Goal: Task Accomplishment & Management: Manage account settings

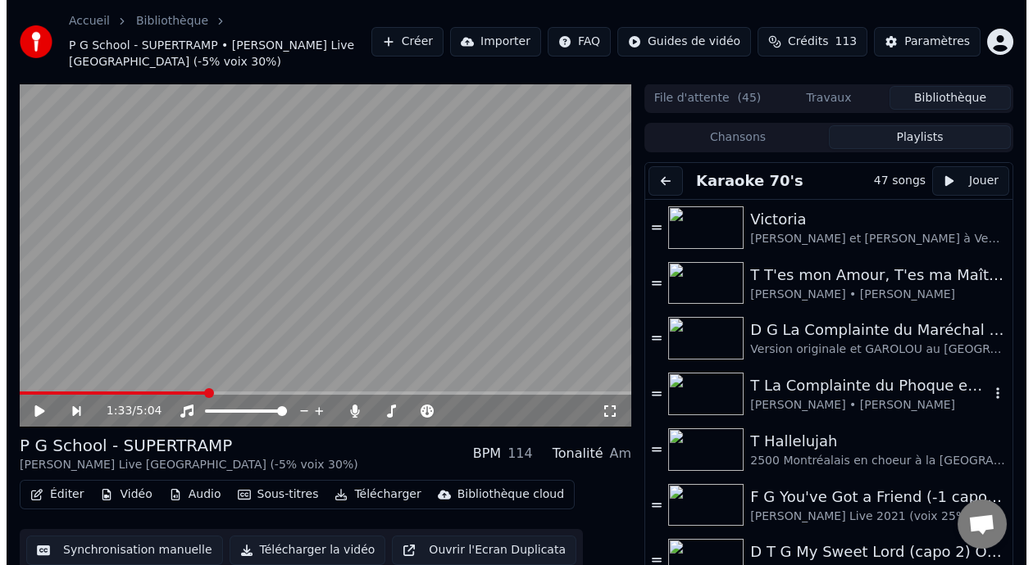
scroll to position [5, 0]
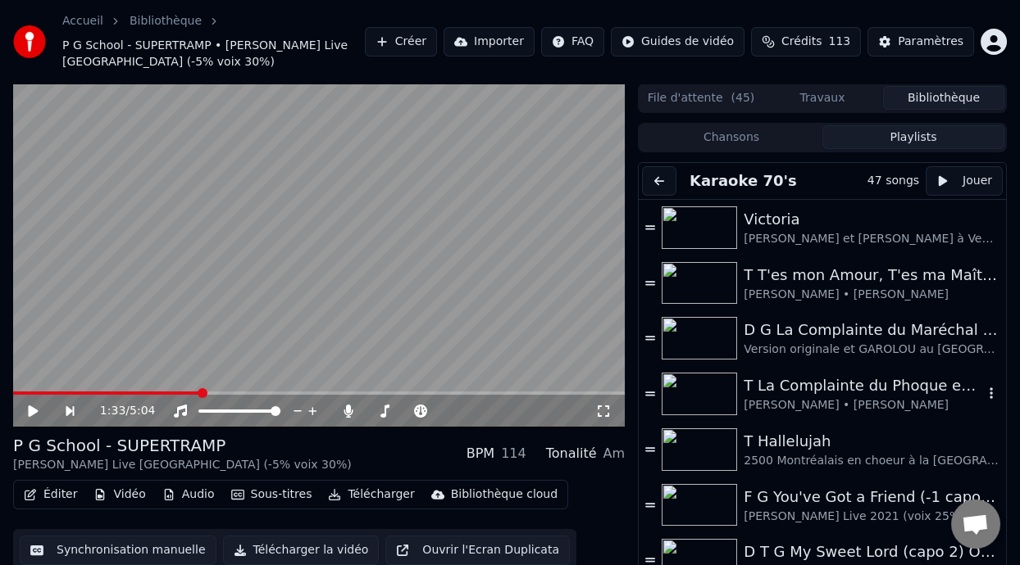
click at [792, 396] on div "T La Complainte du Phoque en [US_STATE]" at bounding box center [862, 386] width 239 height 23
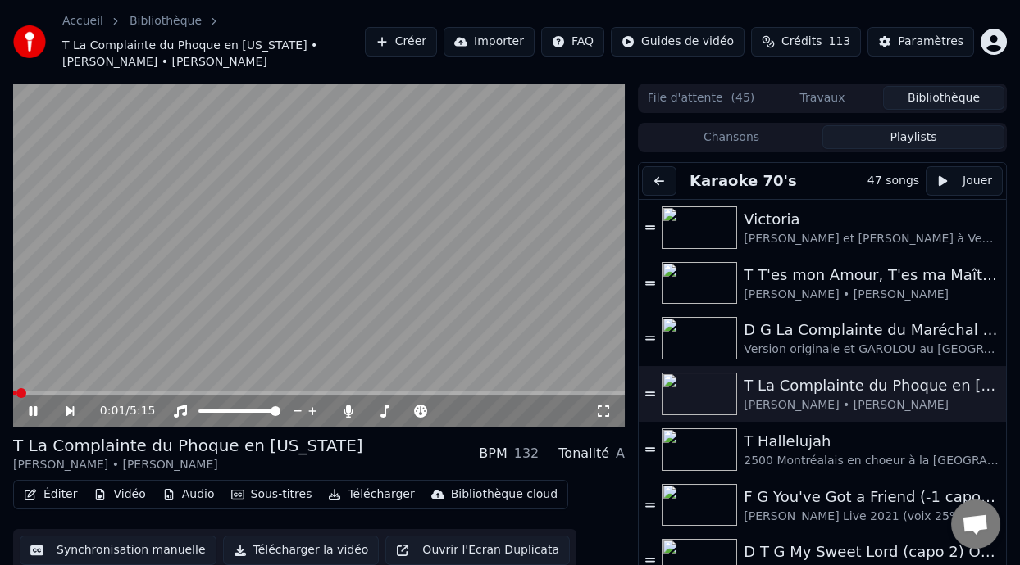
click at [59, 497] on button "Éditer" at bounding box center [50, 495] width 66 height 23
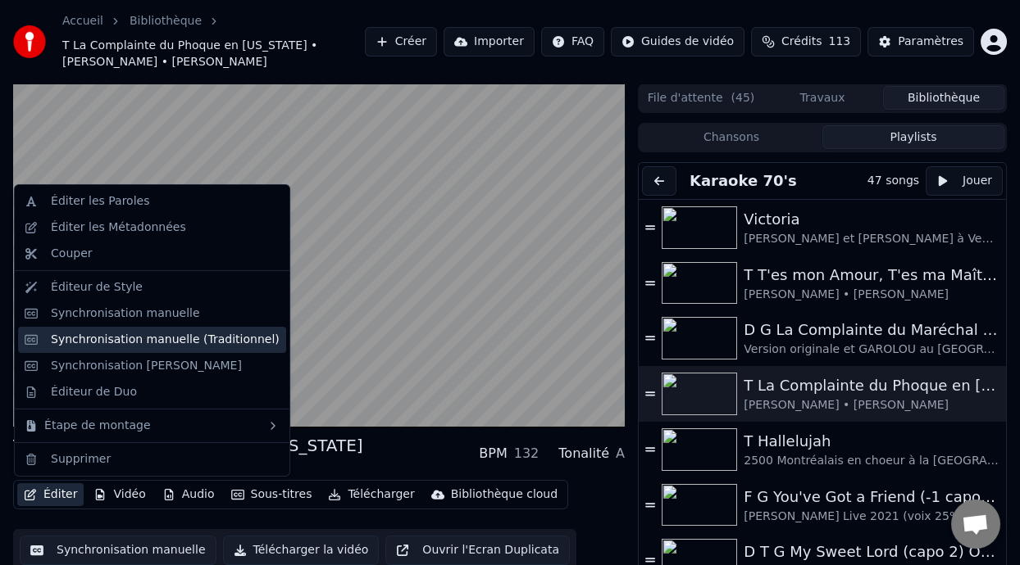
click at [199, 340] on div "Synchronisation manuelle (Traditionnel)" at bounding box center [165, 340] width 229 height 16
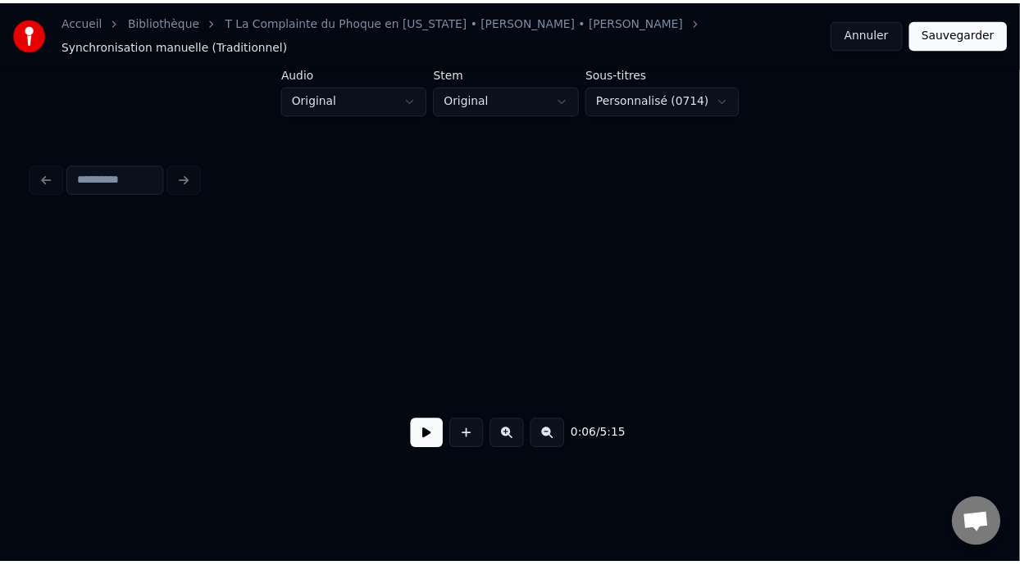
scroll to position [0, 989]
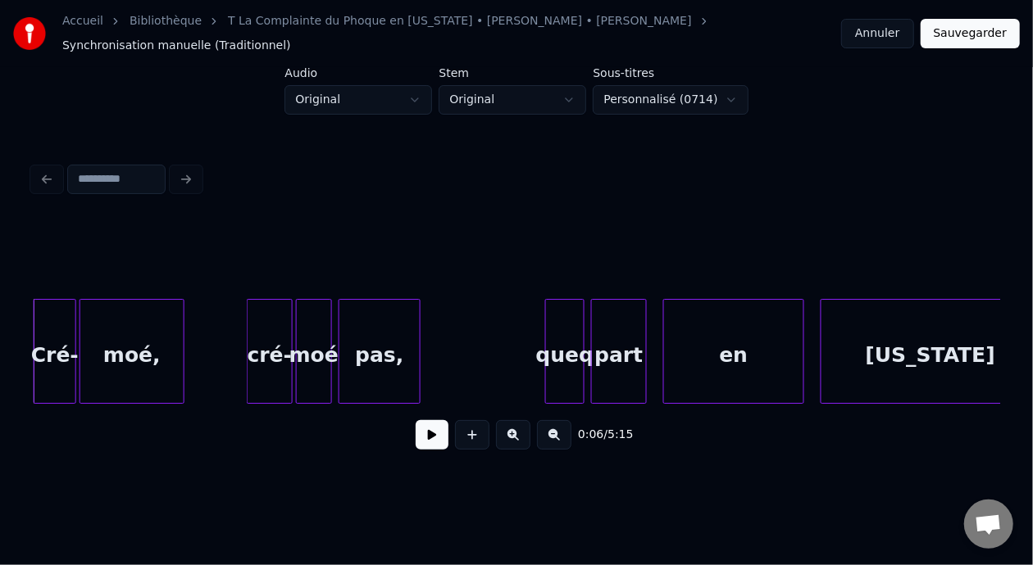
click at [884, 30] on button "Annuler" at bounding box center [877, 34] width 72 height 30
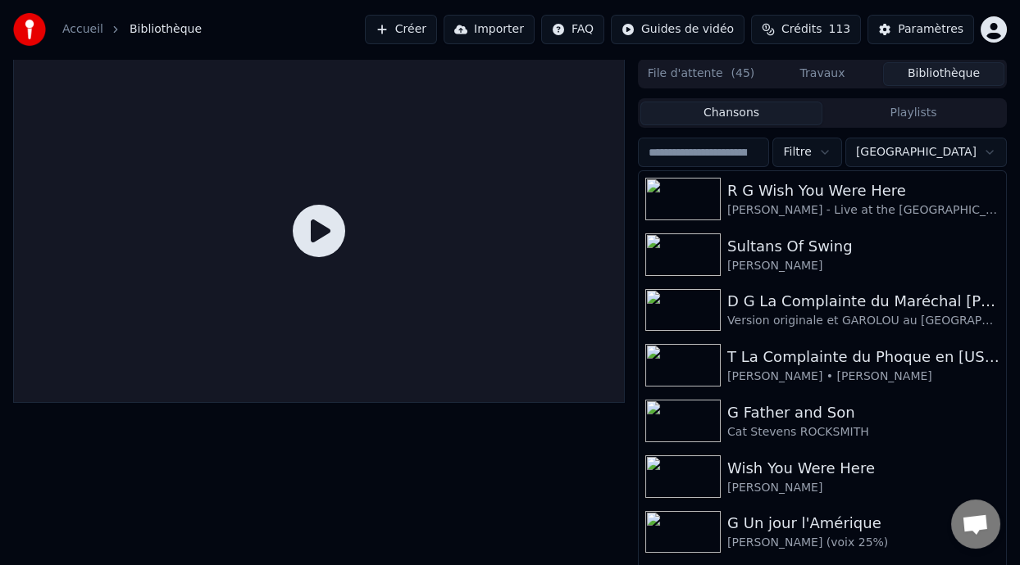
click at [929, 116] on button "Playlists" at bounding box center [913, 114] width 182 height 24
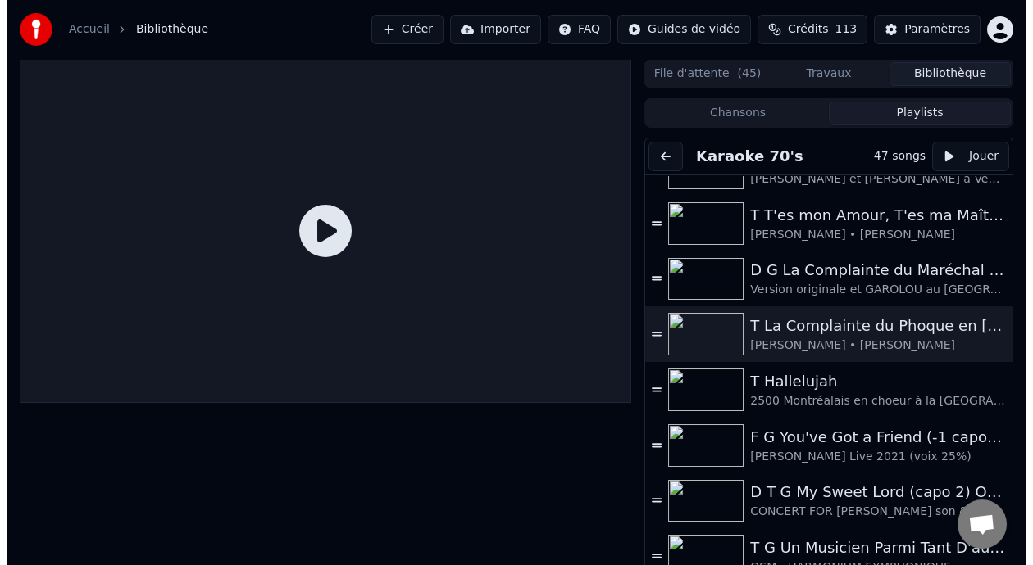
scroll to position [51, 0]
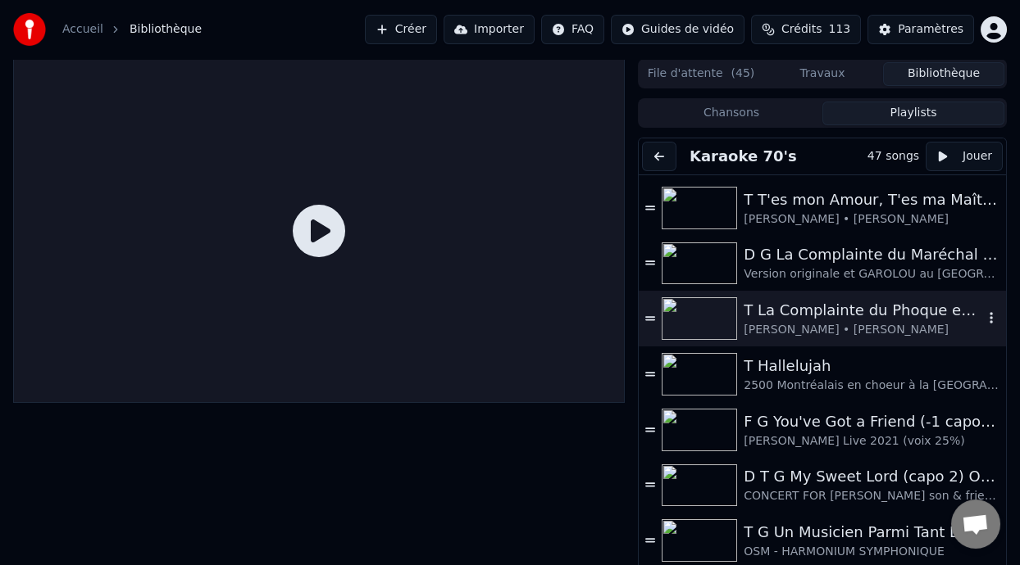
click at [843, 314] on div "T La Complainte du Phoque en [US_STATE]" at bounding box center [862, 310] width 239 height 23
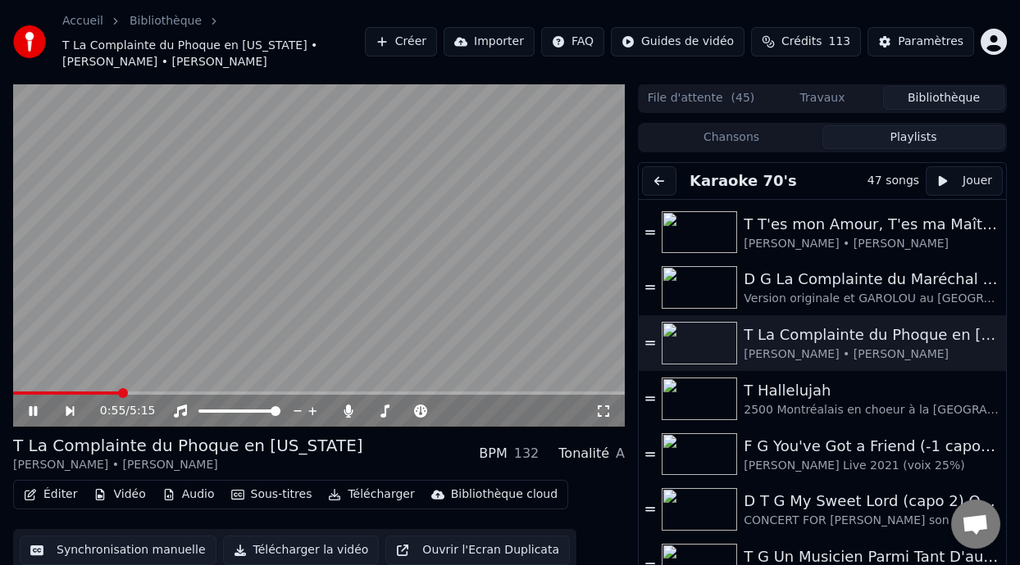
click at [118, 388] on span at bounding box center [123, 393] width 10 height 10
click at [178, 393] on span at bounding box center [179, 393] width 10 height 10
click at [158, 388] on span at bounding box center [163, 393] width 10 height 10
click at [126, 390] on span at bounding box center [129, 393] width 10 height 10
click at [100, 392] on span at bounding box center [104, 393] width 10 height 10
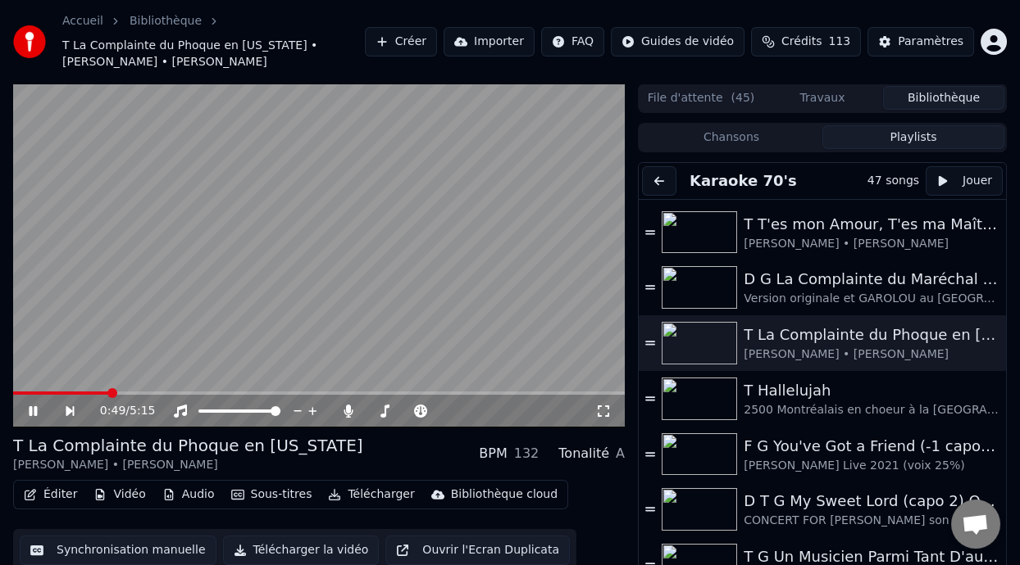
click at [99, 390] on video at bounding box center [318, 256] width 611 height 344
drag, startPoint x: 109, startPoint y: 387, endPoint x: 52, endPoint y: 392, distance: 56.8
click at [52, 392] on div "0:49 / 5:15" at bounding box center [318, 256] width 611 height 344
click at [52, 392] on span at bounding box center [33, 393] width 41 height 3
click at [13, 390] on span at bounding box center [18, 393] width 10 height 10
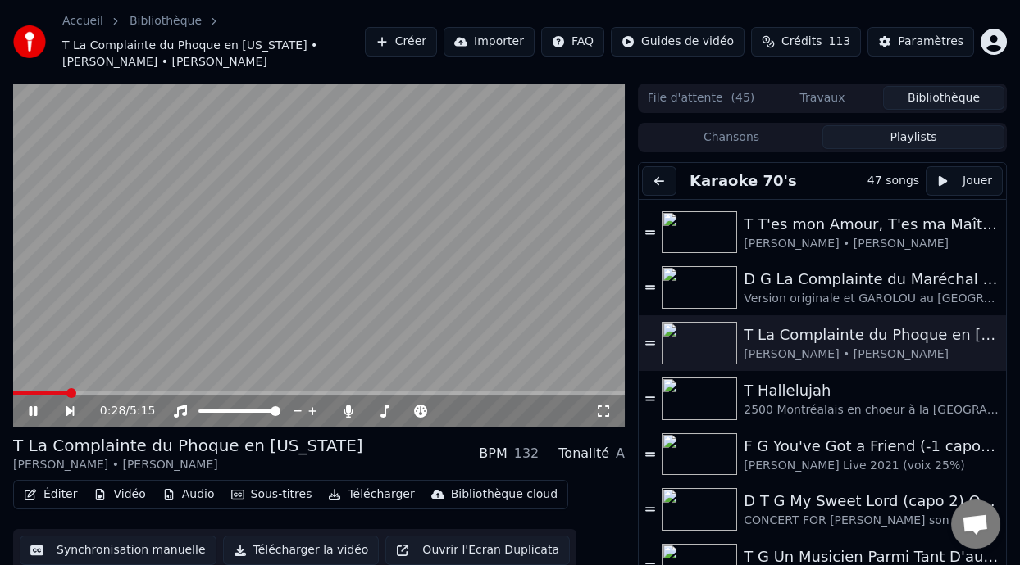
click at [66, 389] on span at bounding box center [71, 393] width 10 height 10
click at [61, 493] on button "Éditer" at bounding box center [50, 495] width 66 height 23
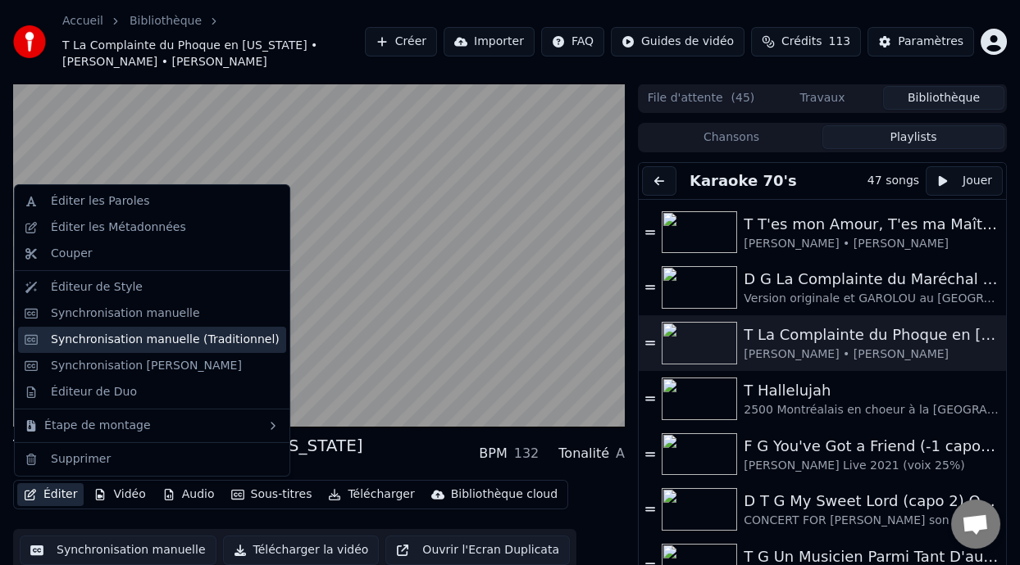
click at [159, 343] on div "Synchronisation manuelle (Traditionnel)" at bounding box center [165, 340] width 229 height 16
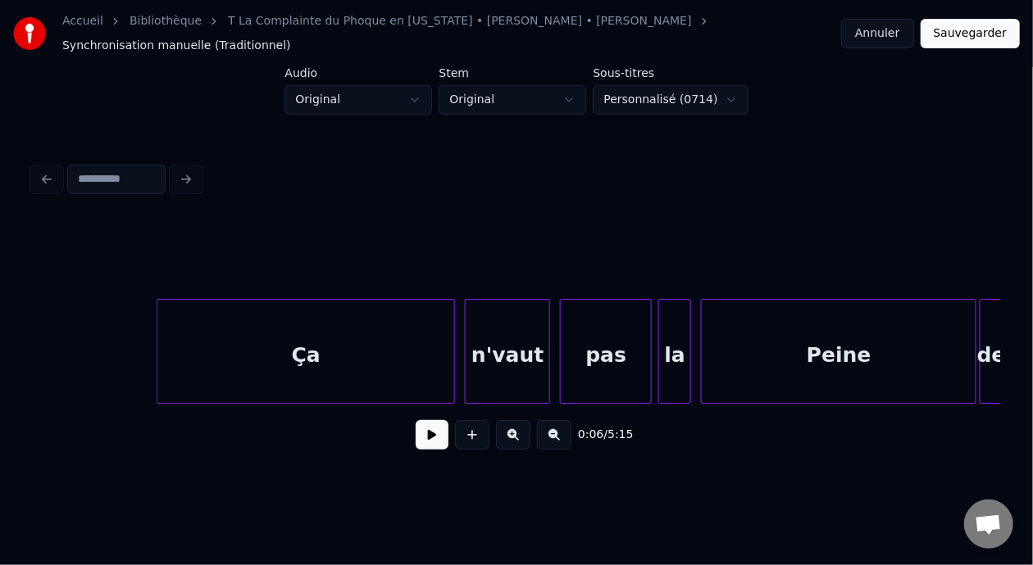
scroll to position [0, 10294]
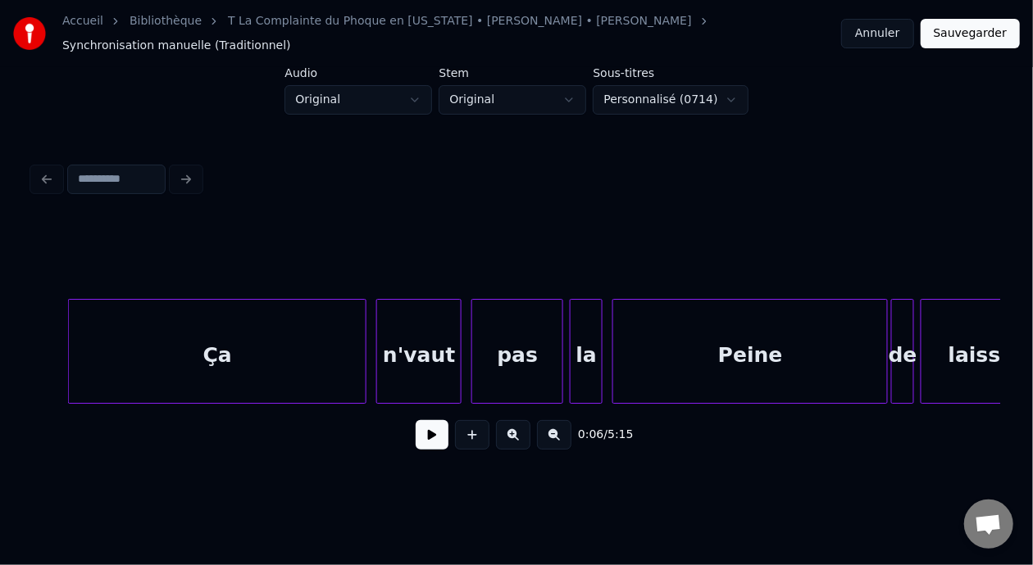
click at [198, 346] on div "Ça" at bounding box center [217, 355] width 297 height 111
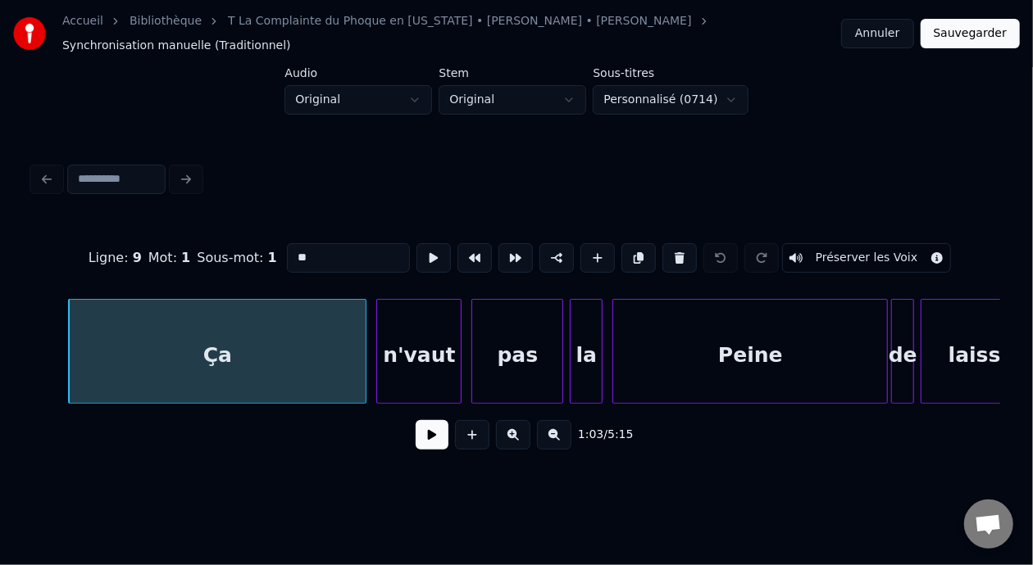
click at [287, 243] on input "**" at bounding box center [348, 258] width 123 height 30
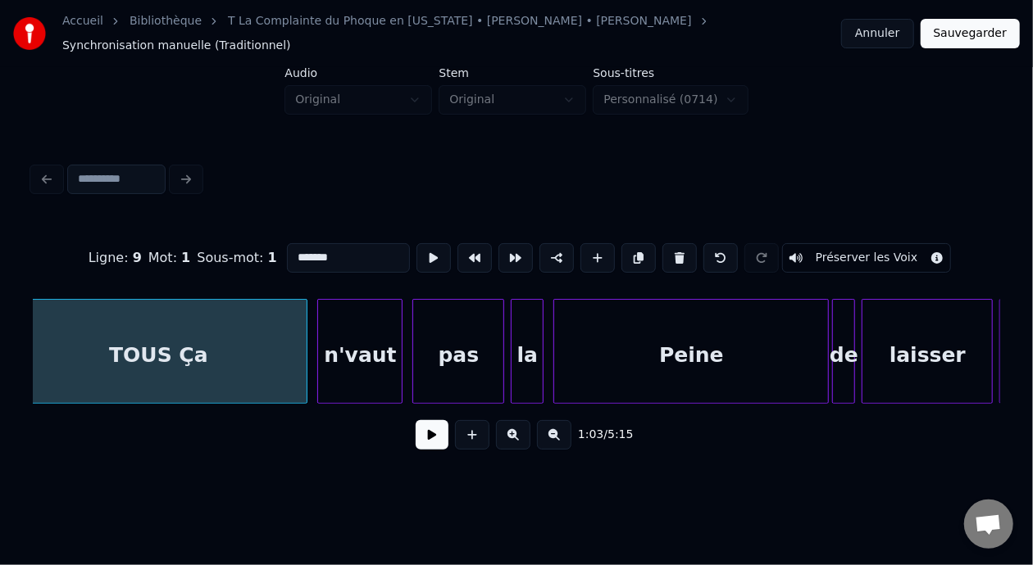
scroll to position [0, 10383]
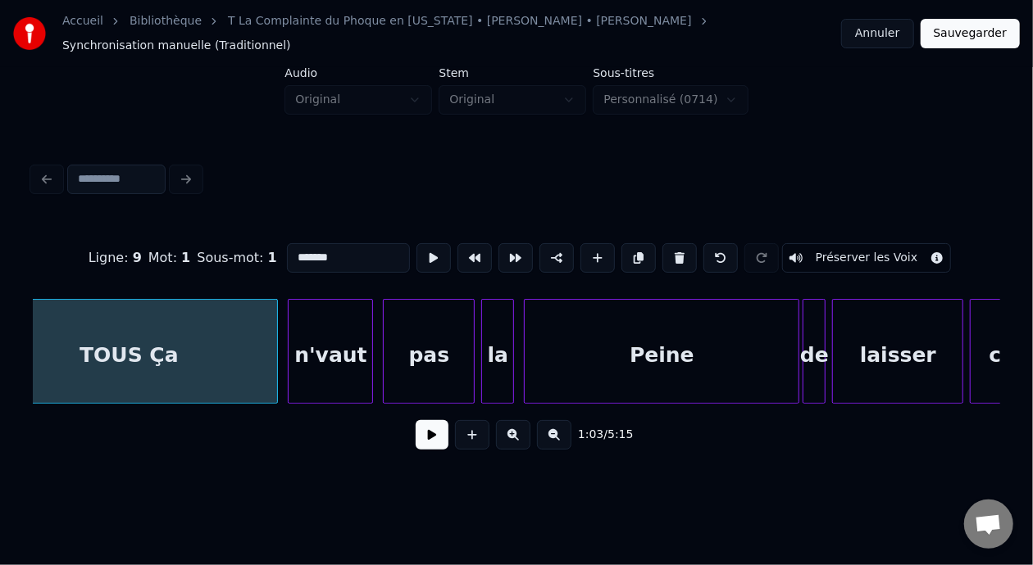
click at [649, 342] on div "Peine" at bounding box center [662, 355] width 274 height 111
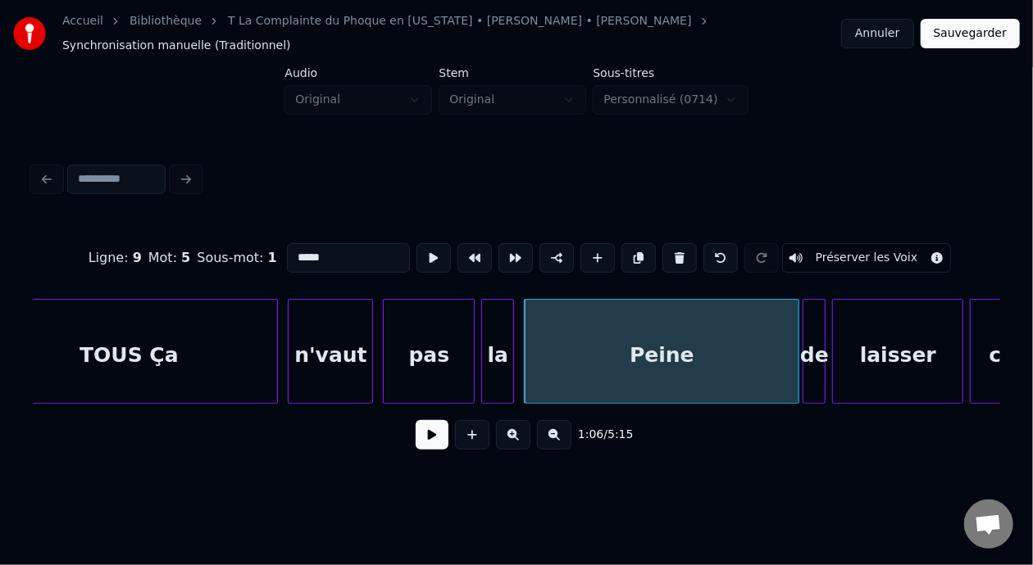
click at [287, 245] on input "*****" at bounding box center [348, 258] width 123 height 30
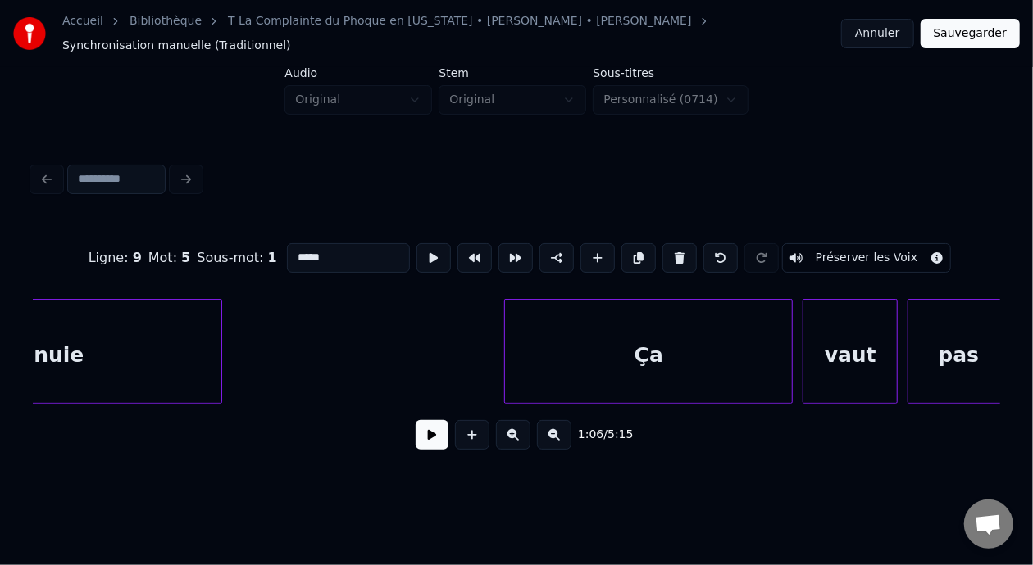
scroll to position [0, 35934]
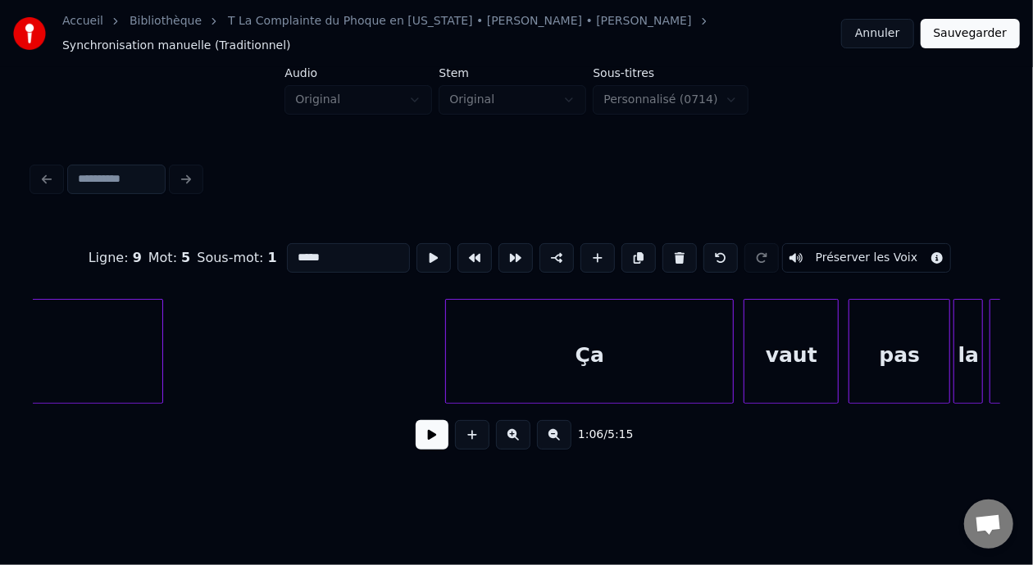
click at [563, 347] on div "Ça" at bounding box center [589, 355] width 287 height 111
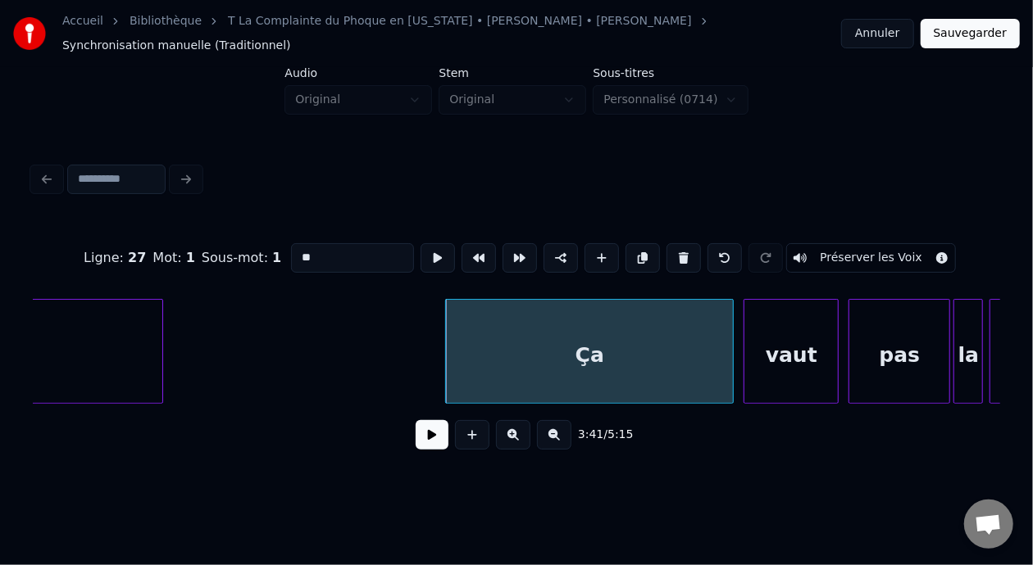
click at [291, 245] on input "**" at bounding box center [352, 258] width 123 height 30
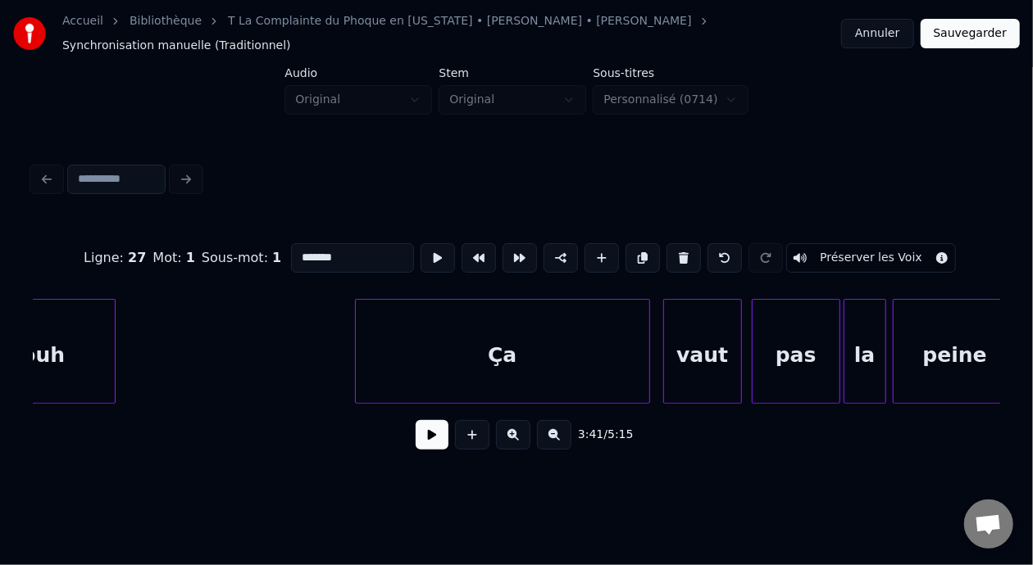
scroll to position [0, 43732]
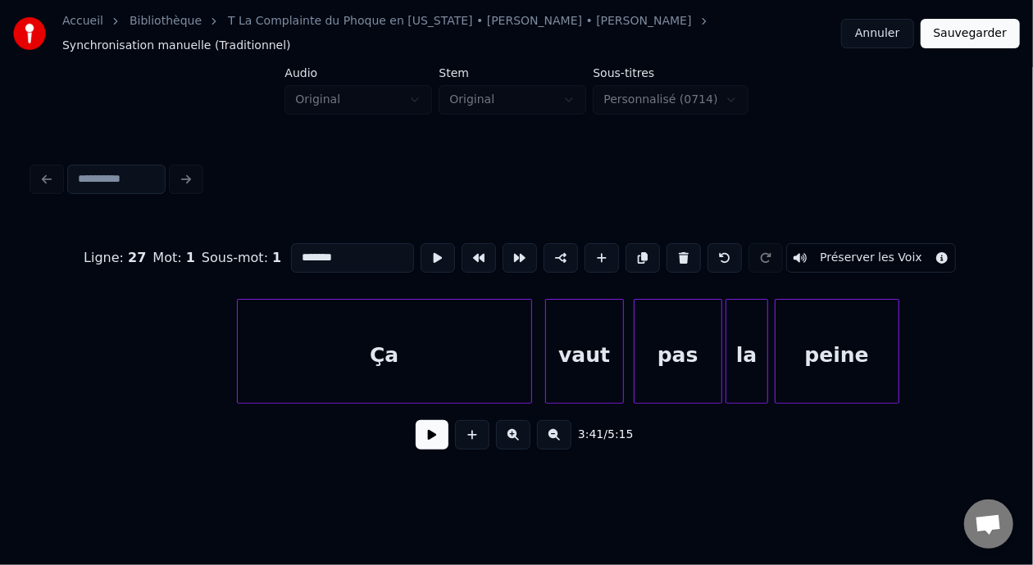
click at [372, 347] on div "Ça" at bounding box center [384, 355] width 293 height 111
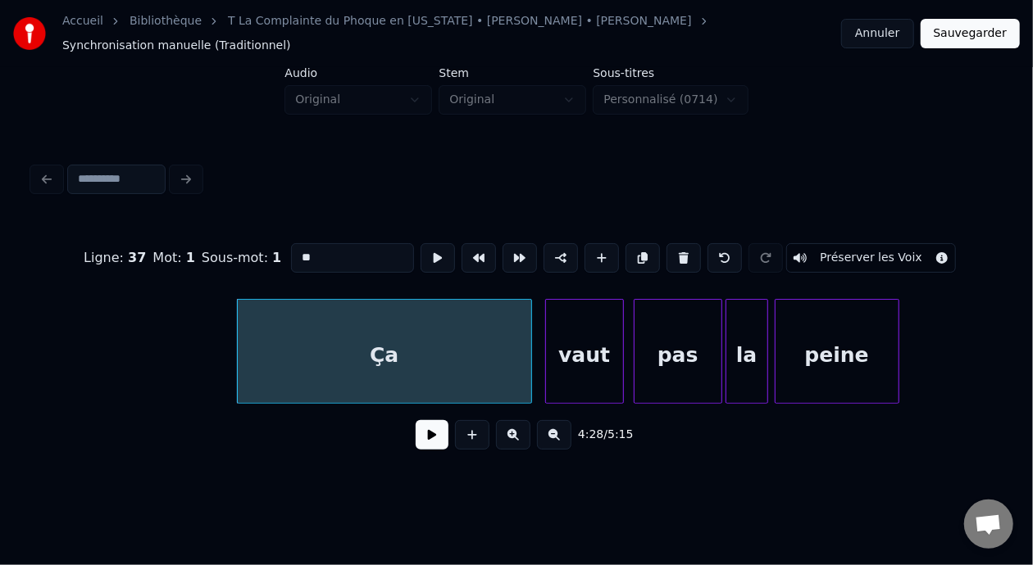
click at [291, 246] on input "**" at bounding box center [352, 258] width 123 height 30
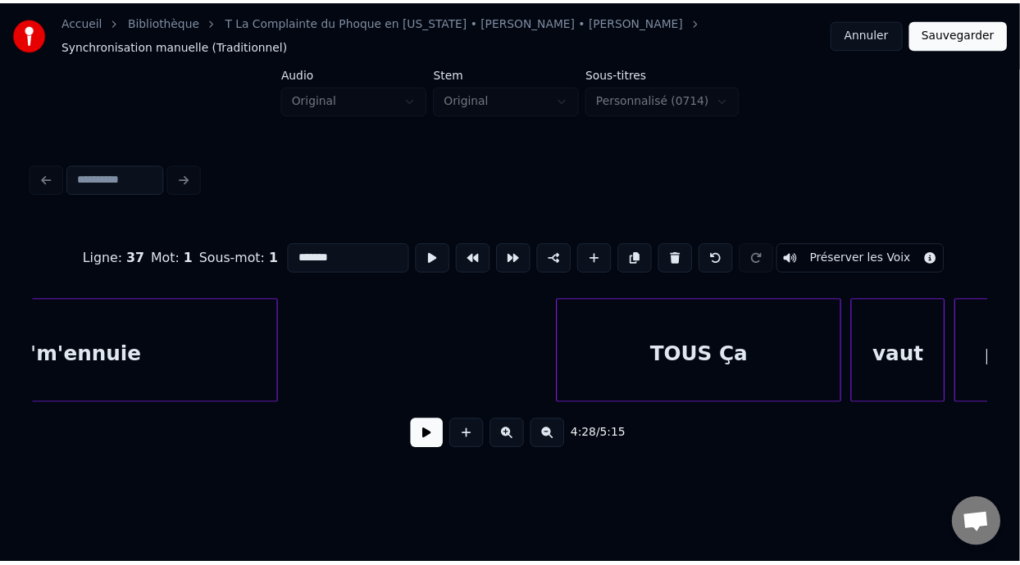
scroll to position [0, 35816]
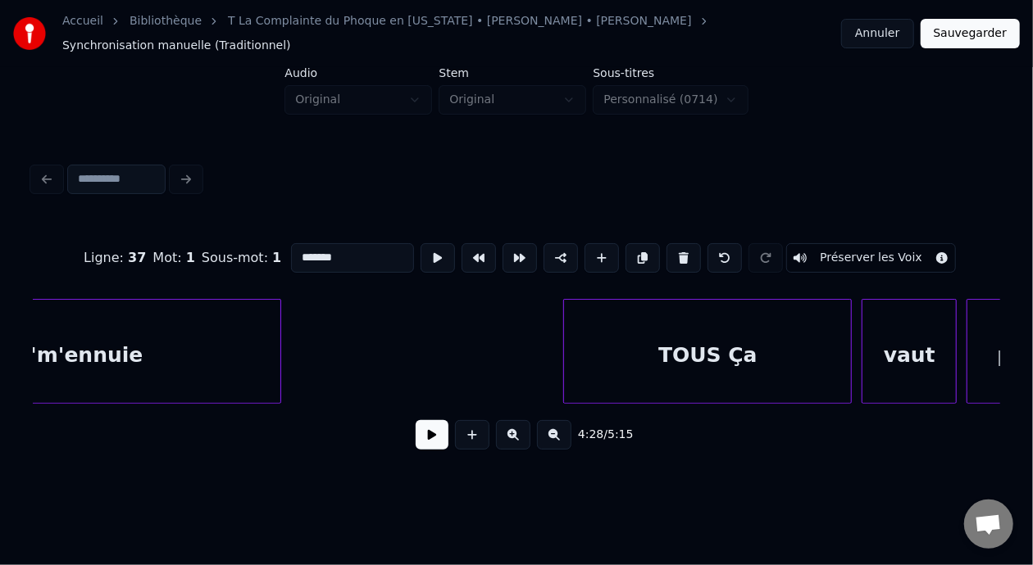
type input "*******"
click at [983, 24] on button "Sauvegarder" at bounding box center [969, 34] width 99 height 30
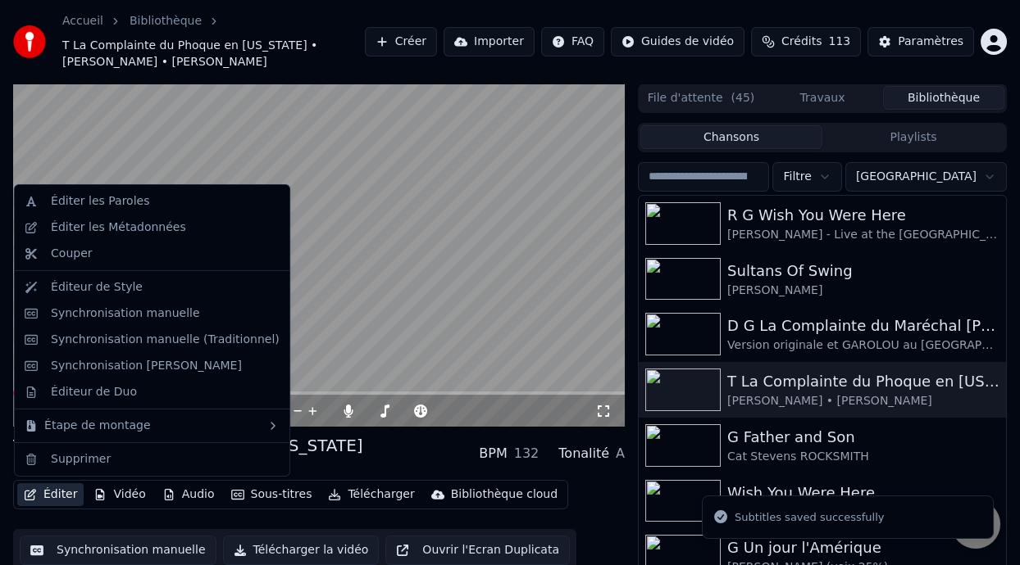
click at [60, 499] on button "Éditer" at bounding box center [50, 495] width 66 height 23
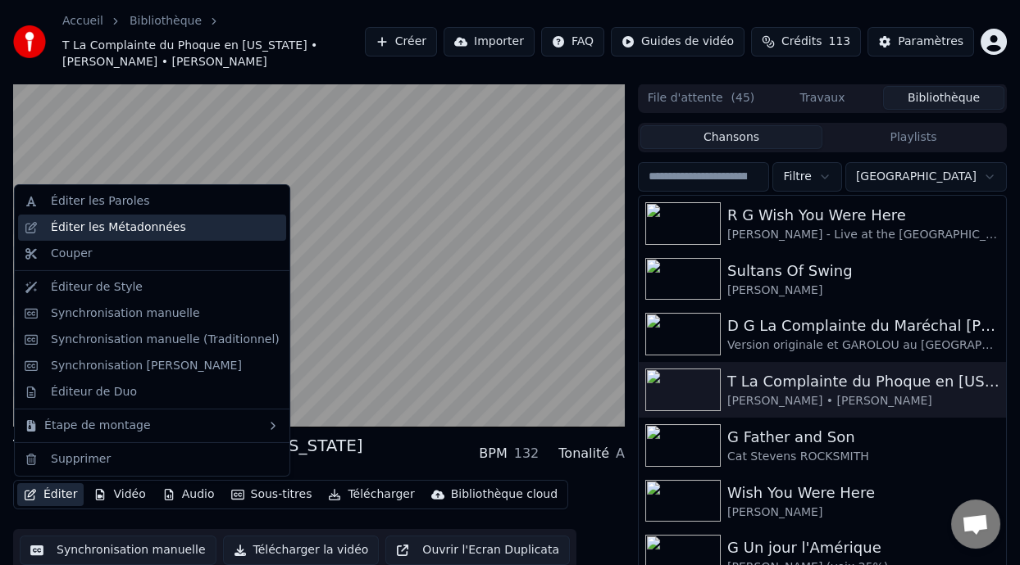
click at [185, 229] on div "Éditer les Métadonnées" at bounding box center [165, 228] width 229 height 16
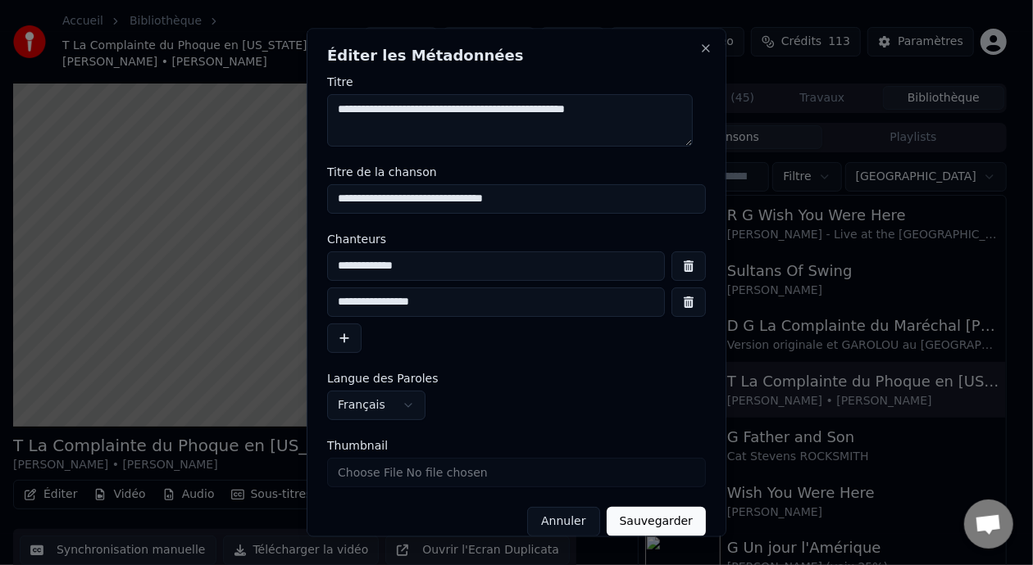
click at [343, 199] on input "**********" at bounding box center [516, 199] width 379 height 30
type input "**********"
click at [663, 523] on button "Sauvegarder" at bounding box center [655, 522] width 99 height 30
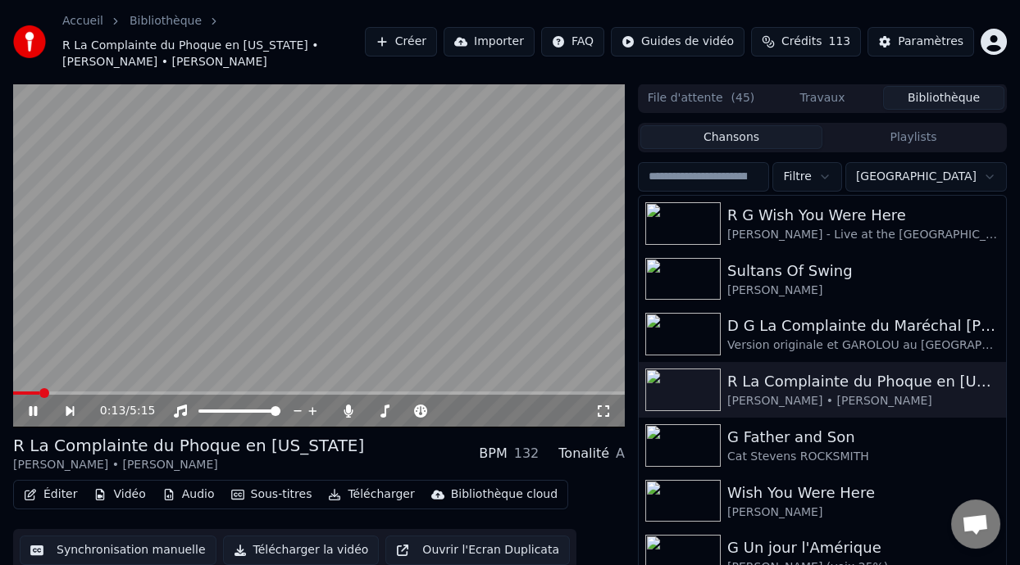
click at [35, 410] on icon at bounding box center [33, 411] width 8 height 10
click at [929, 139] on button "Playlists" at bounding box center [913, 137] width 182 height 24
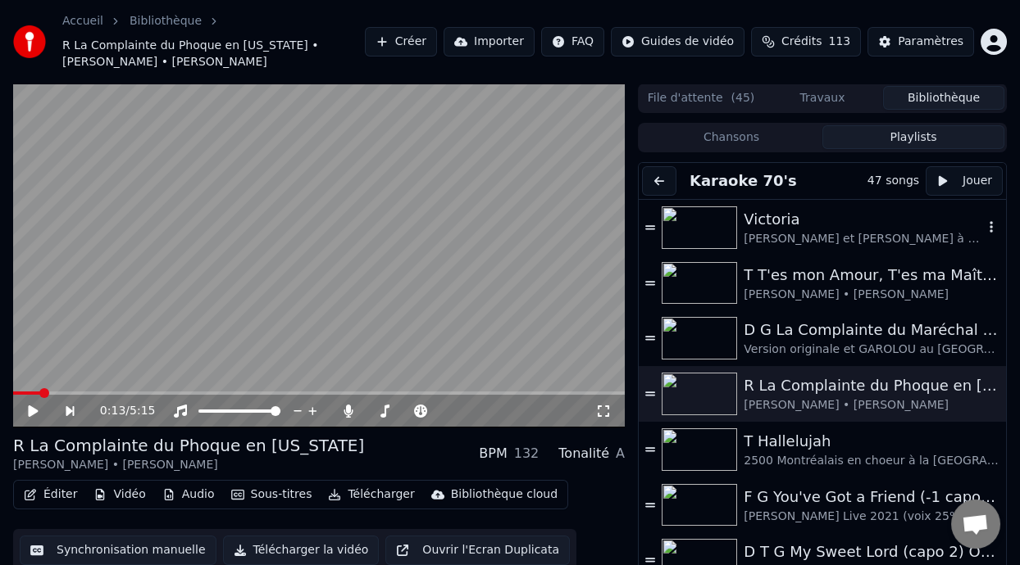
click at [865, 215] on div "Victoria" at bounding box center [862, 219] width 239 height 23
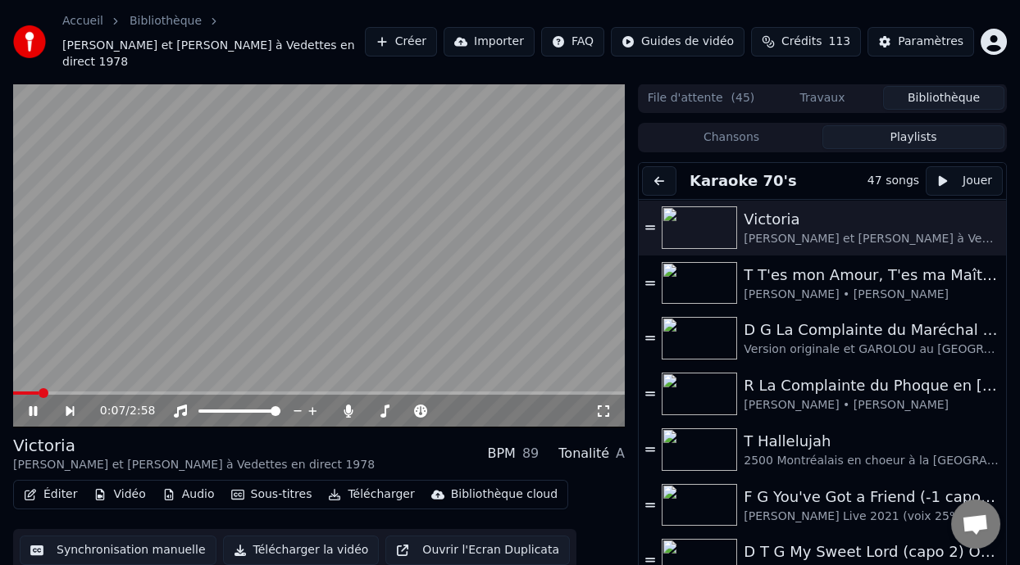
click at [30, 406] on icon at bounding box center [33, 411] width 8 height 10
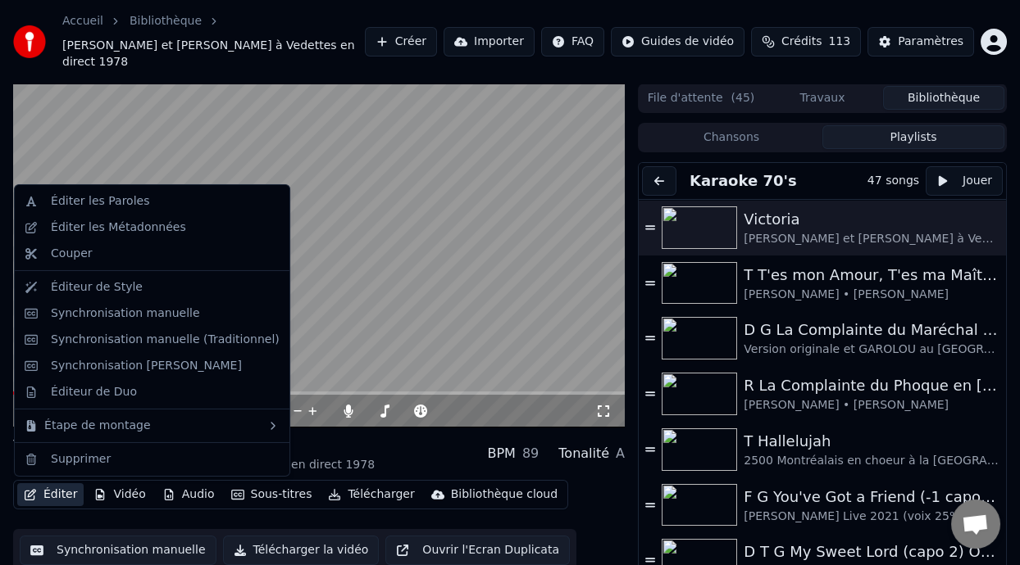
click at [65, 492] on button "Éditer" at bounding box center [50, 495] width 66 height 23
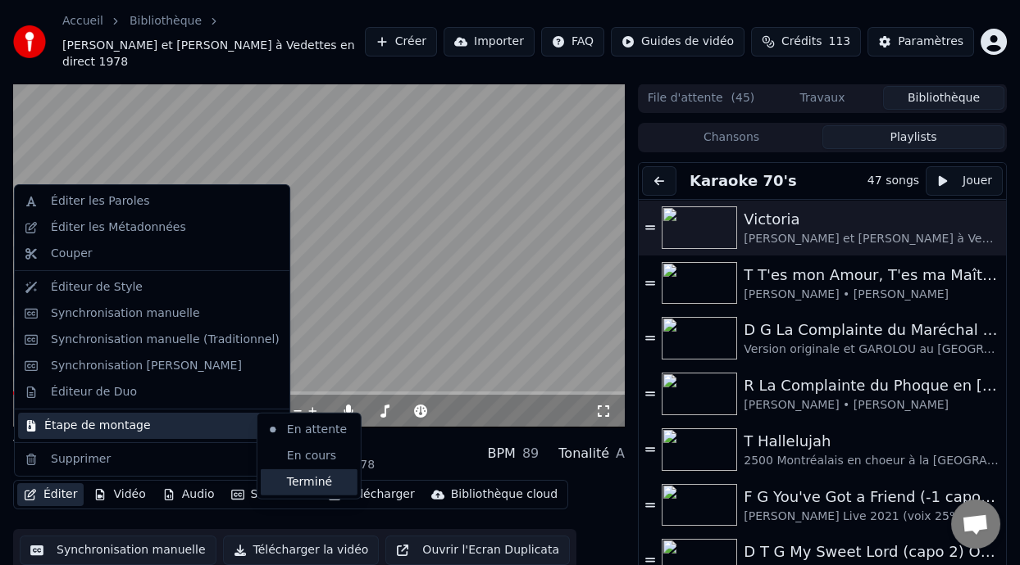
click at [304, 480] on div "Terminé" at bounding box center [309, 483] width 97 height 26
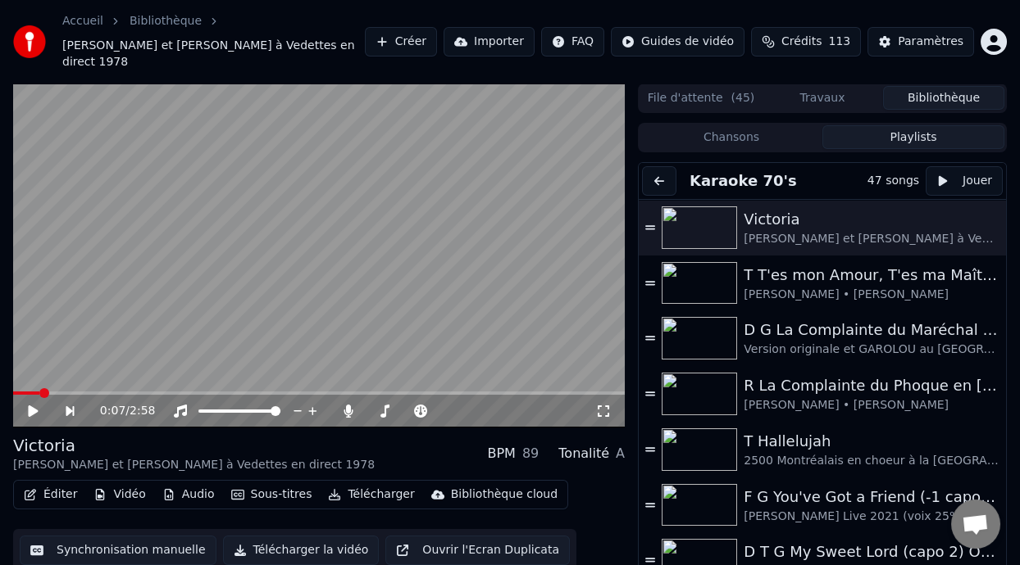
click at [60, 497] on button "Éditer" at bounding box center [50, 495] width 66 height 23
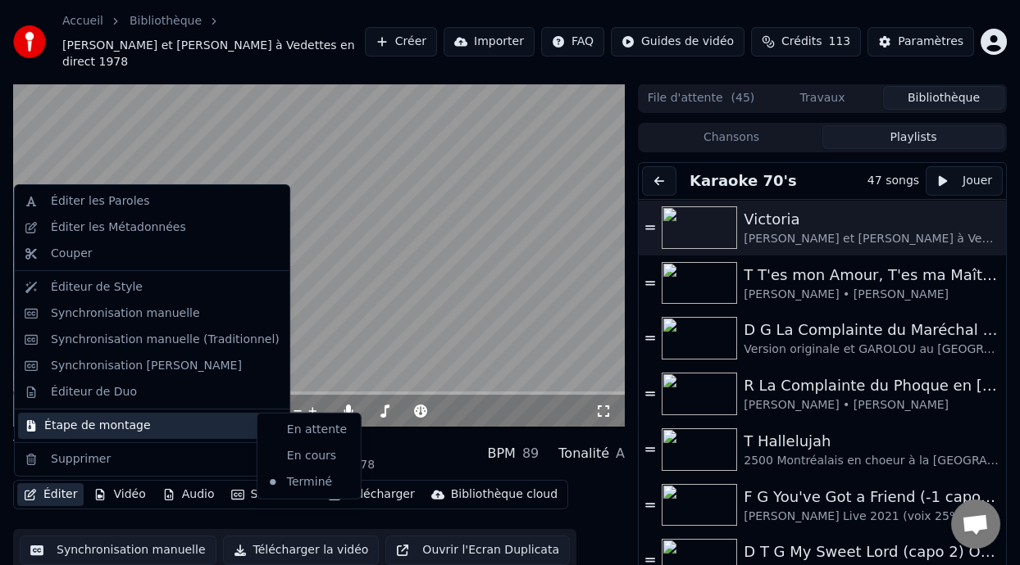
click at [190, 427] on div "Étape de montage" at bounding box center [152, 426] width 268 height 26
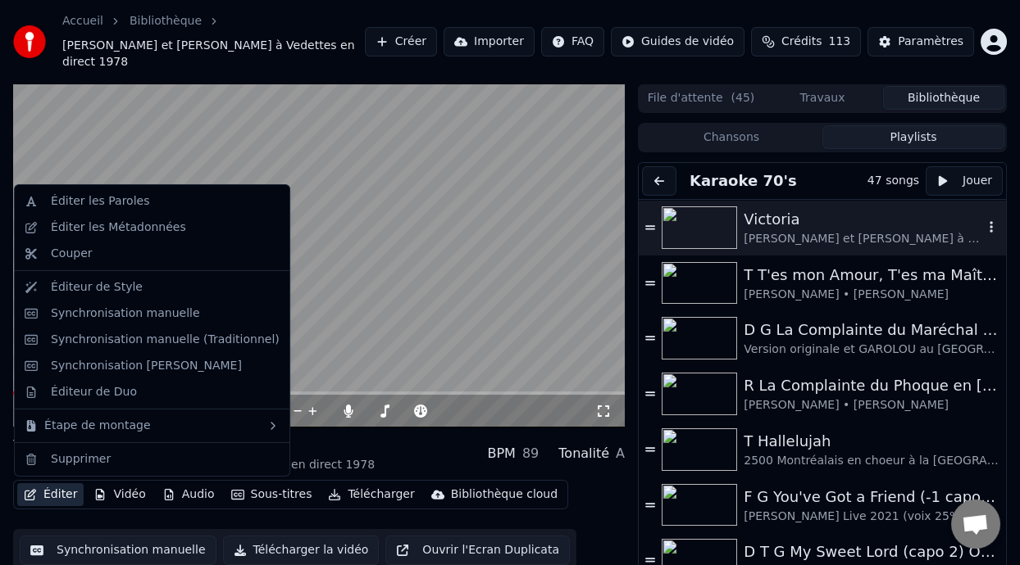
click at [734, 228] on img at bounding box center [698, 228] width 75 height 43
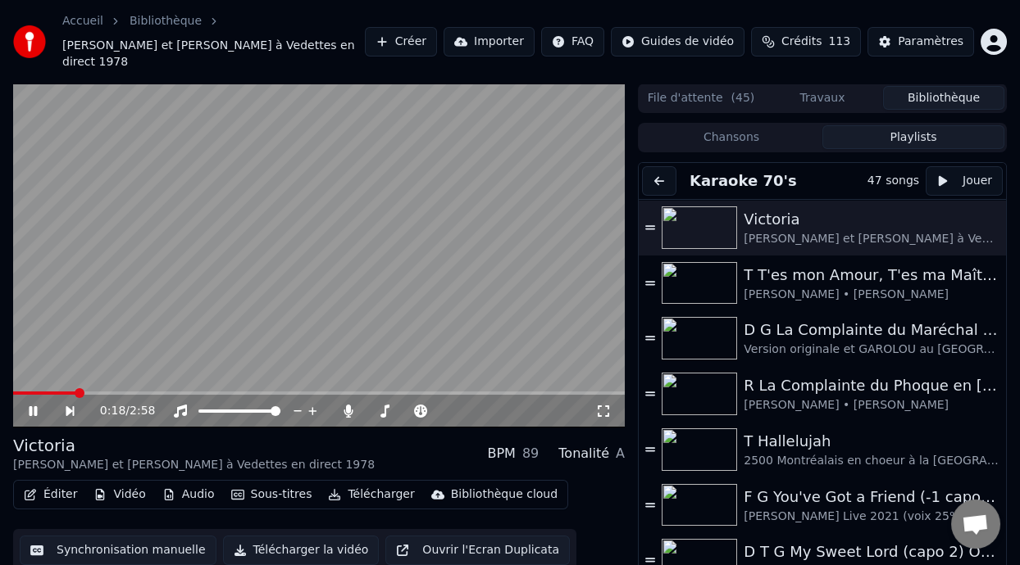
click at [37, 408] on icon at bounding box center [33, 411] width 8 height 10
click at [279, 493] on button "Sous-titres" at bounding box center [272, 495] width 94 height 23
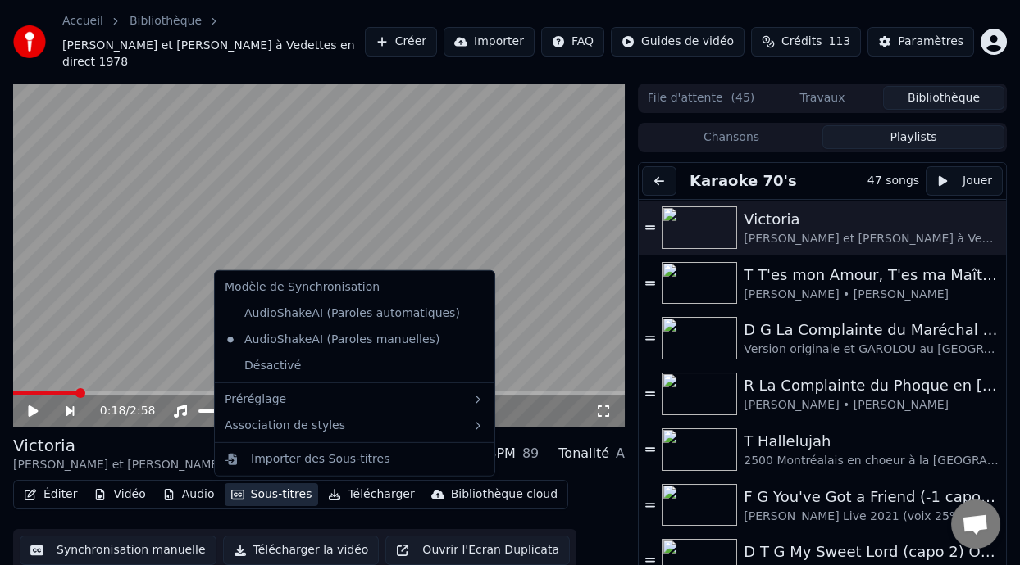
click at [33, 406] on icon at bounding box center [44, 411] width 37 height 13
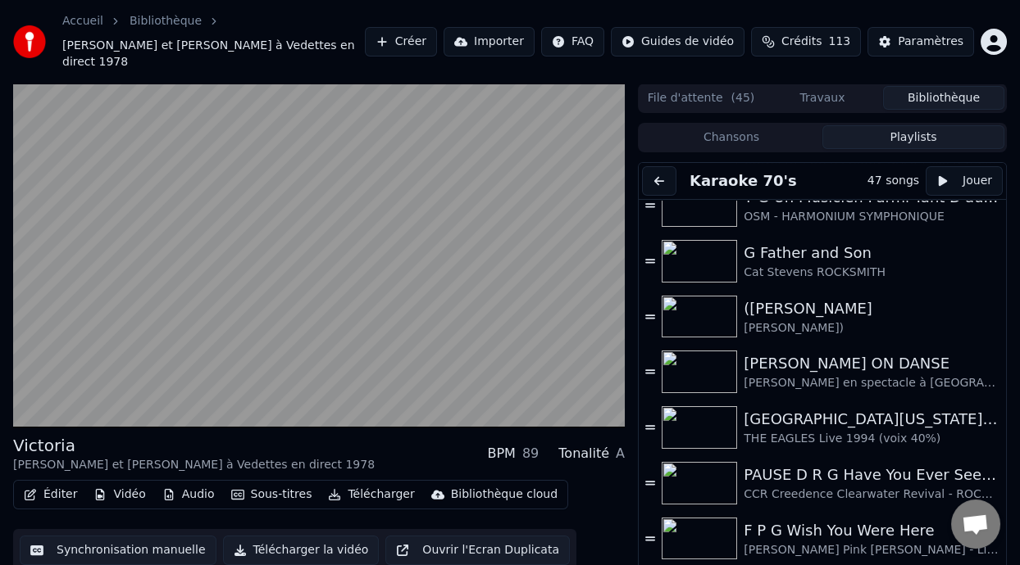
scroll to position [443, 0]
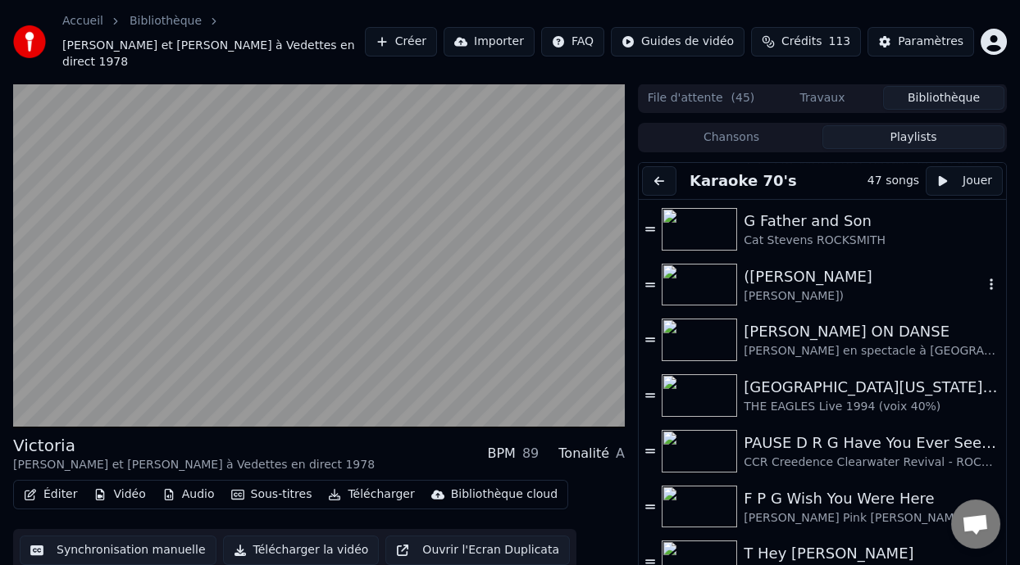
click at [983, 283] on icon "button" at bounding box center [991, 284] width 16 height 13
click at [844, 280] on div "([PERSON_NAME]" at bounding box center [862, 277] width 239 height 23
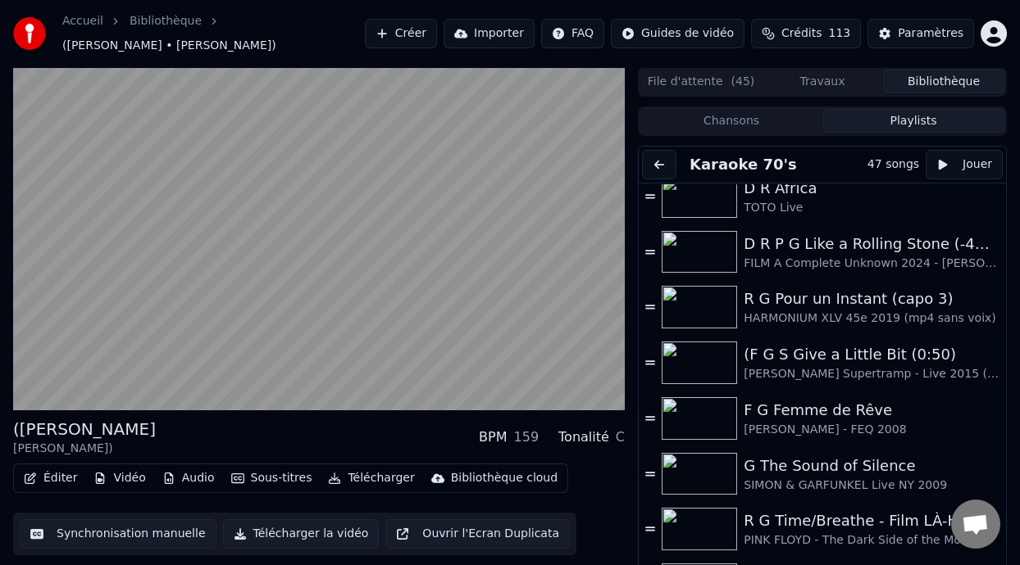
scroll to position [1807, 0]
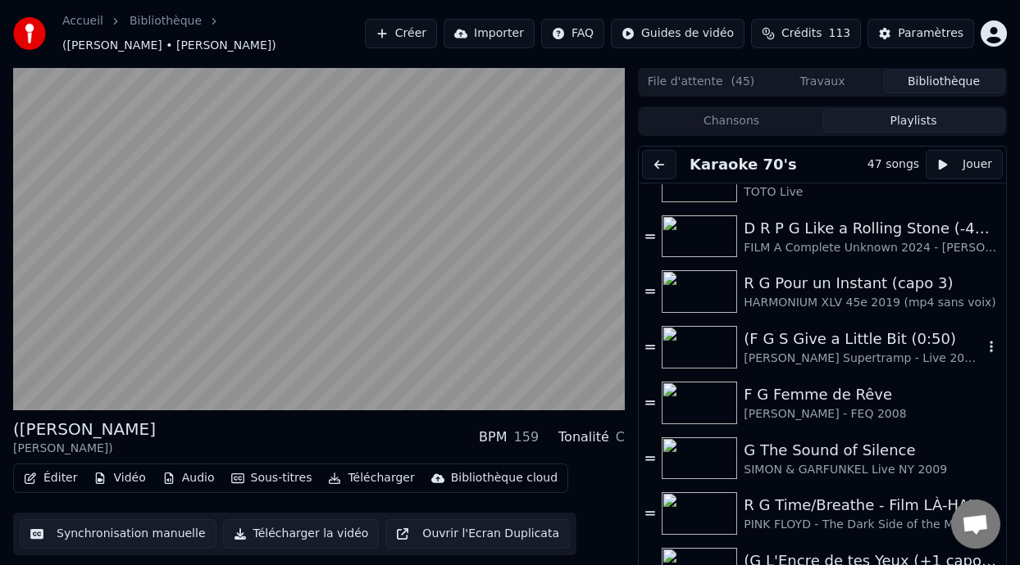
click at [843, 344] on div "(F G S Give a Little Bit (0:50)" at bounding box center [862, 339] width 239 height 23
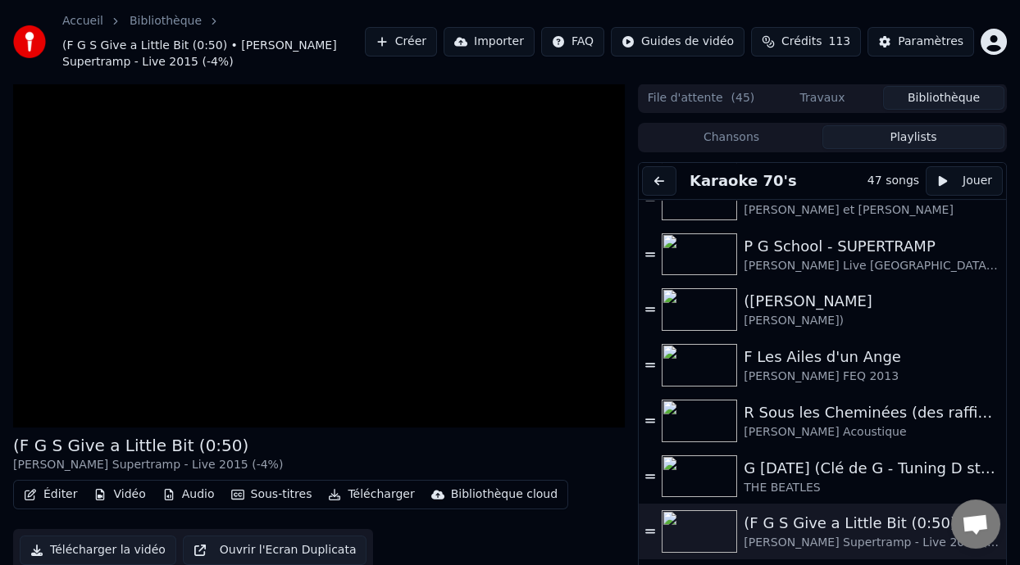
scroll to position [1155, 0]
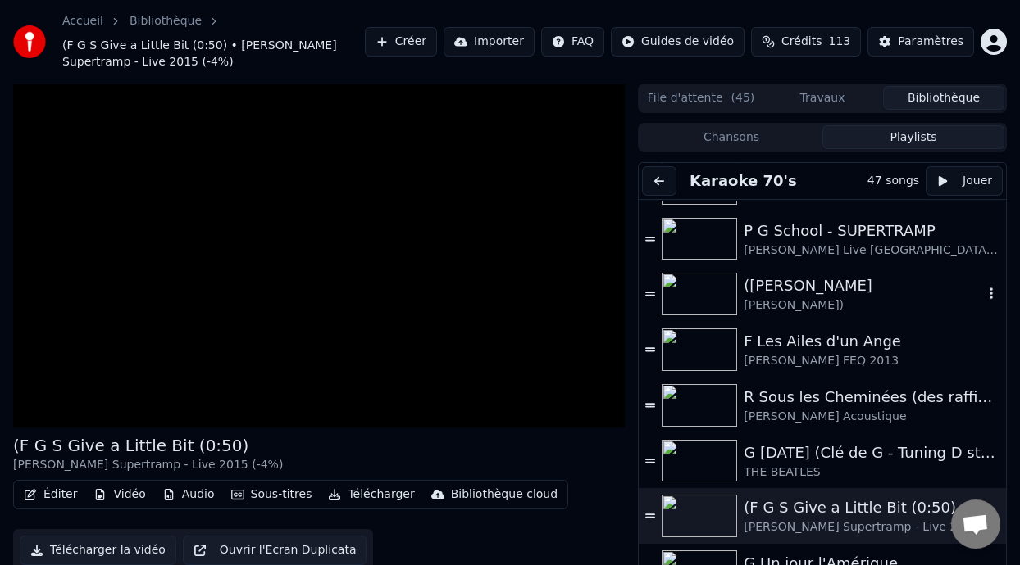
click at [835, 292] on div "([PERSON_NAME]" at bounding box center [862, 286] width 239 height 23
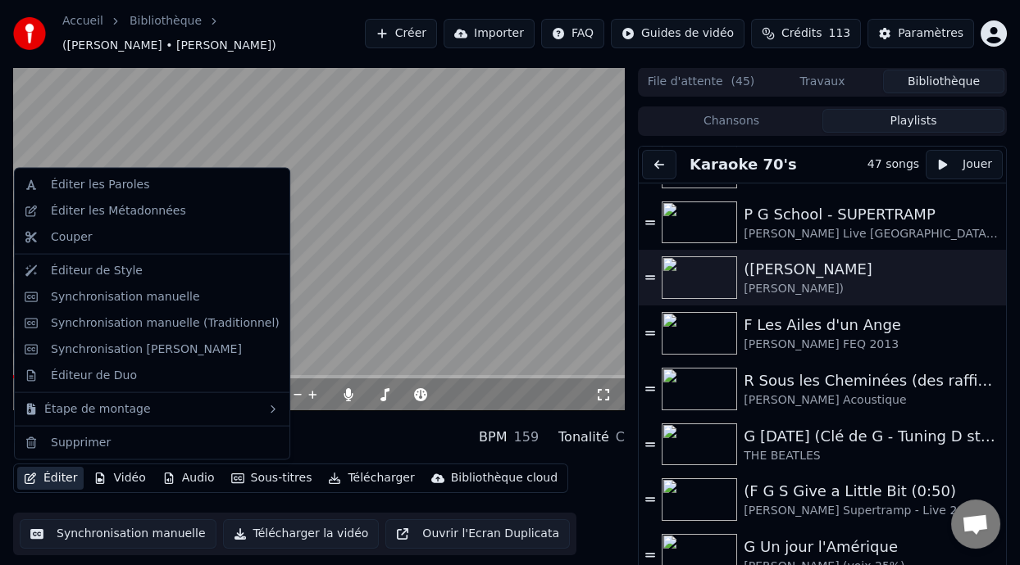
click at [57, 479] on button "Éditer" at bounding box center [50, 478] width 66 height 23
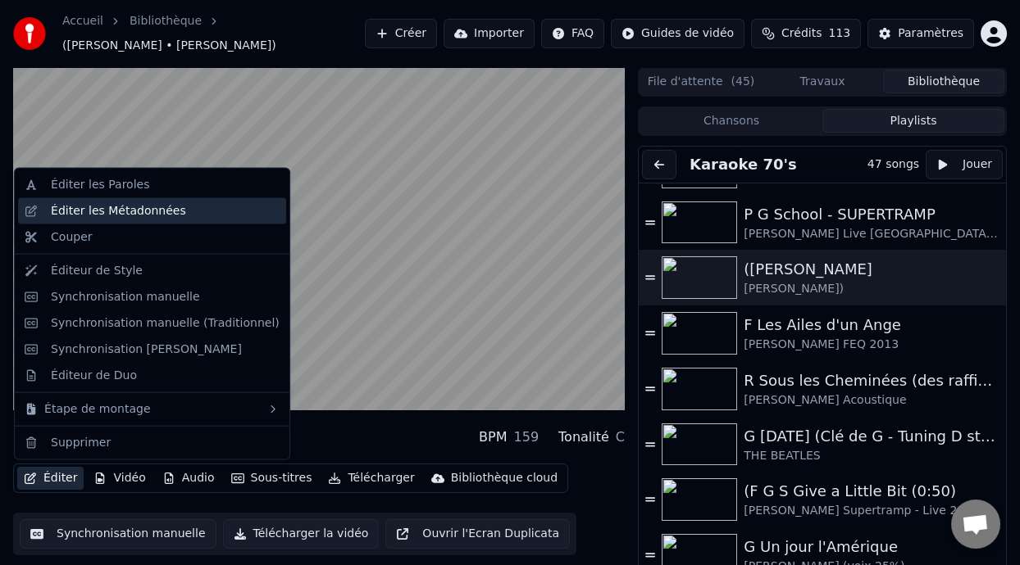
click at [191, 214] on div "Éditer les Métadonnées" at bounding box center [165, 211] width 229 height 16
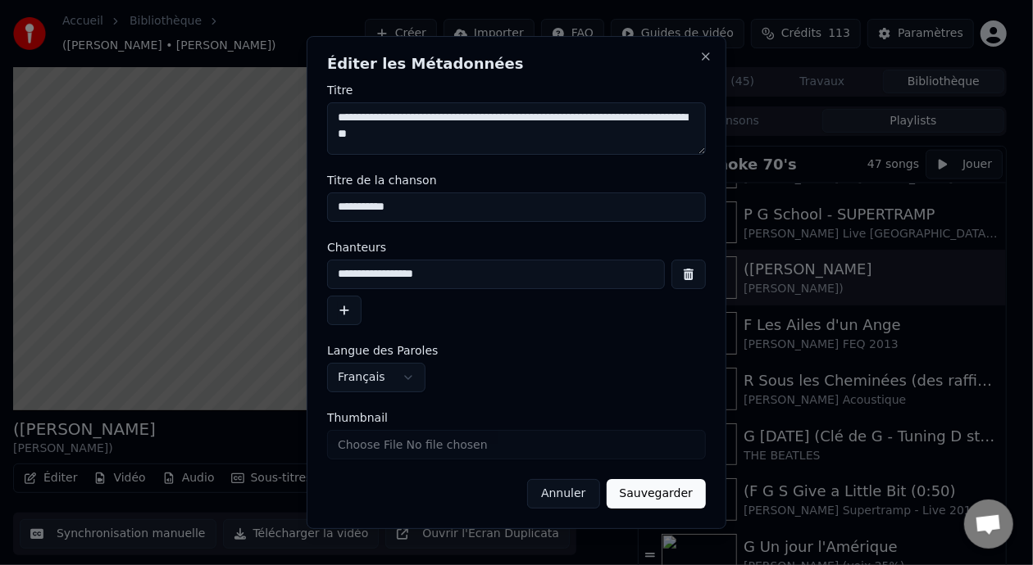
click at [342, 206] on input "**********" at bounding box center [516, 208] width 379 height 30
type input "**********"
click at [452, 279] on input "**********" at bounding box center [496, 275] width 338 height 30
type input "**********"
click at [668, 493] on button "Sauvegarder" at bounding box center [655, 494] width 99 height 30
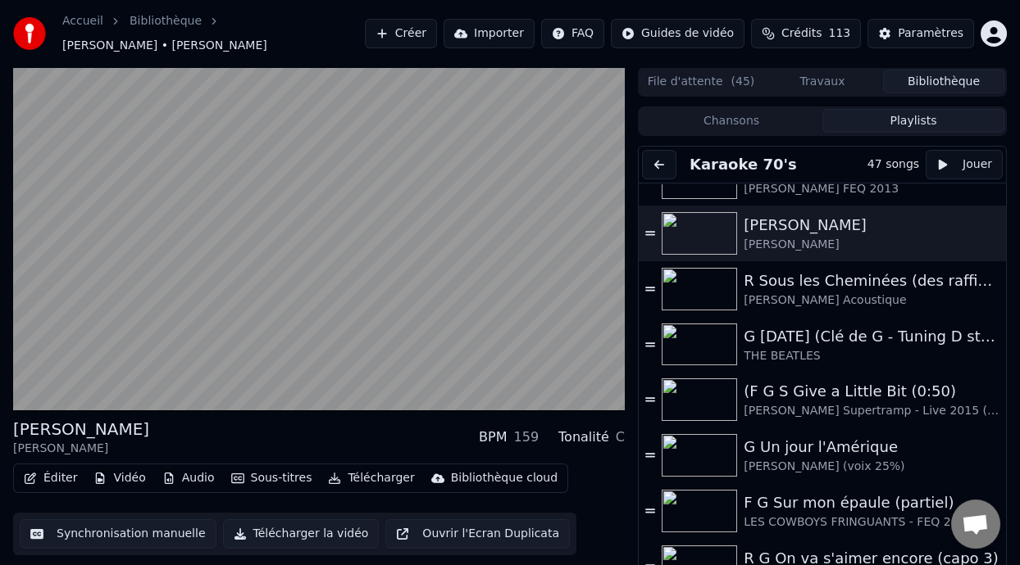
scroll to position [1245, 0]
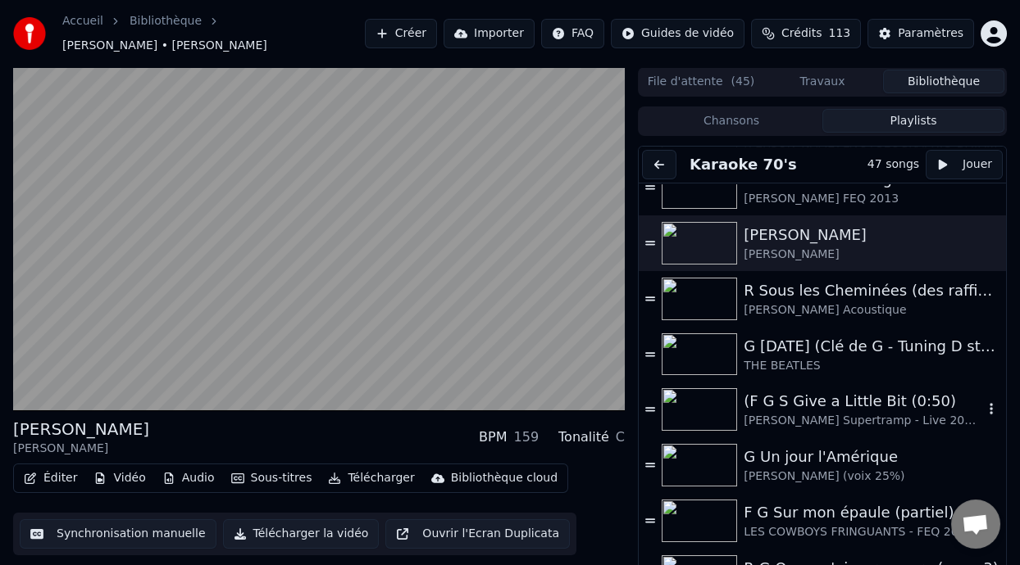
click at [759, 409] on div "(F G S Give a Little Bit (0:50)" at bounding box center [862, 401] width 239 height 23
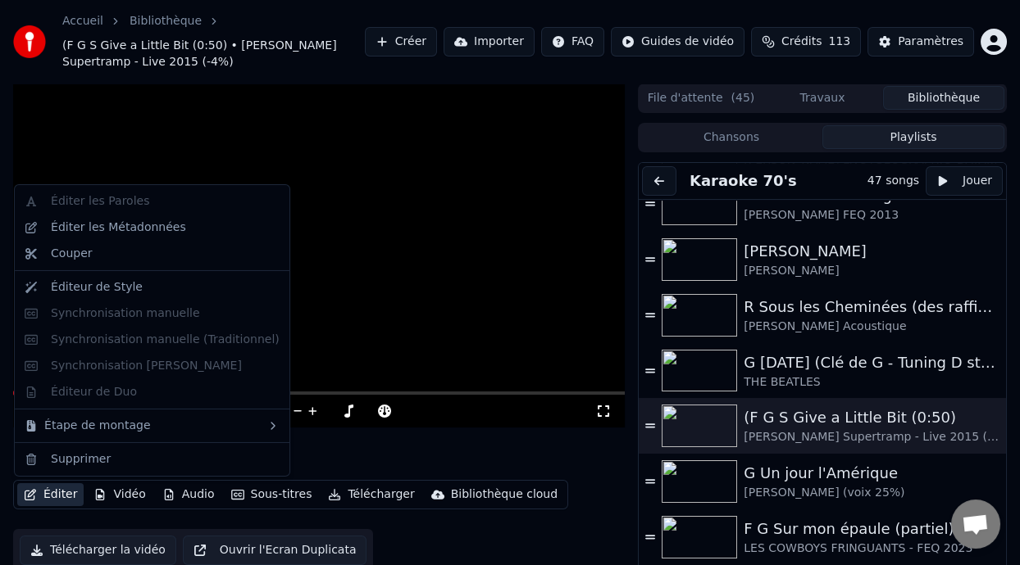
click at [62, 491] on button "Éditer" at bounding box center [50, 495] width 66 height 23
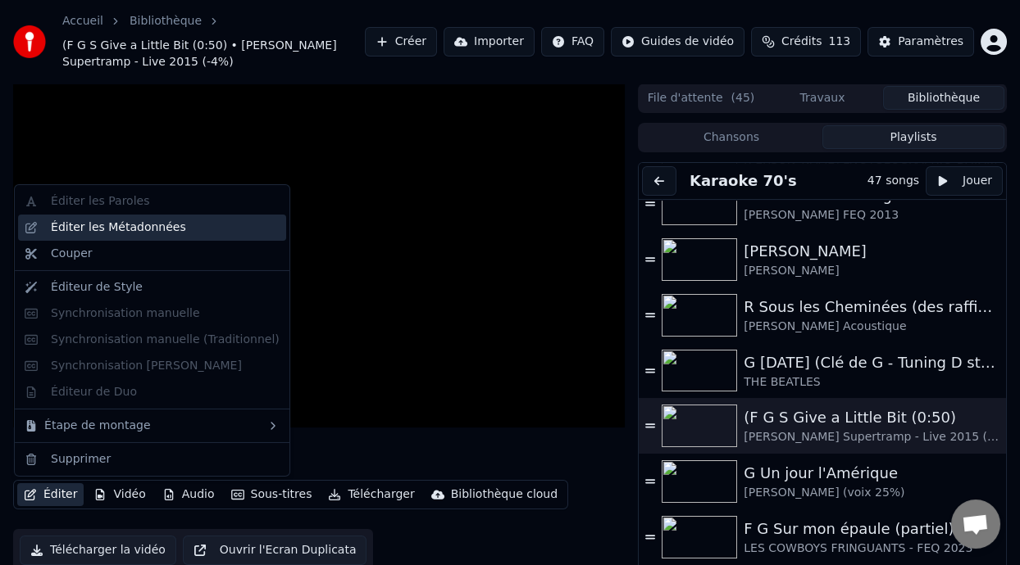
click at [170, 237] on div "Éditer les Métadonnées" at bounding box center [152, 228] width 268 height 26
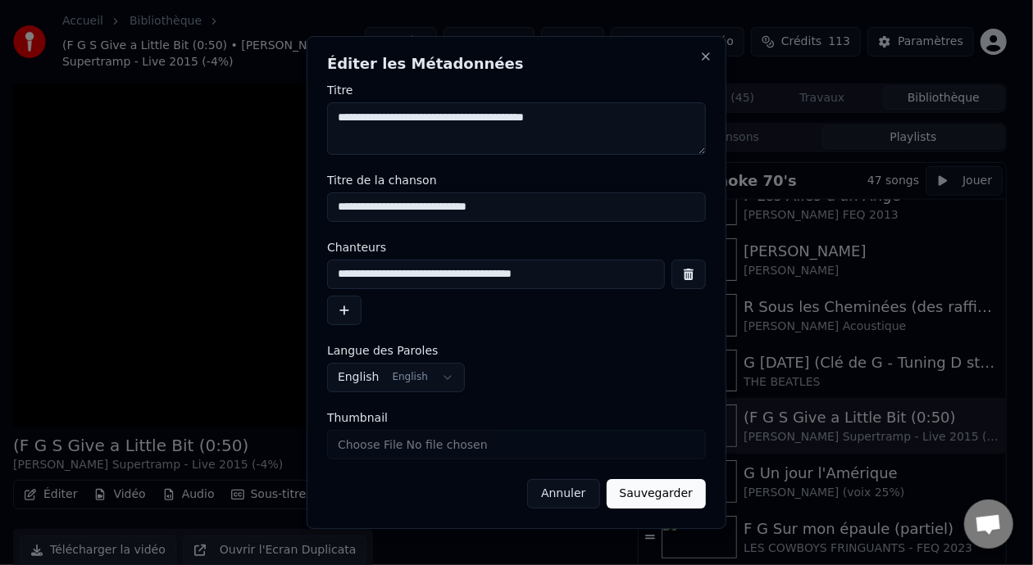
click at [342, 207] on input "**********" at bounding box center [516, 208] width 379 height 30
click at [475, 207] on input "**********" at bounding box center [516, 208] width 379 height 30
type input "**********"
click at [670, 501] on button "Sauvegarder" at bounding box center [655, 494] width 99 height 30
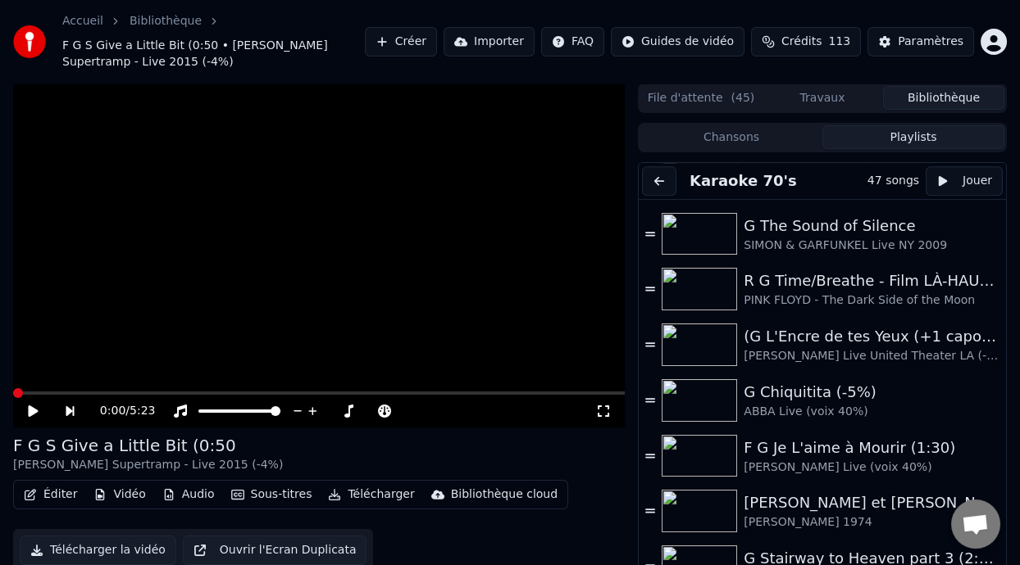
scroll to position [2083, 0]
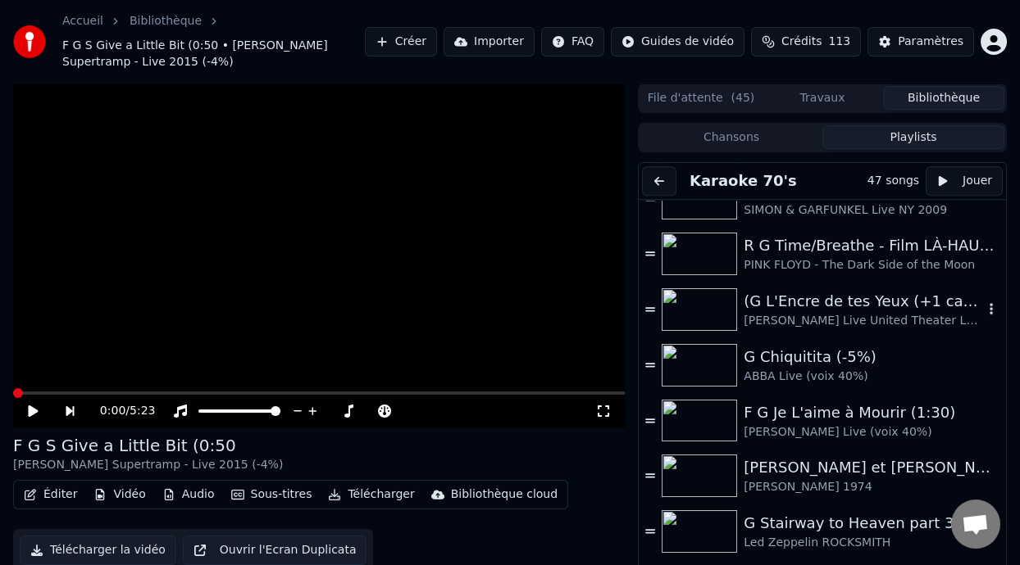
click at [842, 311] on div "(G L'Encre de tes Yeux (+1 capo 3)" at bounding box center [862, 301] width 239 height 23
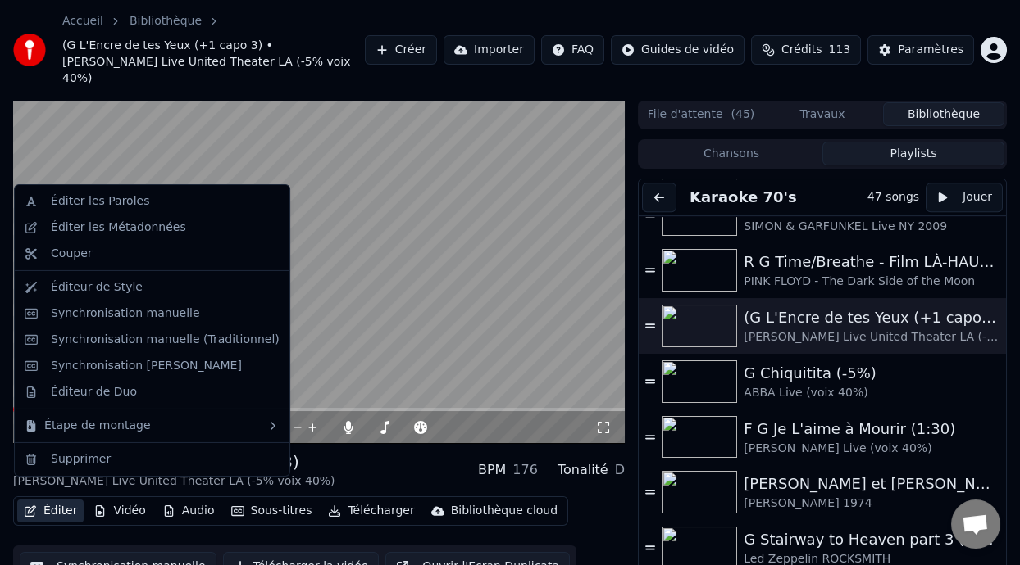
click at [60, 500] on button "Éditer" at bounding box center [50, 511] width 66 height 23
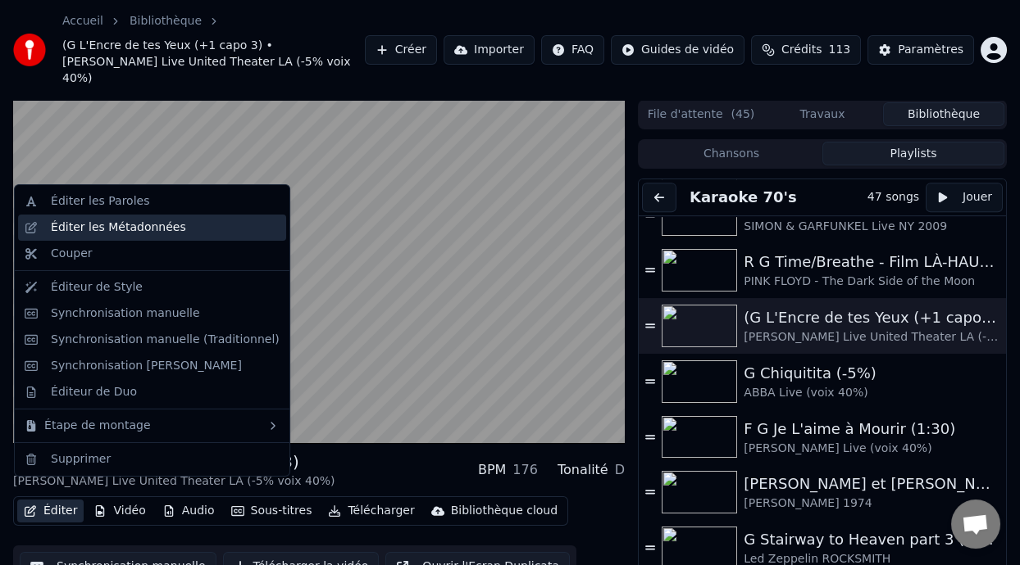
click at [153, 229] on div "Éditer les Métadonnées" at bounding box center [118, 228] width 135 height 16
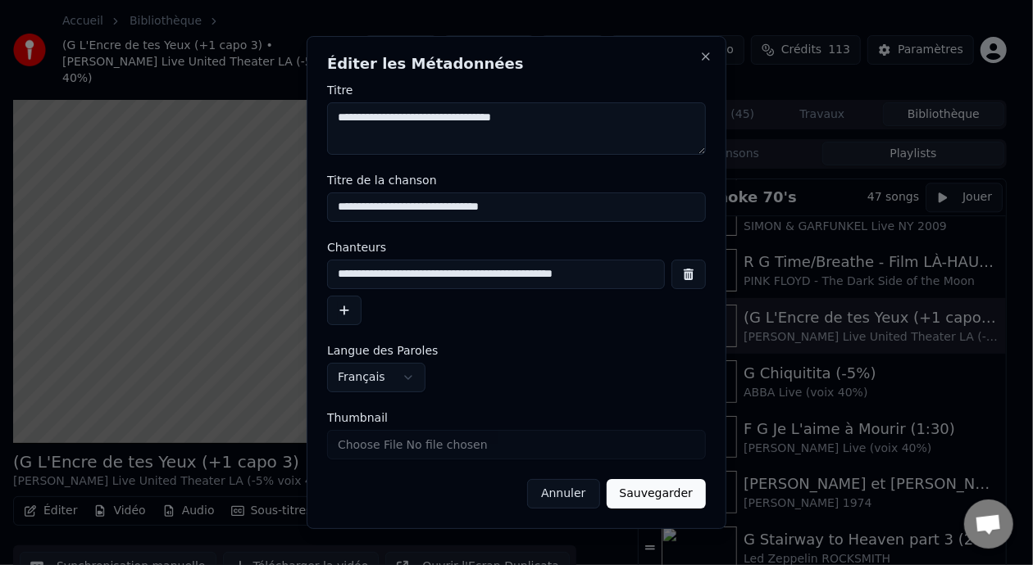
click at [341, 209] on input "**********" at bounding box center [516, 208] width 379 height 30
click at [524, 208] on input "**********" at bounding box center [516, 208] width 379 height 30
type input "**********"
click at [668, 494] on button "Sauvegarder" at bounding box center [655, 494] width 99 height 30
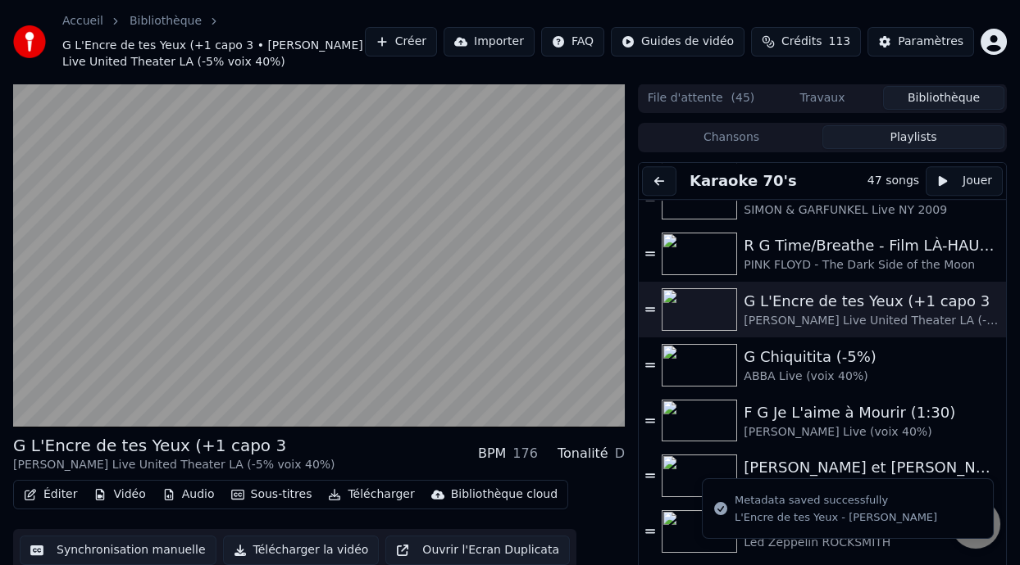
drag, startPoint x: 1006, startPoint y: 535, endPoint x: 1000, endPoint y: 502, distance: 33.4
click at [1001, 499] on div "G L'Encre de tes Yeux (+1 capo 3 [PERSON_NAME] Live United Theater LA (-5% voix…" at bounding box center [510, 349] width 1020 height 531
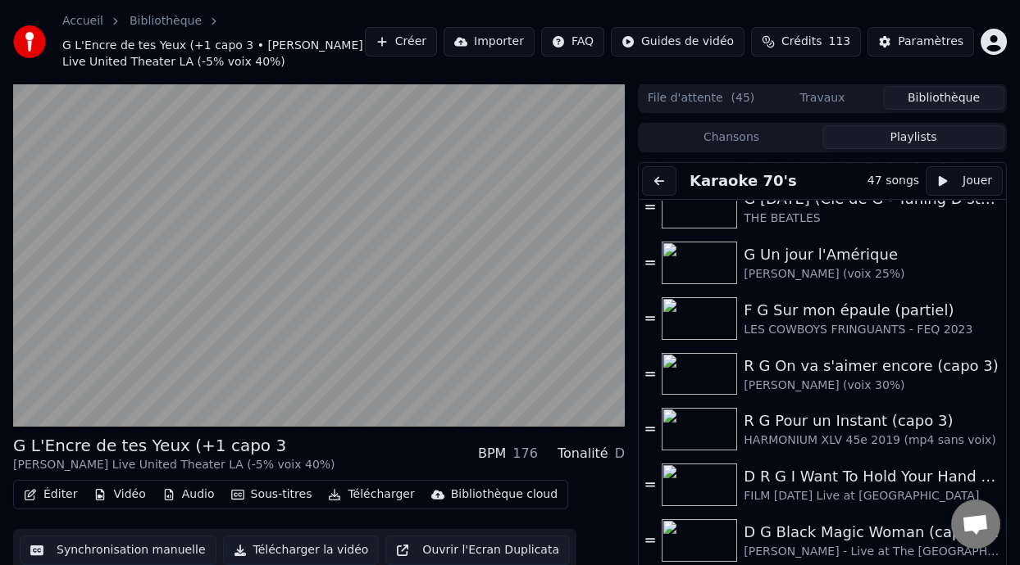
scroll to position [1441, 0]
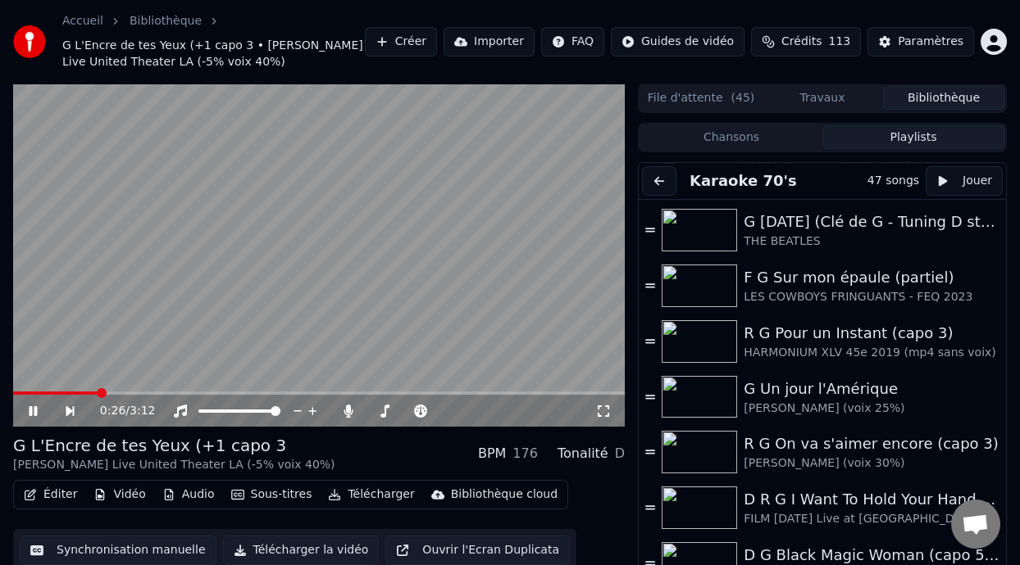
click at [34, 407] on icon at bounding box center [33, 411] width 8 height 10
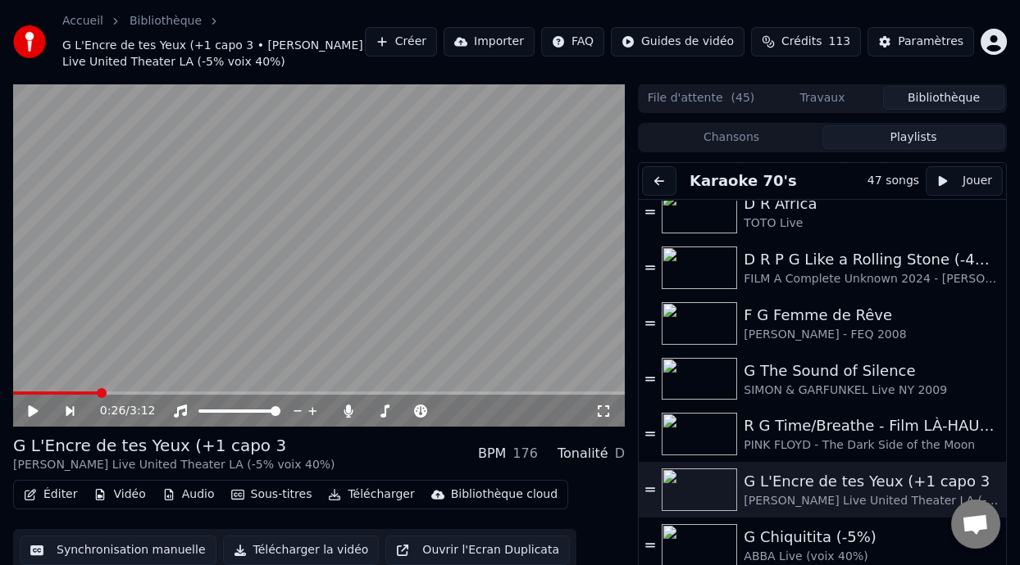
scroll to position [1906, 0]
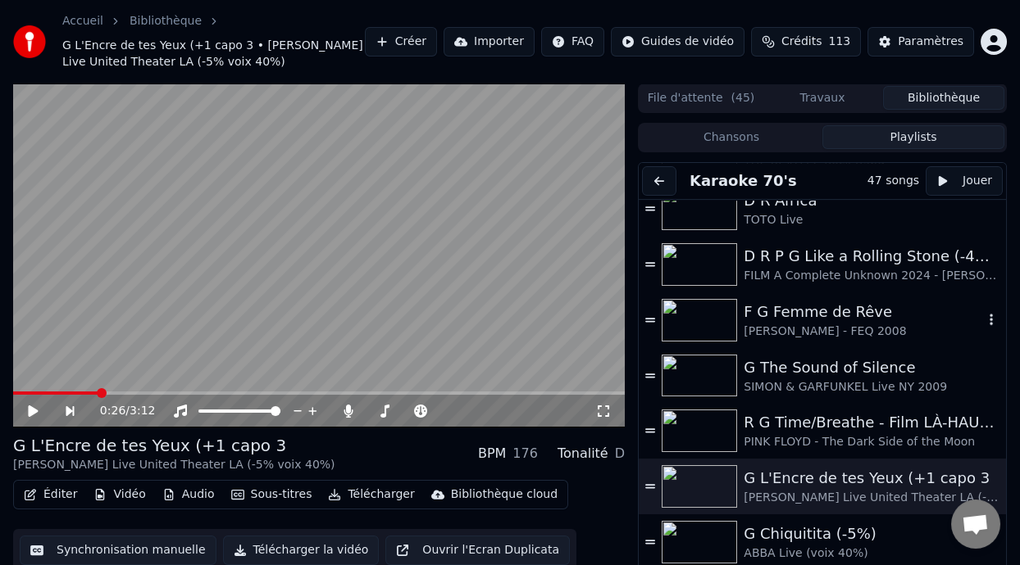
click at [850, 309] on div "F G Femme de Rêve" at bounding box center [862, 312] width 239 height 23
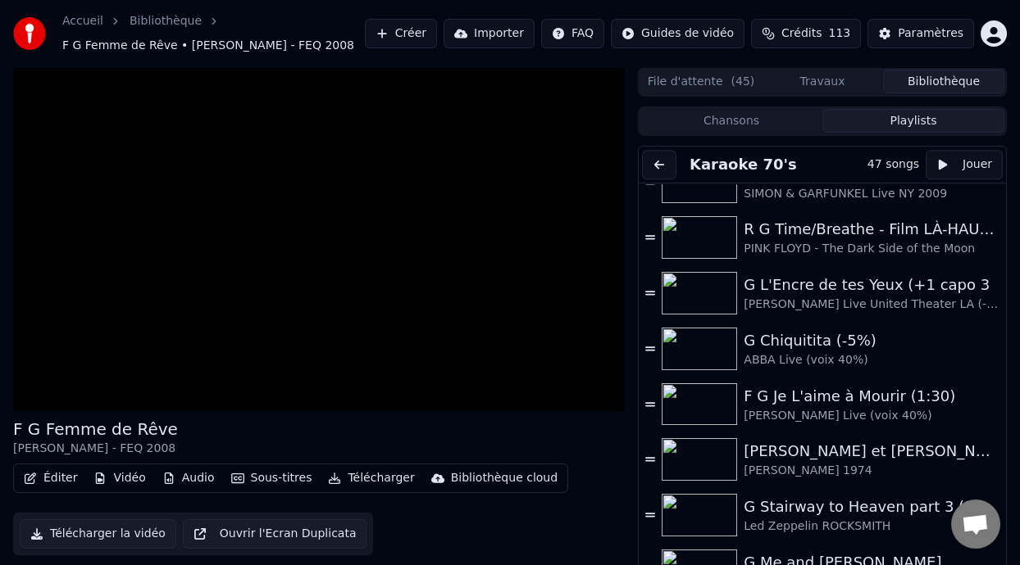
scroll to position [32, 0]
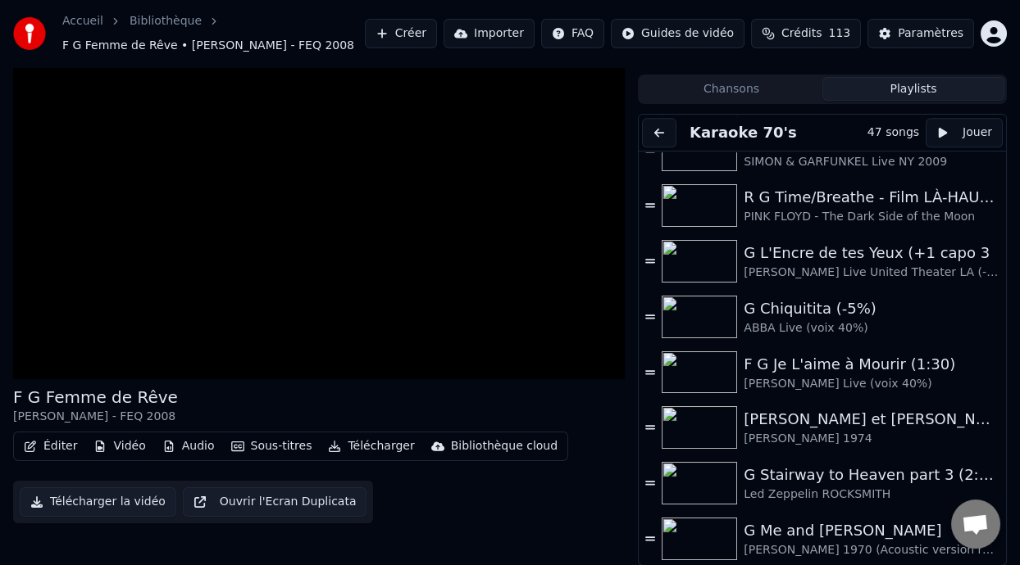
click at [781, 89] on button "Chansons" at bounding box center [731, 89] width 182 height 24
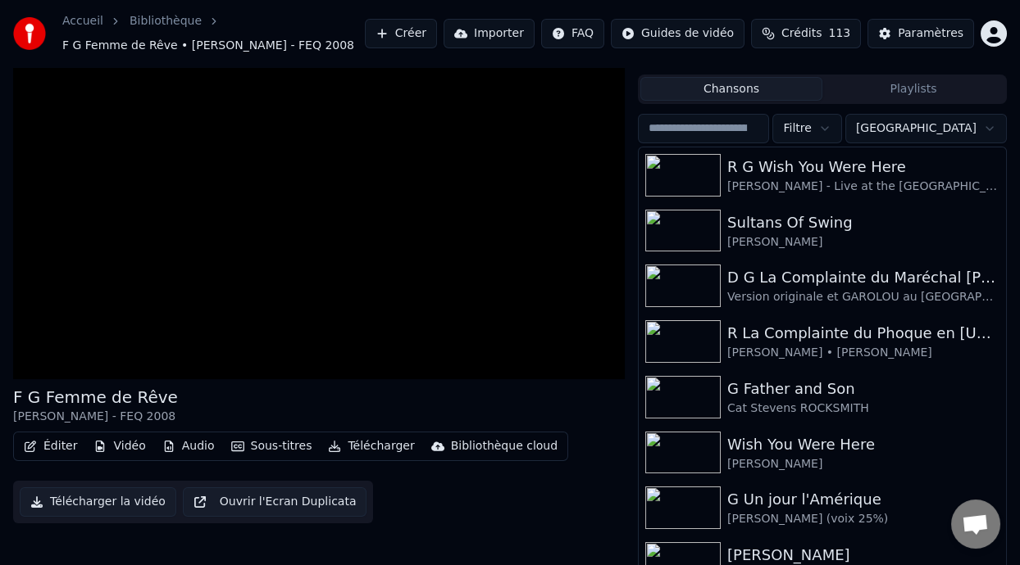
click at [769, 126] on input "search" at bounding box center [703, 129] width 131 height 30
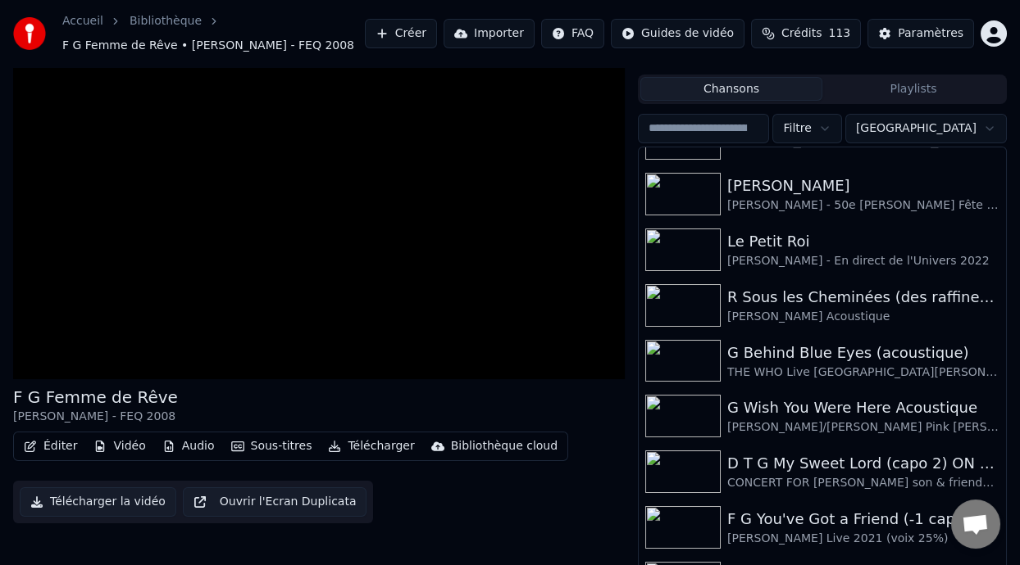
scroll to position [3078, 0]
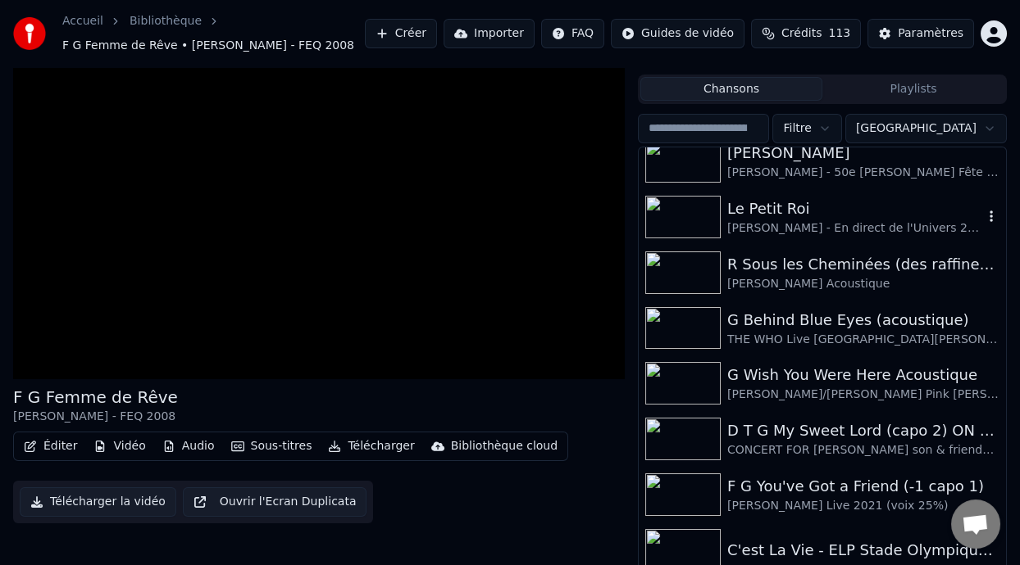
click at [829, 213] on div "Le Petit Roi" at bounding box center [855, 209] width 256 height 23
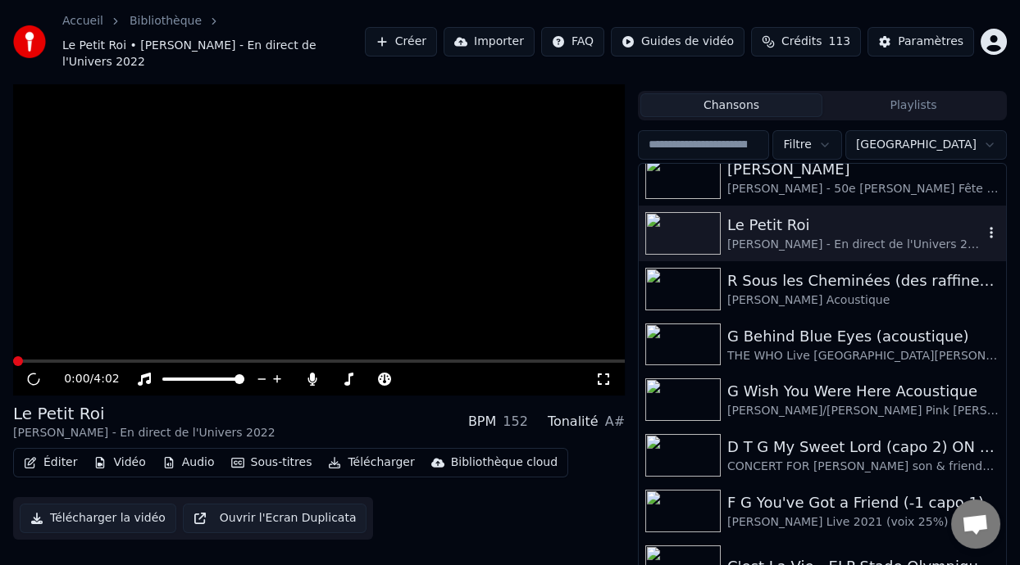
scroll to position [48, 0]
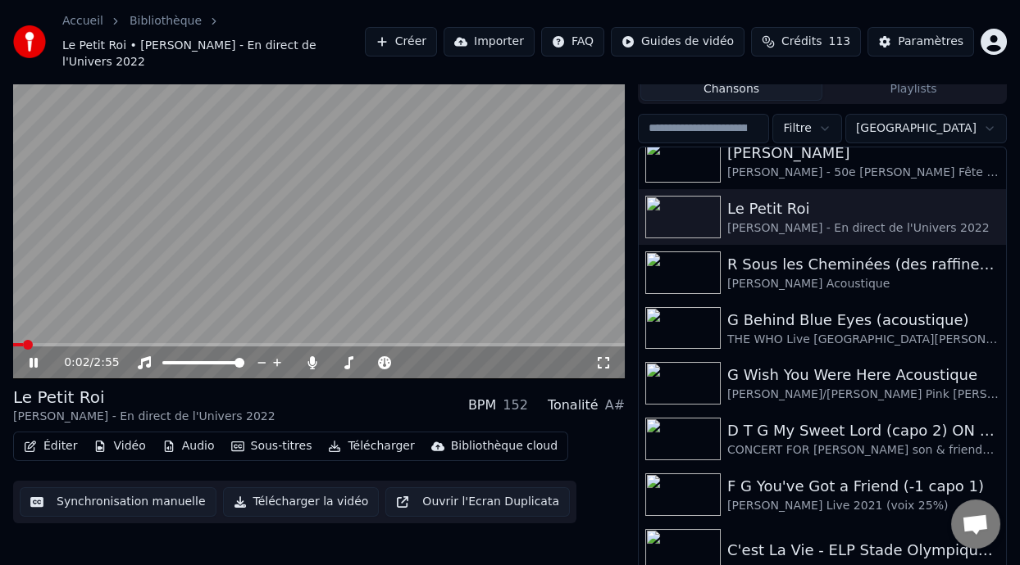
click at [33, 359] on icon at bounding box center [45, 363] width 38 height 13
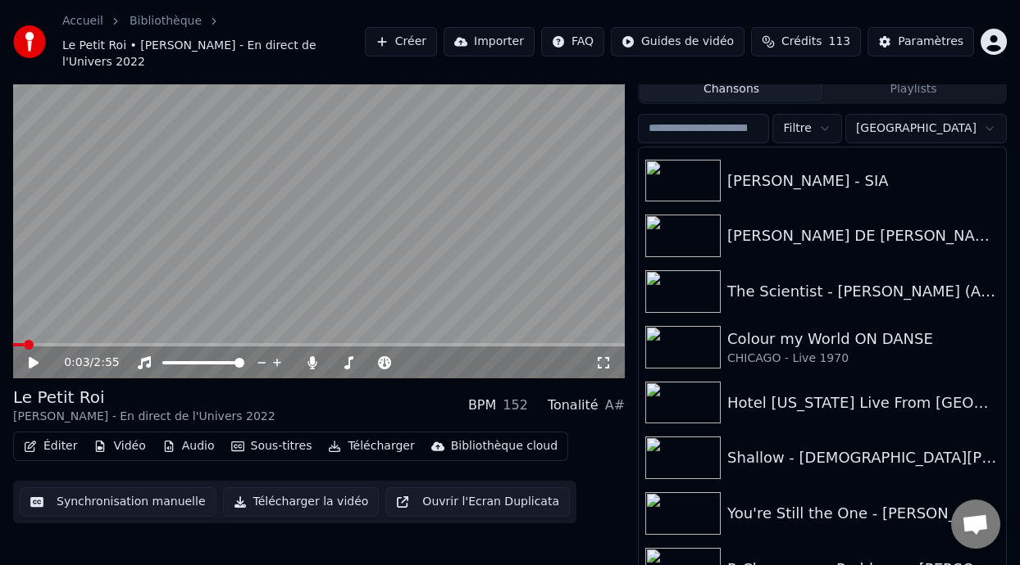
scroll to position [4888, 0]
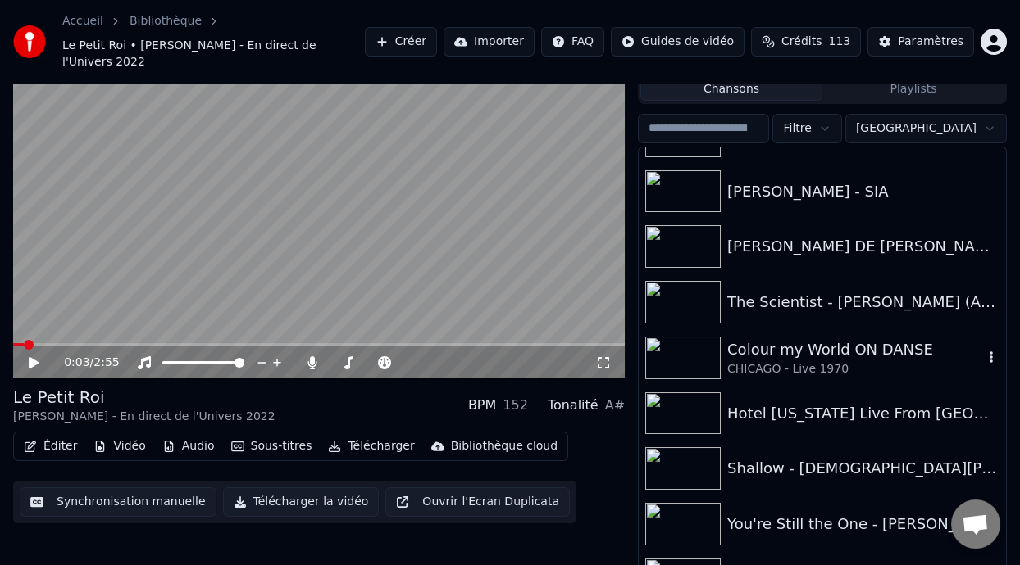
click at [859, 361] on div "CHICAGO - Live 1970" at bounding box center [855, 369] width 256 height 16
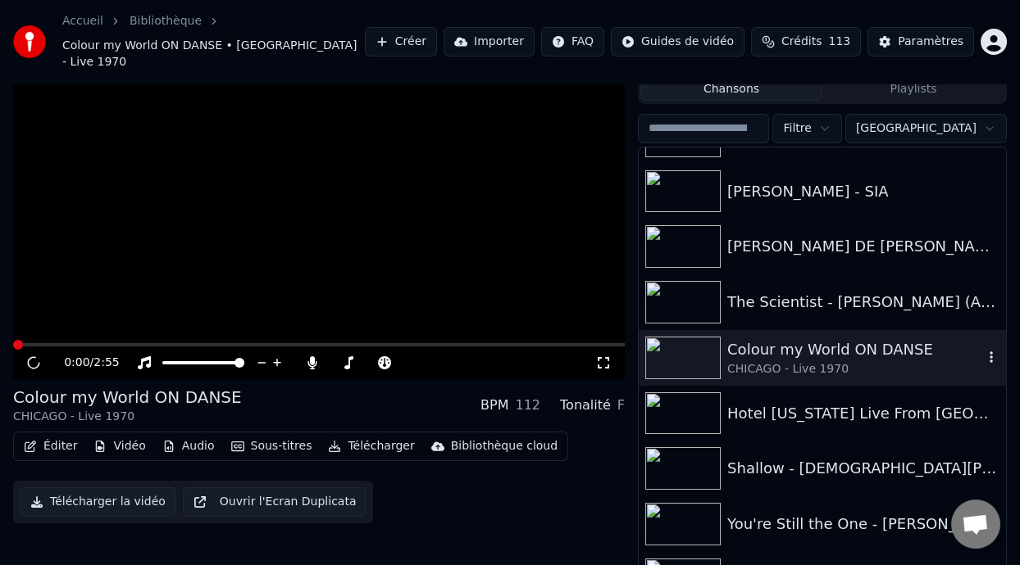
scroll to position [32, 0]
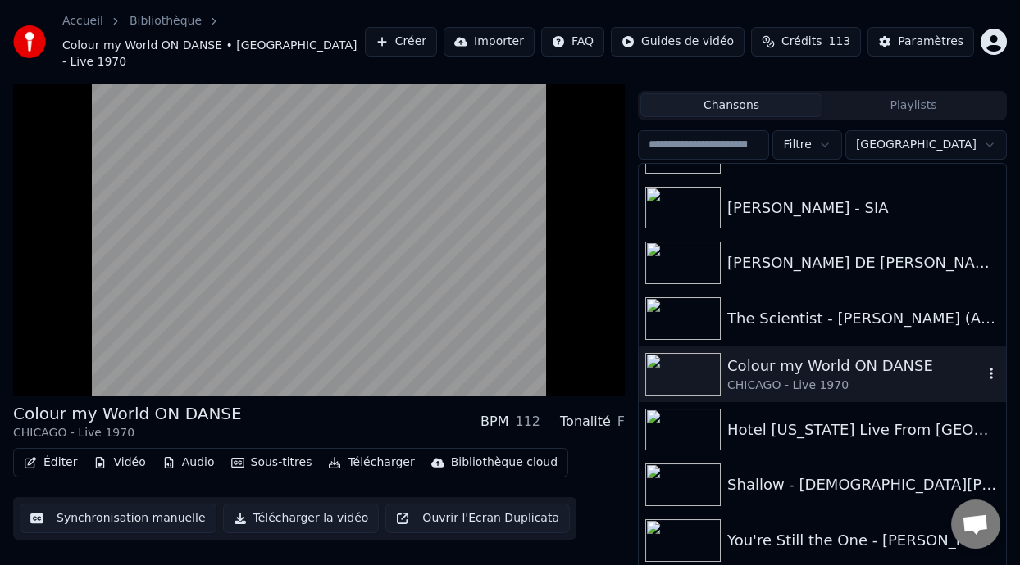
click at [983, 367] on icon "button" at bounding box center [991, 373] width 16 height 13
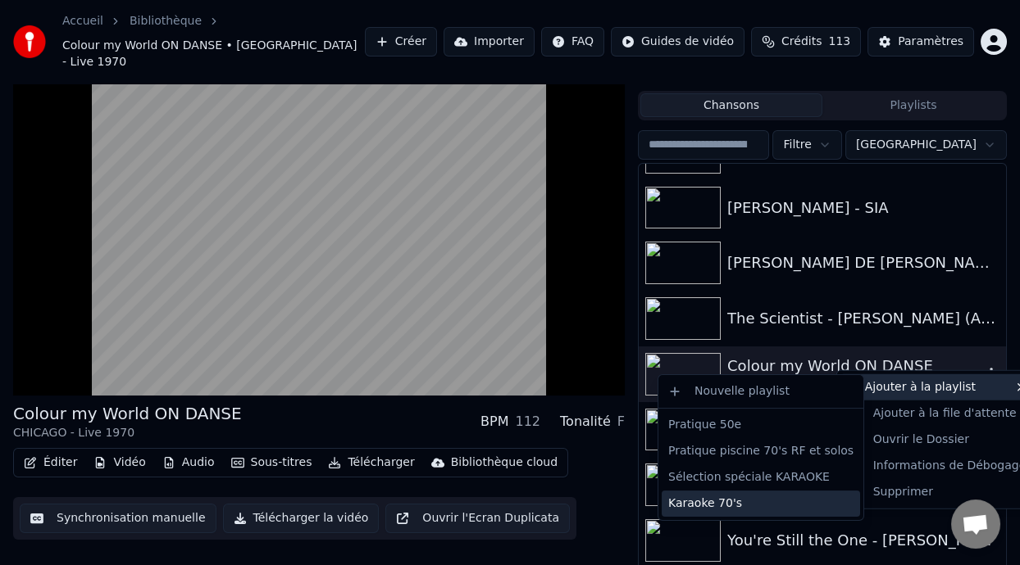
click at [752, 506] on div "Karaoke 70's" at bounding box center [760, 504] width 198 height 26
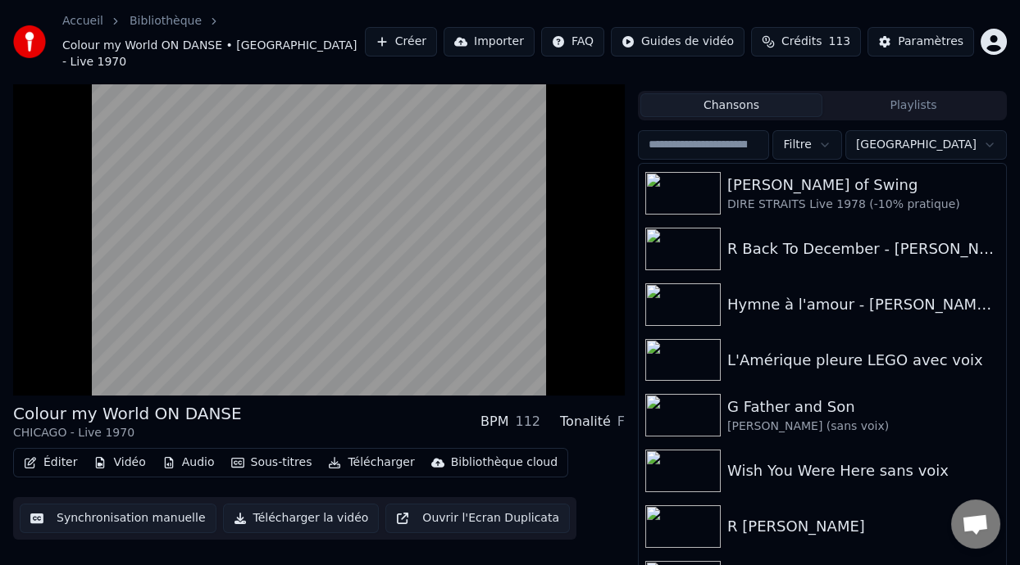
scroll to position [6325, 0]
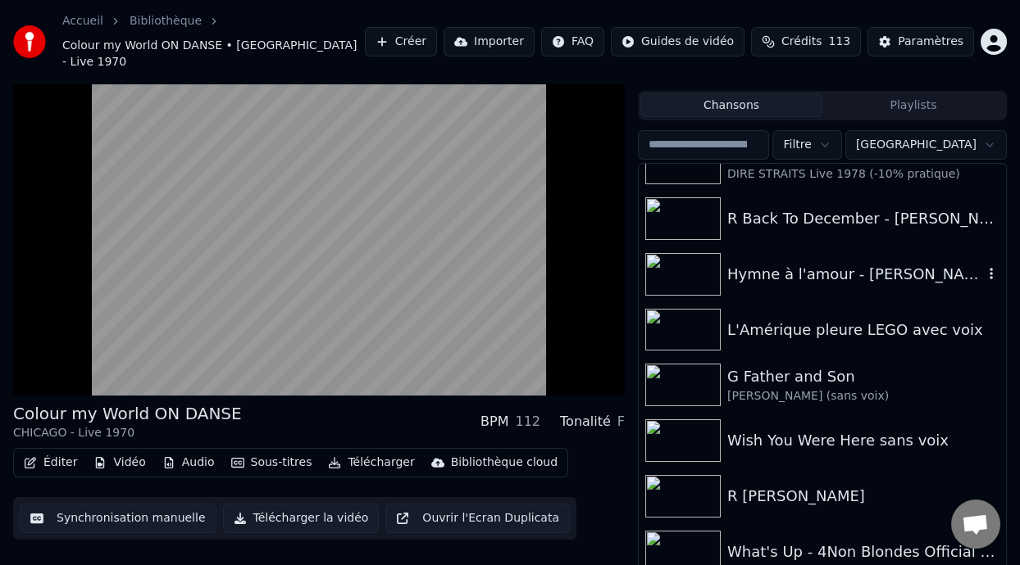
click at [903, 263] on div "Hymne à l'amour - [PERSON_NAME] LIVE aux JO de [GEOGRAPHIC_DATA] 2024" at bounding box center [855, 274] width 256 height 23
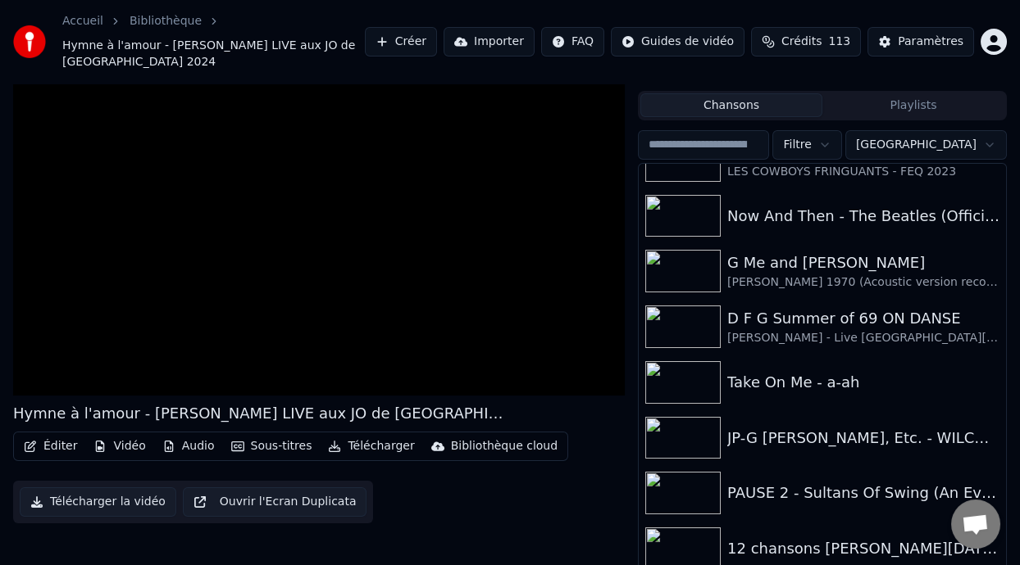
scroll to position [5518, 0]
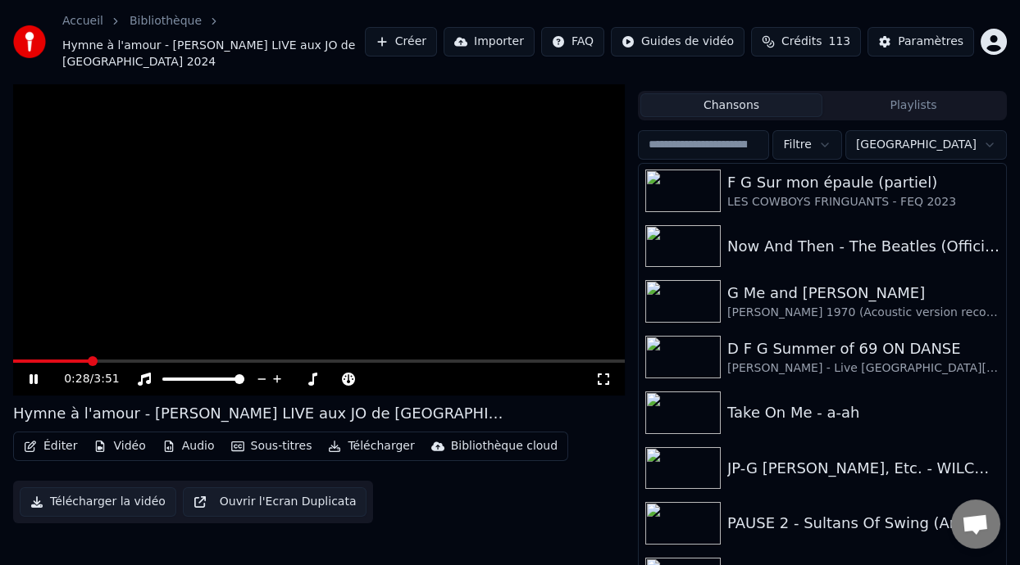
click at [35, 375] on icon at bounding box center [34, 380] width 8 height 10
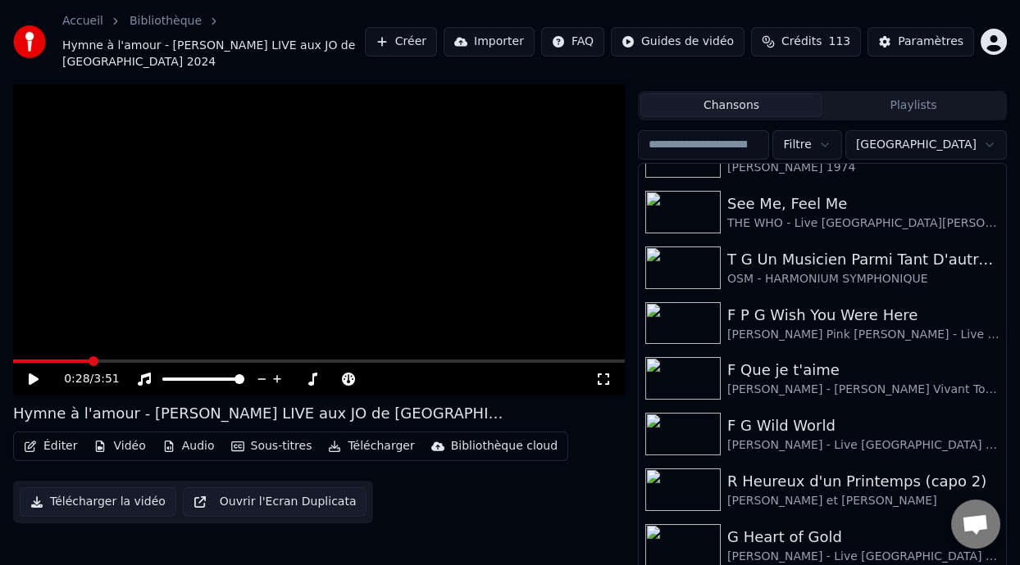
scroll to position [1286, 0]
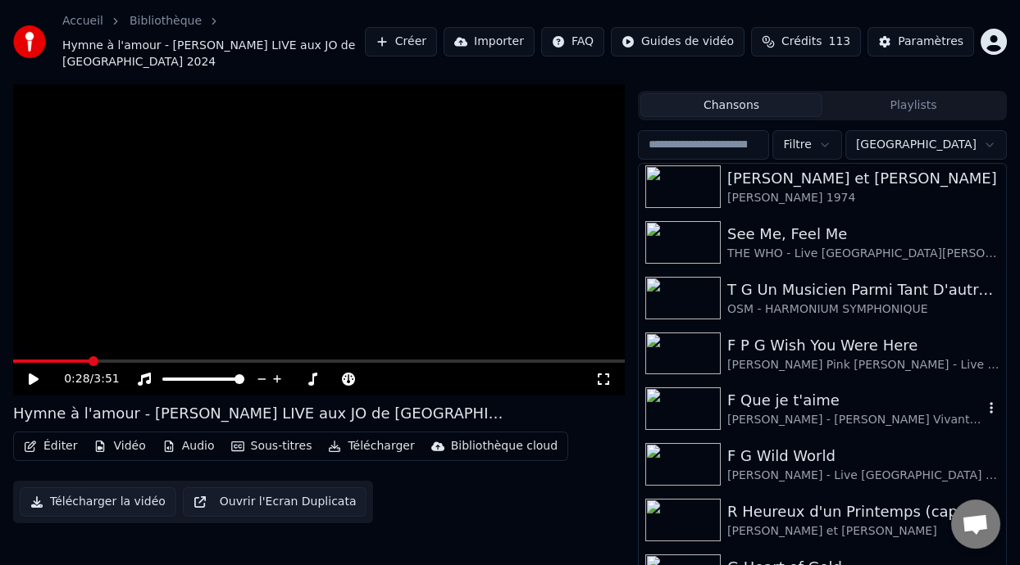
click at [818, 393] on div "F Que je t'aime" at bounding box center [855, 400] width 256 height 23
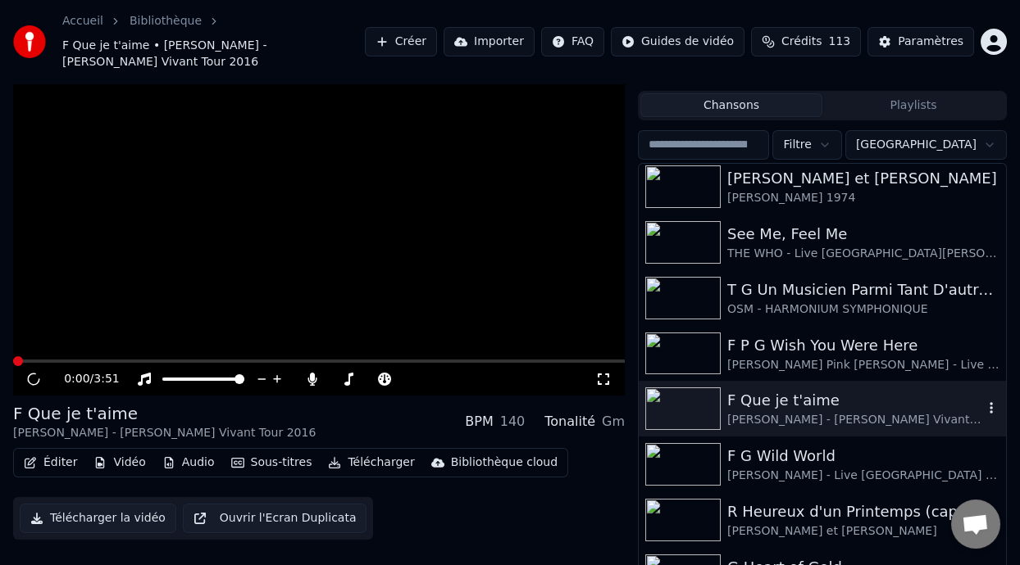
scroll to position [48, 0]
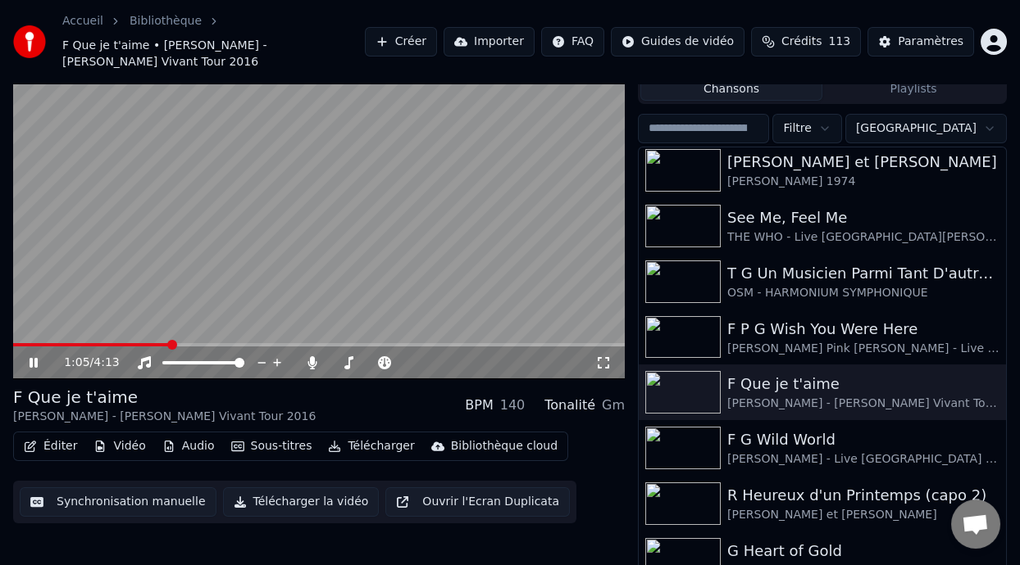
click at [172, 340] on span at bounding box center [172, 345] width 10 height 10
click at [30, 359] on icon at bounding box center [34, 363] width 8 height 10
click at [983, 390] on icon "button" at bounding box center [991, 391] width 16 height 13
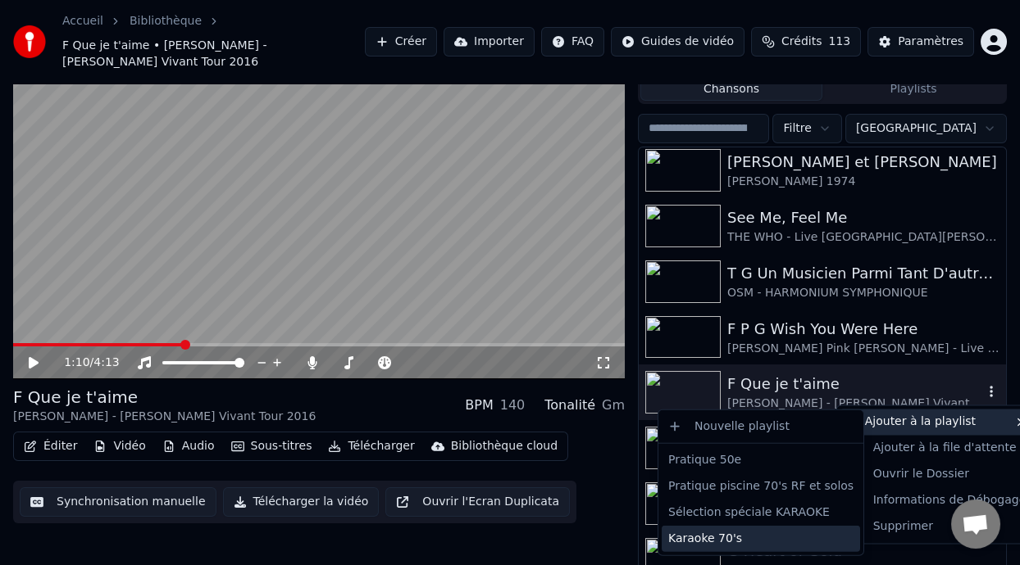
click at [747, 541] on div "Karaoke 70's" at bounding box center [760, 539] width 198 height 26
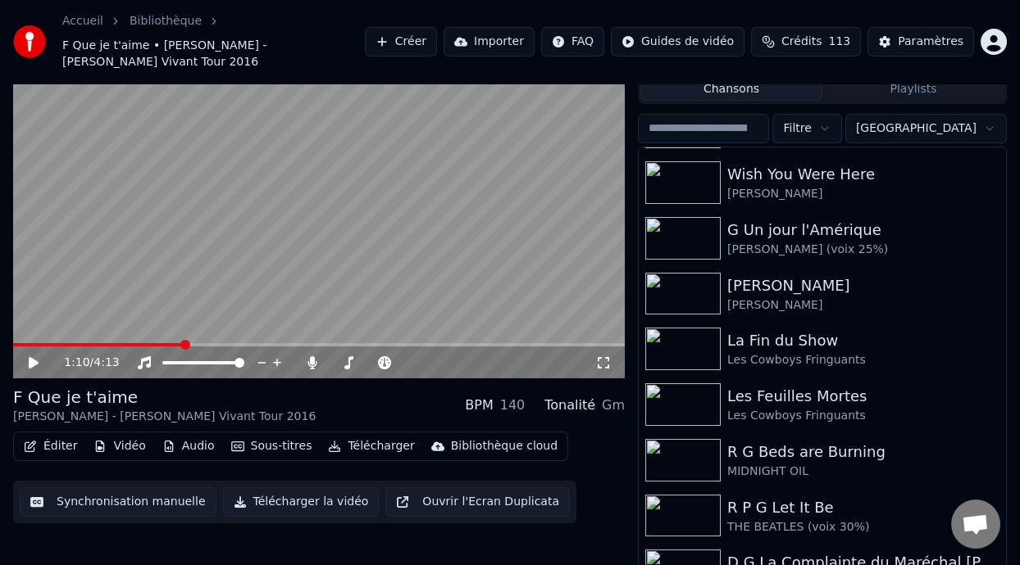
scroll to position [291, 0]
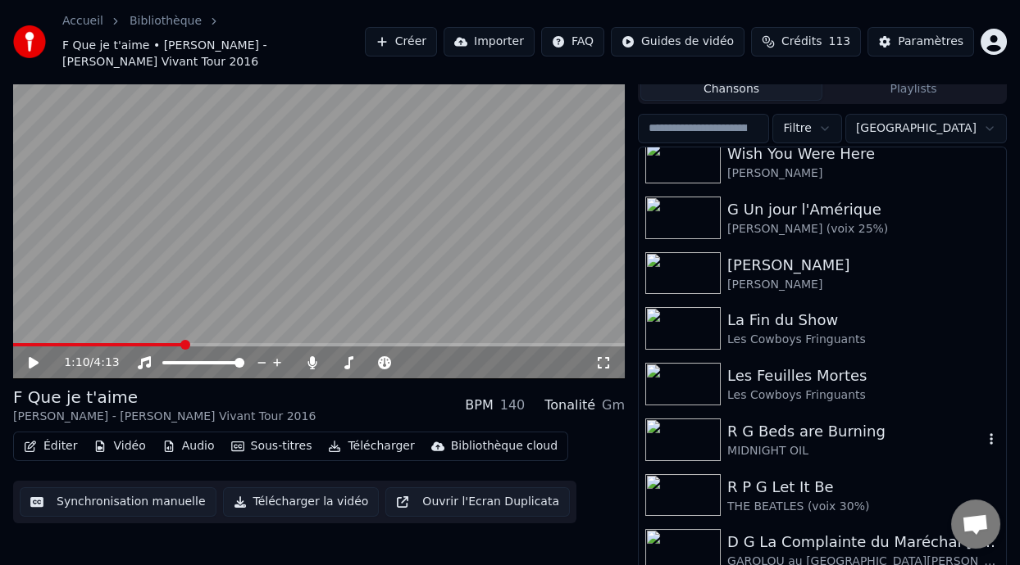
click at [811, 434] on div "R G Beds are Burning" at bounding box center [855, 431] width 256 height 23
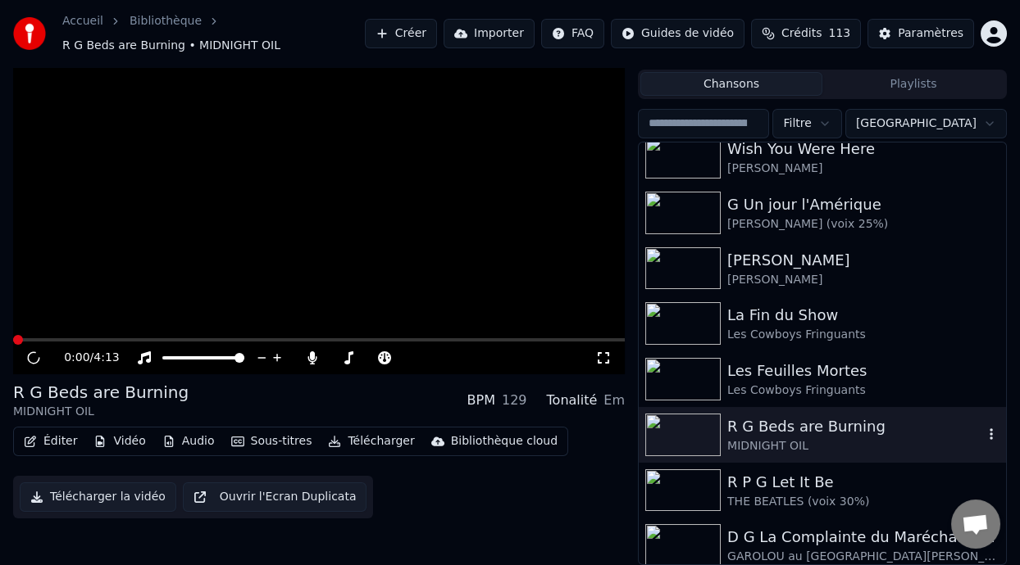
scroll to position [32, 0]
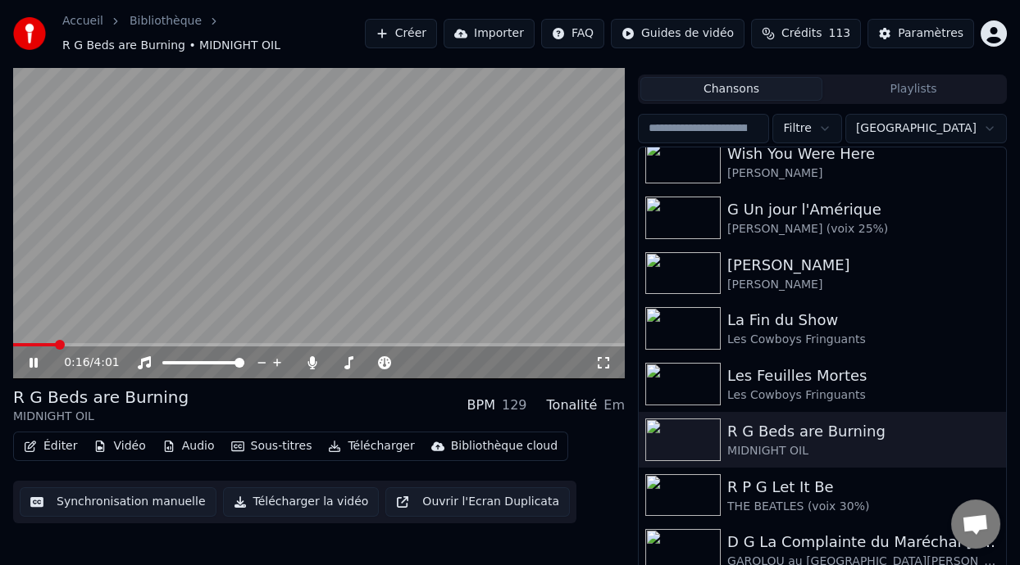
click at [34, 357] on icon at bounding box center [45, 363] width 38 height 13
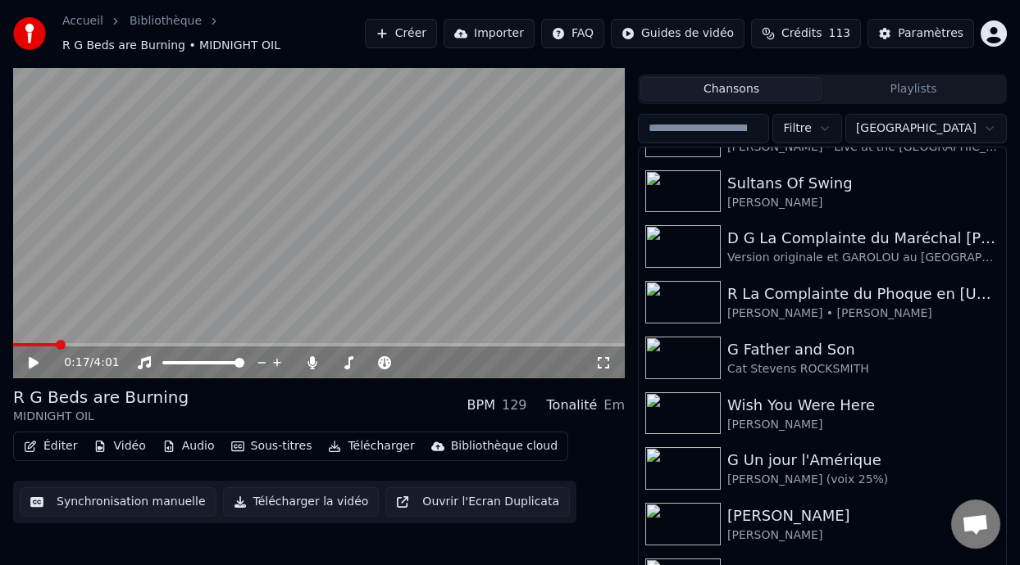
scroll to position [0, 0]
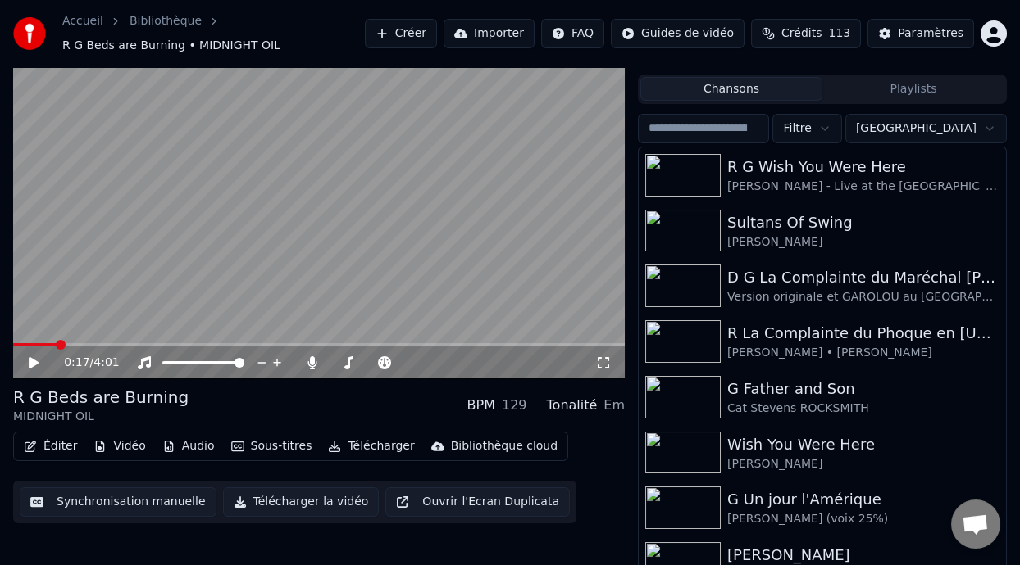
click at [901, 89] on button "Playlists" at bounding box center [913, 89] width 182 height 24
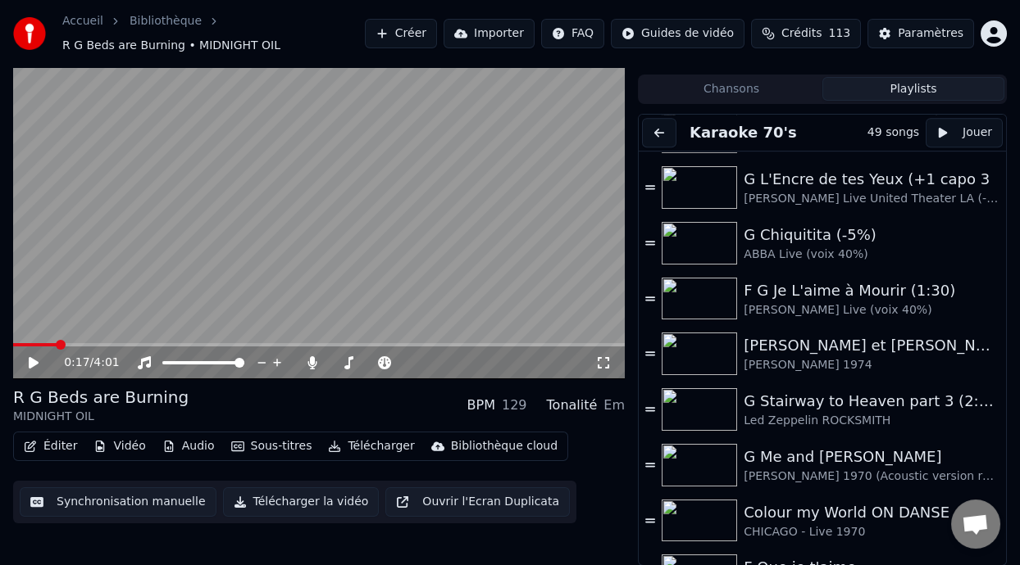
scroll to position [2195, 0]
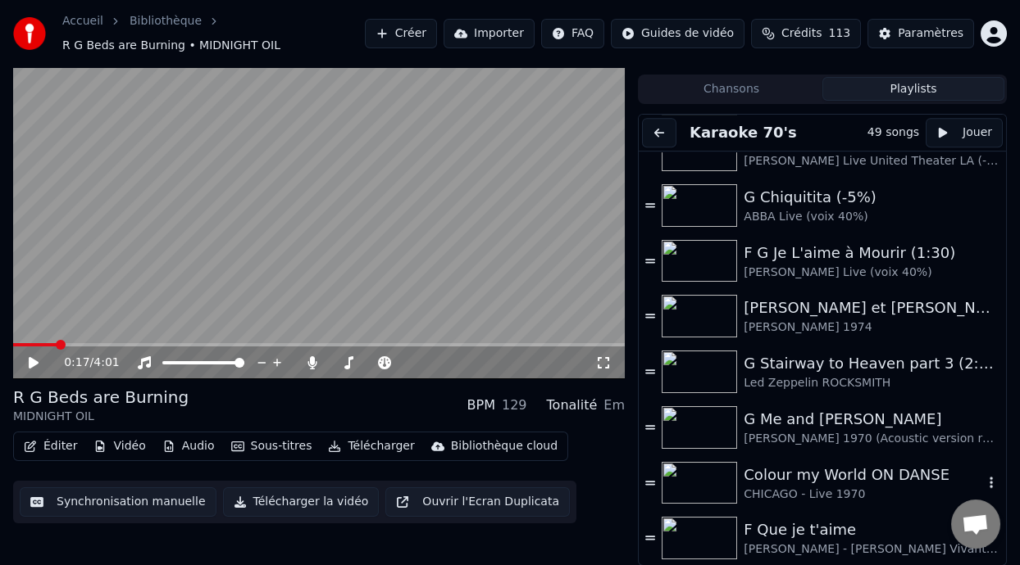
click at [801, 482] on div "Colour my World ON DANSE" at bounding box center [862, 475] width 239 height 23
click at [64, 443] on button "Éditer" at bounding box center [50, 446] width 66 height 23
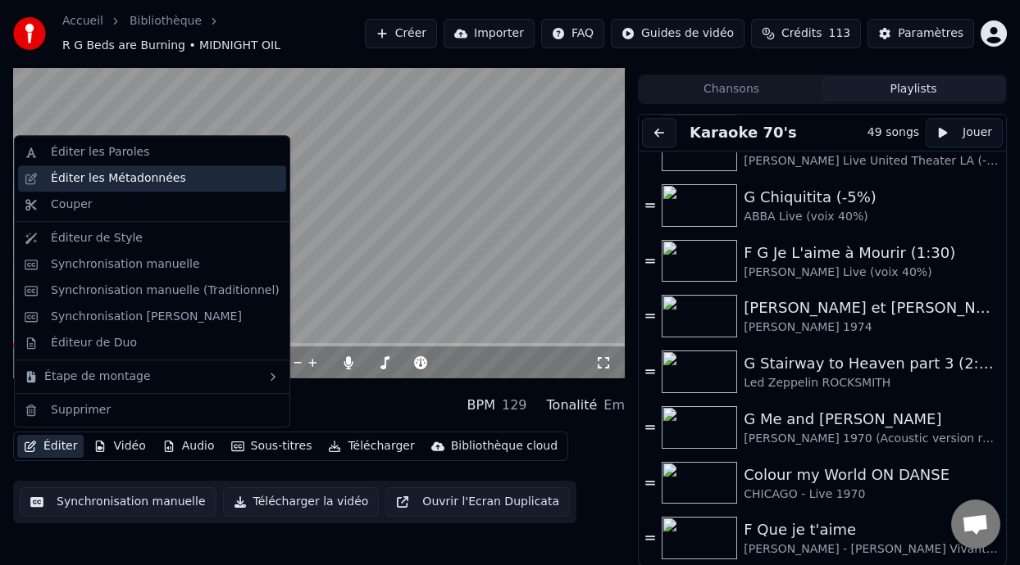
click at [193, 181] on div "Éditer les Métadonnées" at bounding box center [165, 178] width 229 height 16
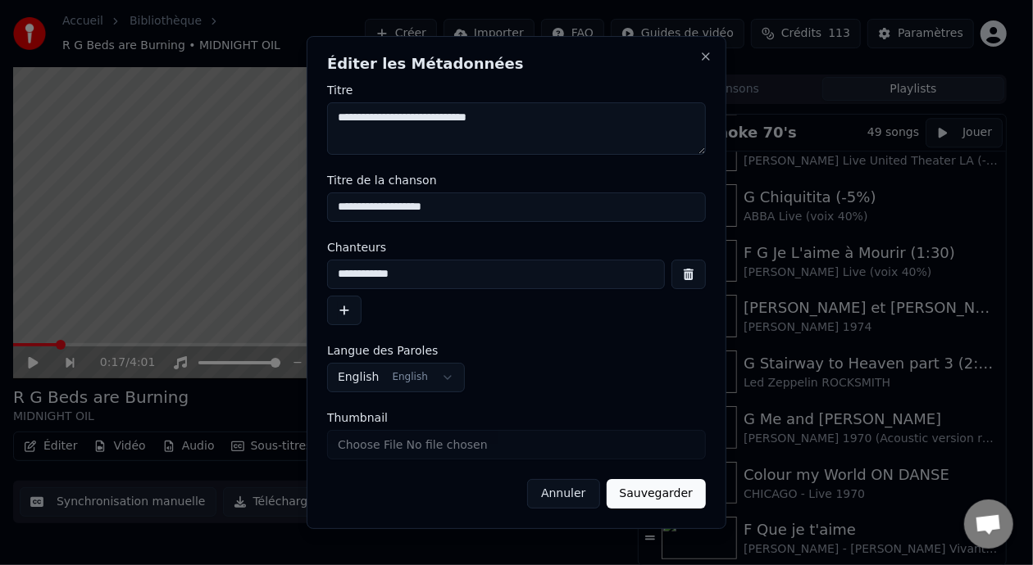
click at [573, 497] on button "Annuler" at bounding box center [563, 494] width 72 height 30
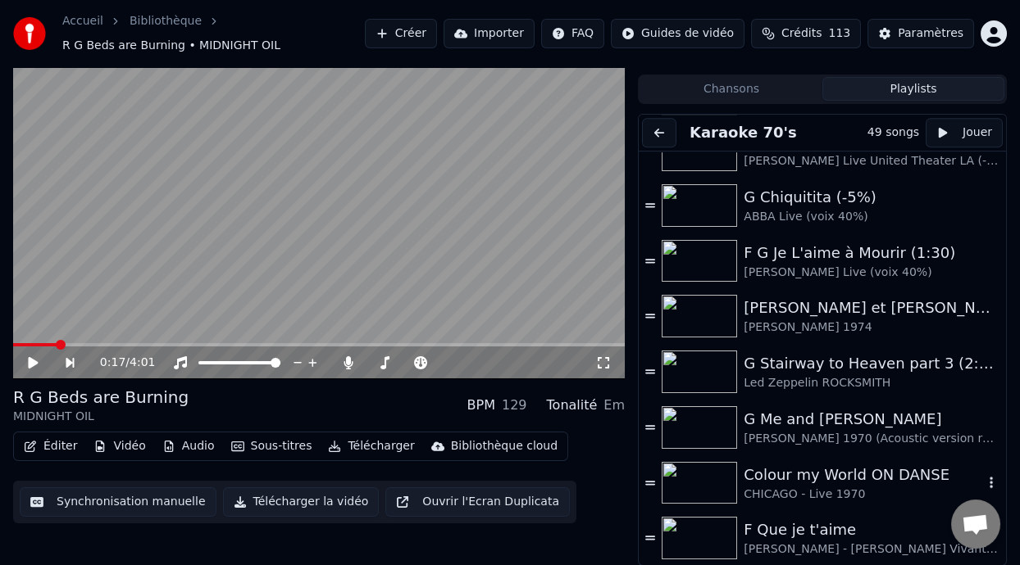
click at [820, 479] on div "Colour my World ON DANSE" at bounding box center [862, 475] width 239 height 23
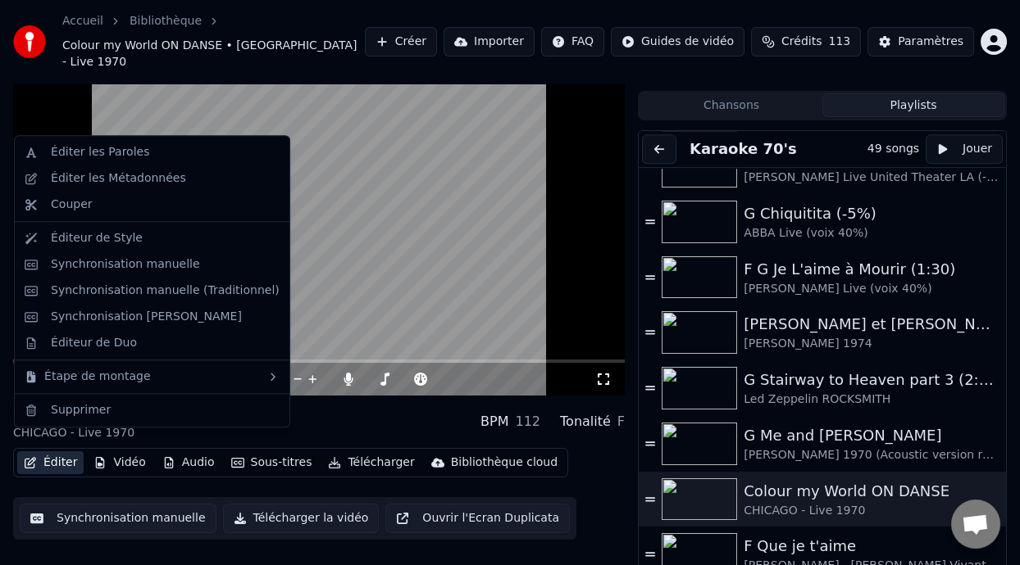
click at [56, 452] on button "Éditer" at bounding box center [50, 463] width 66 height 23
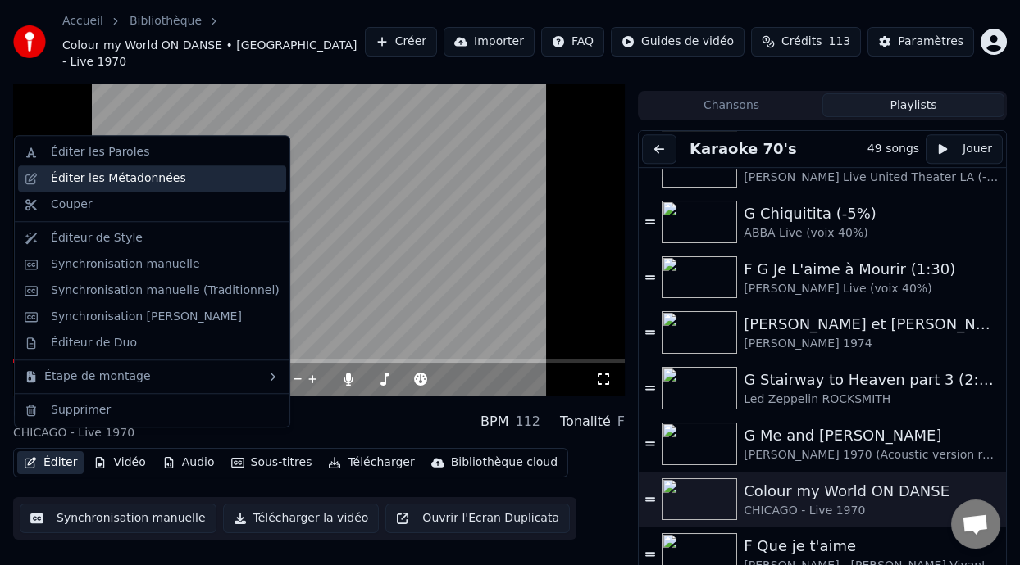
click at [156, 178] on div "Éditer les Métadonnées" at bounding box center [118, 178] width 135 height 16
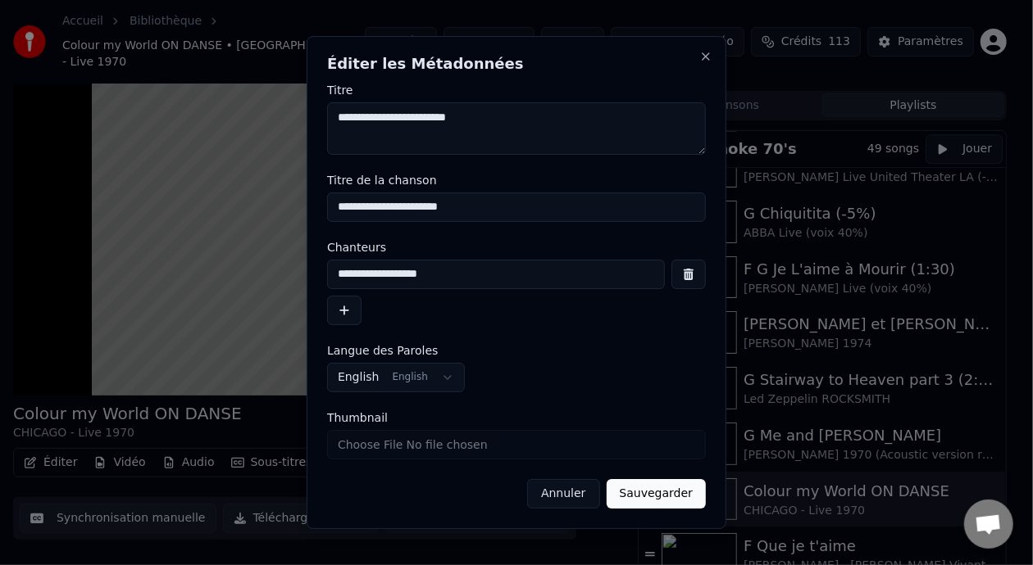
click at [338, 206] on input "**********" at bounding box center [516, 208] width 379 height 30
type input "**********"
click at [666, 506] on button "Sauvegarder" at bounding box center [655, 494] width 99 height 30
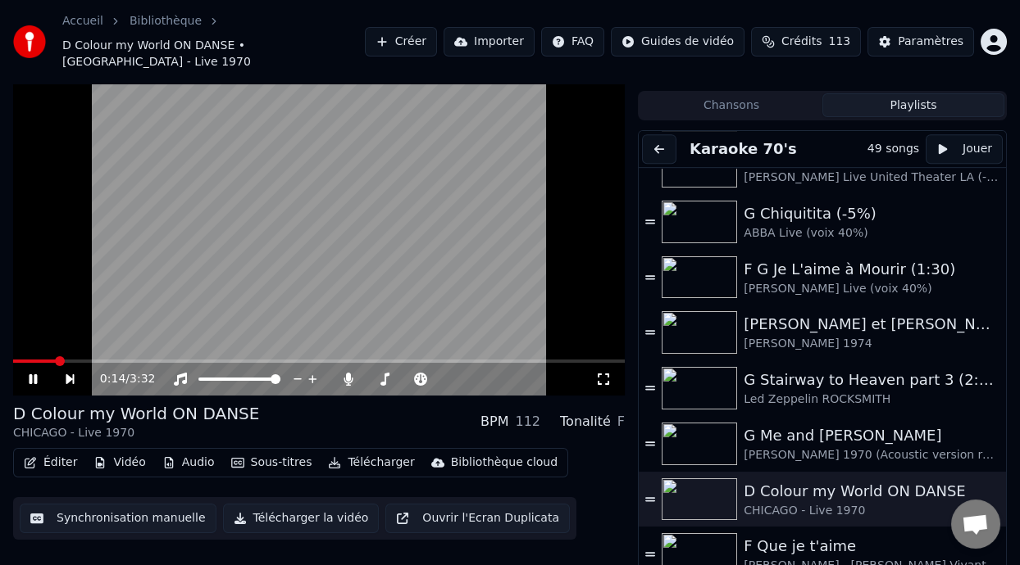
click at [35, 375] on icon at bounding box center [33, 380] width 8 height 10
click at [797, 535] on div "F Que je t'aime" at bounding box center [862, 546] width 239 height 23
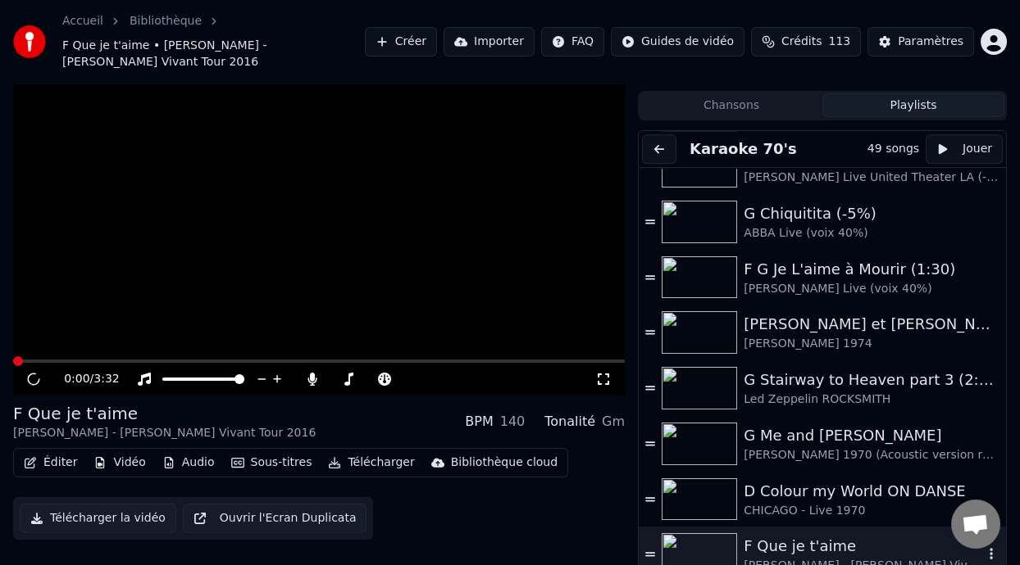
scroll to position [48, 0]
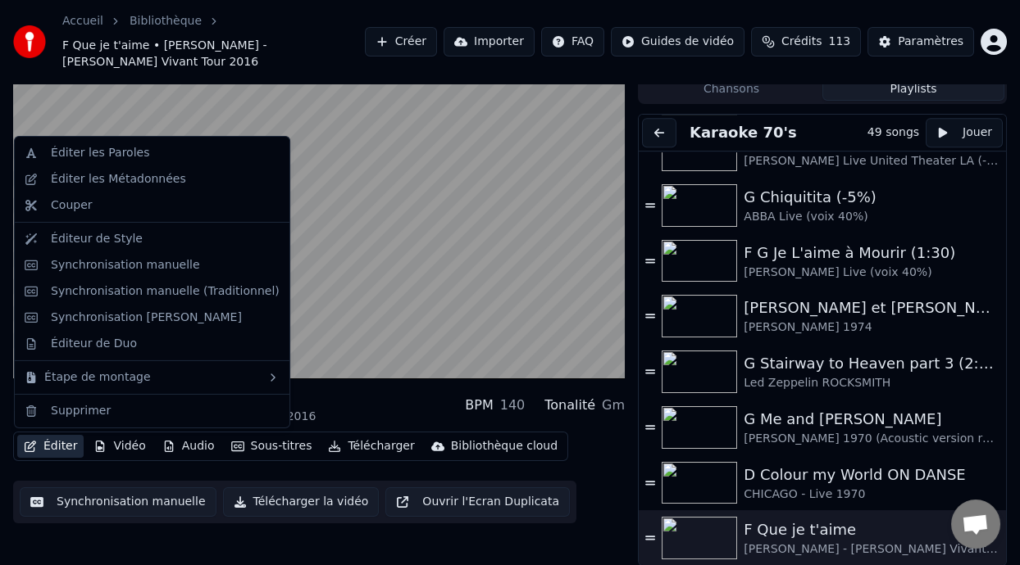
click at [62, 443] on button "Éditer" at bounding box center [50, 446] width 66 height 23
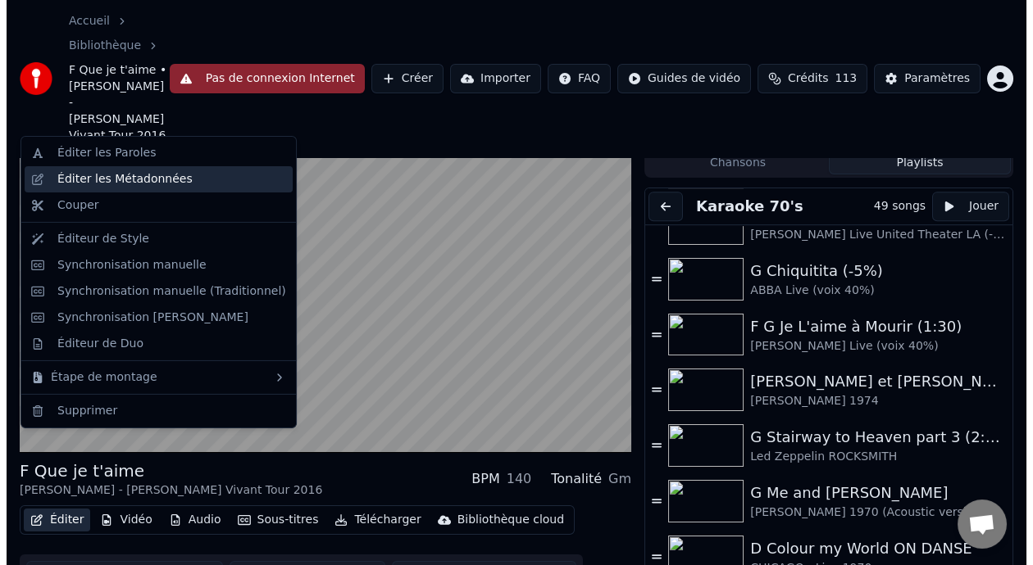
scroll to position [106, 0]
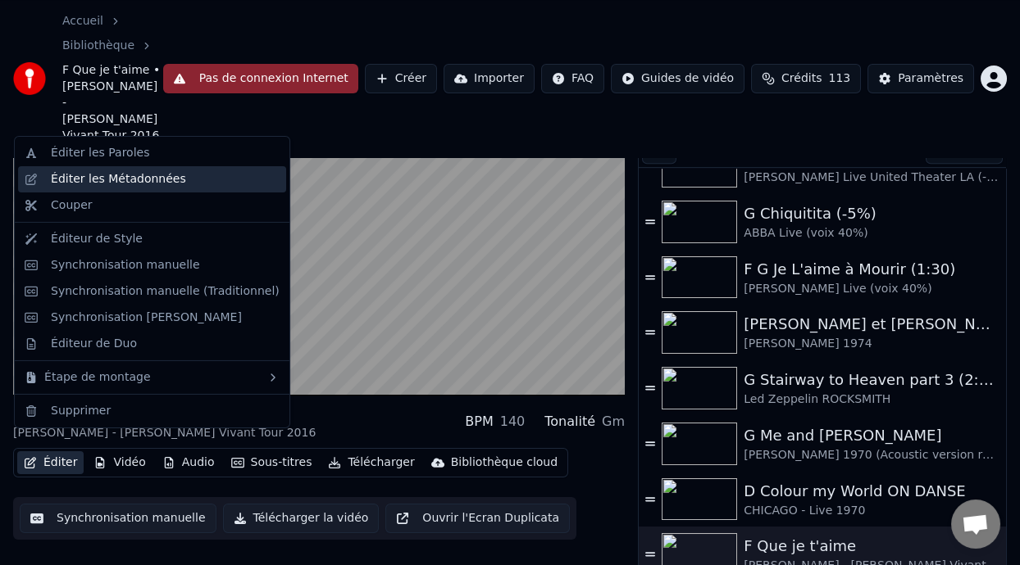
click at [190, 178] on div "Éditer les Métadonnées" at bounding box center [165, 179] width 229 height 16
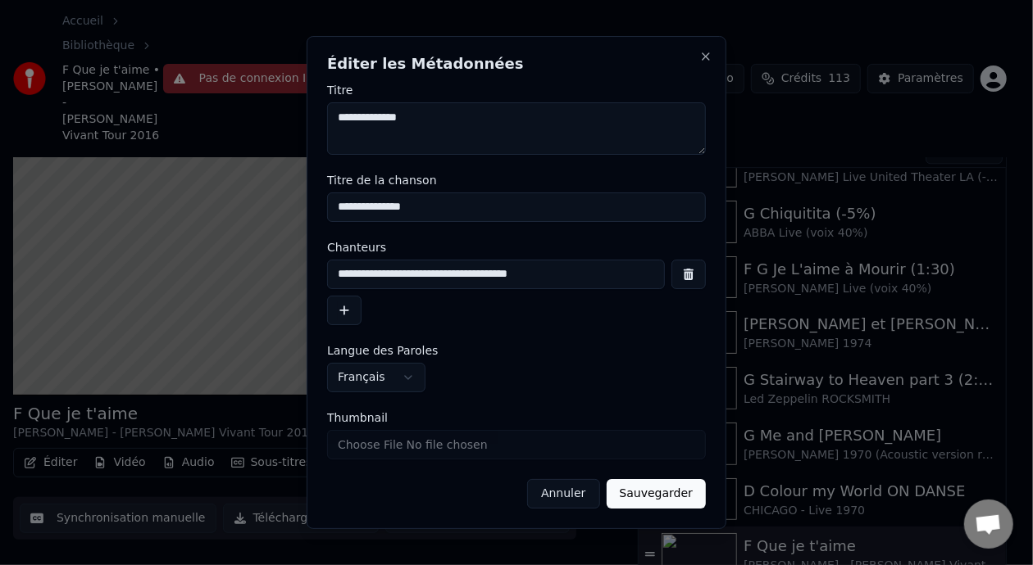
click at [335, 207] on input "**********" at bounding box center [516, 208] width 379 height 30
type input "**********"
click at [678, 495] on button "Sauvegarder" at bounding box center [655, 494] width 99 height 30
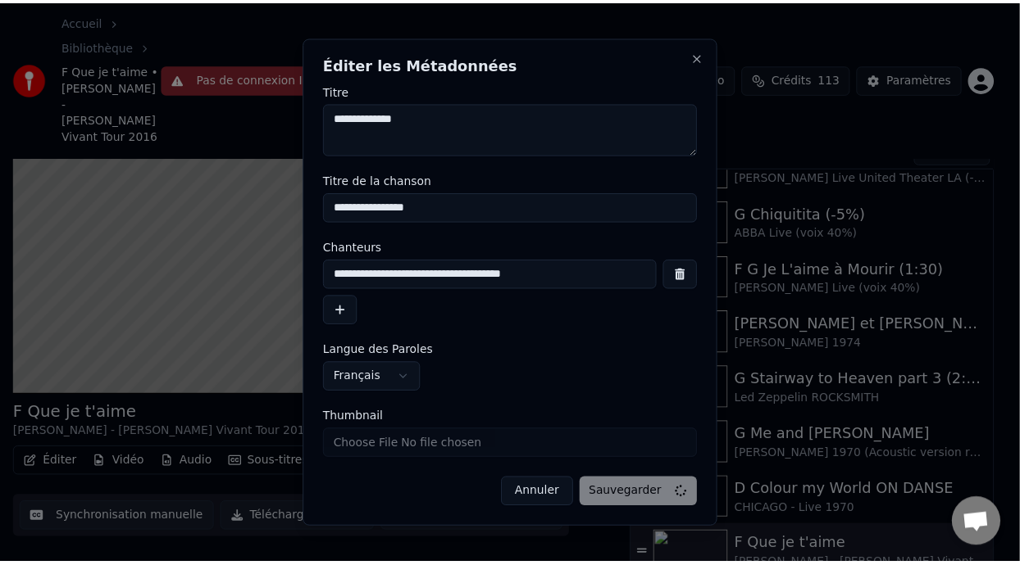
scroll to position [105, 0]
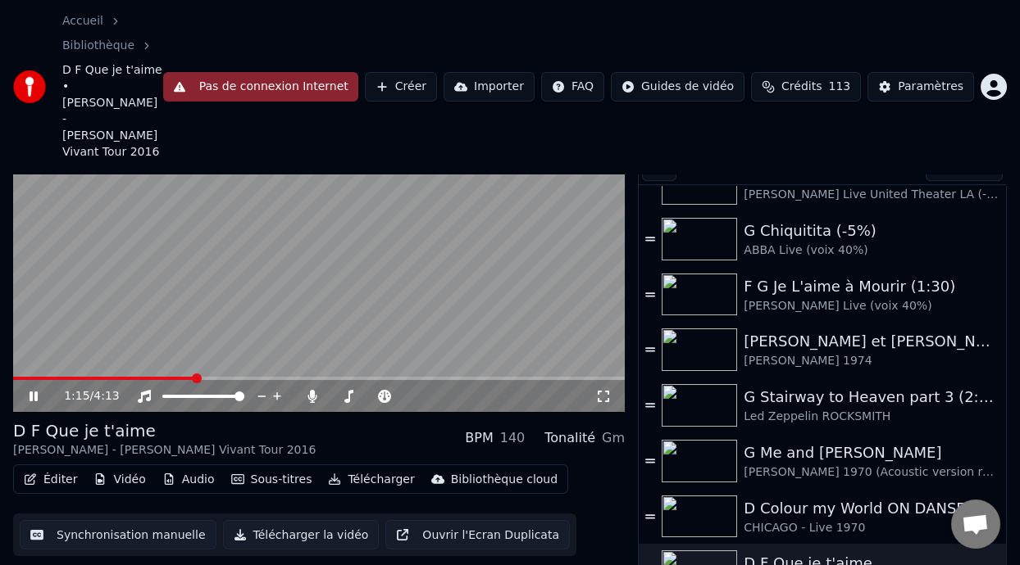
click at [32, 390] on icon at bounding box center [45, 396] width 38 height 13
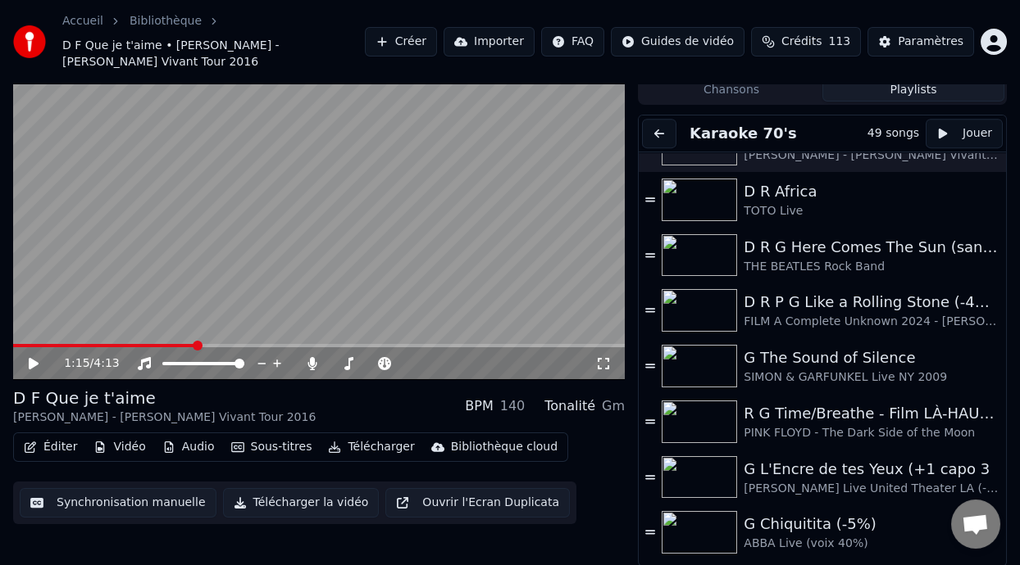
scroll to position [1946, 0]
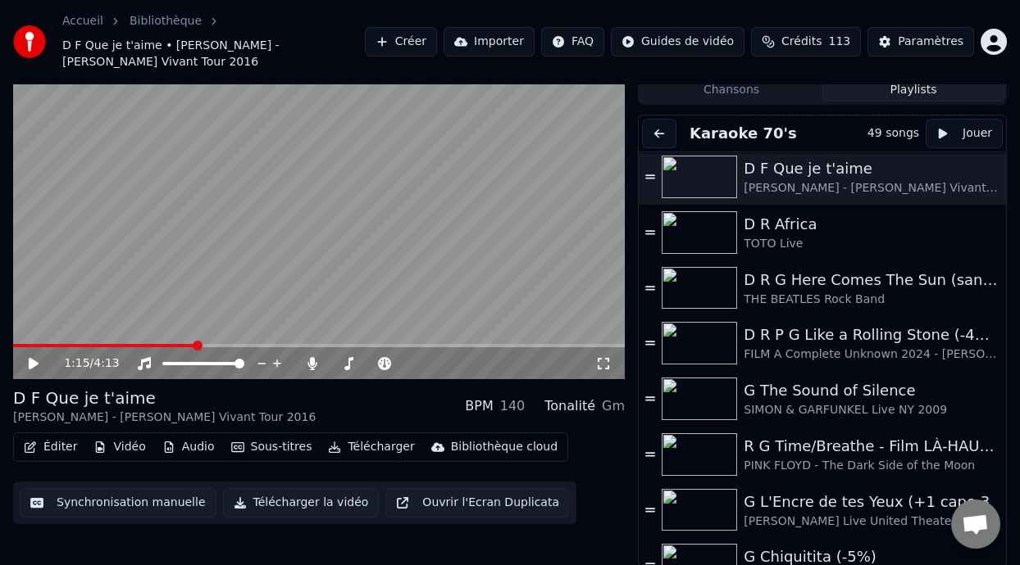
click at [770, 92] on button "Chansons" at bounding box center [731, 90] width 182 height 24
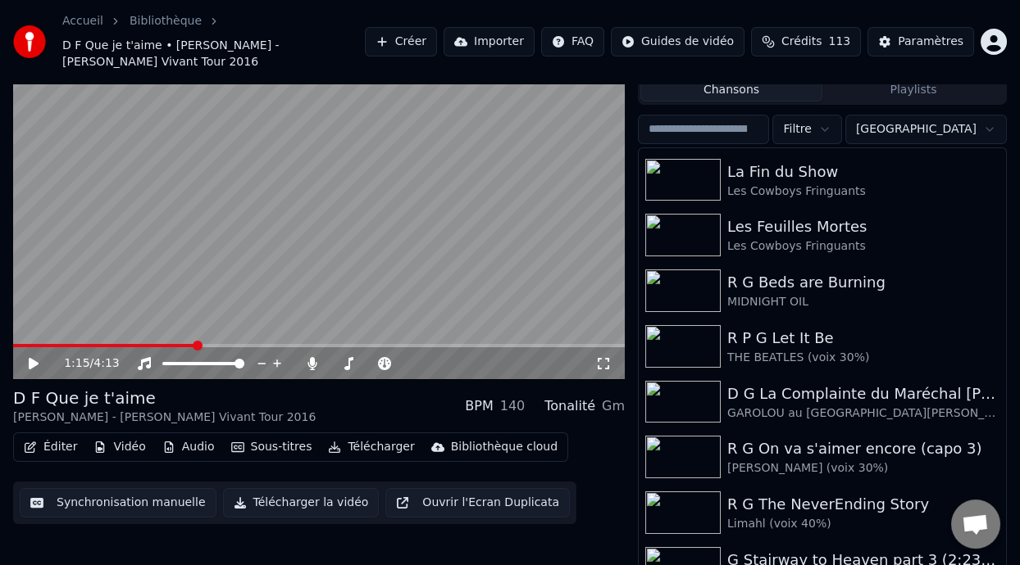
scroll to position [432, 0]
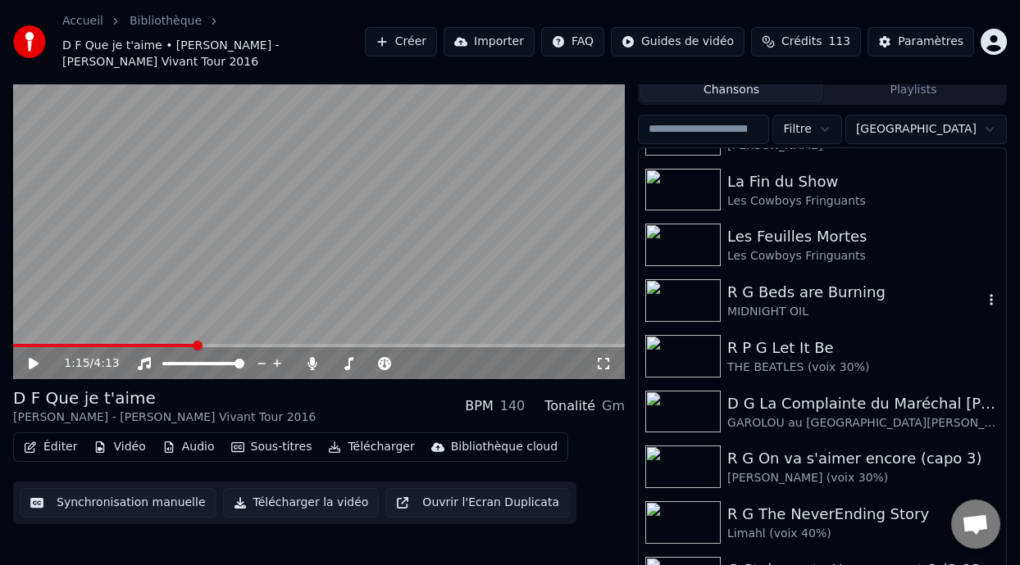
click at [802, 302] on div "R G Beds are Burning" at bounding box center [855, 292] width 256 height 23
click at [814, 304] on div "MIDNIGHT OIL" at bounding box center [855, 312] width 256 height 16
click at [805, 304] on div "MIDNIGHT OIL" at bounding box center [855, 312] width 256 height 16
click at [847, 316] on div "MIDNIGHT OIL" at bounding box center [855, 312] width 256 height 16
click at [851, 294] on div "R G Beds are Burning" at bounding box center [855, 292] width 256 height 23
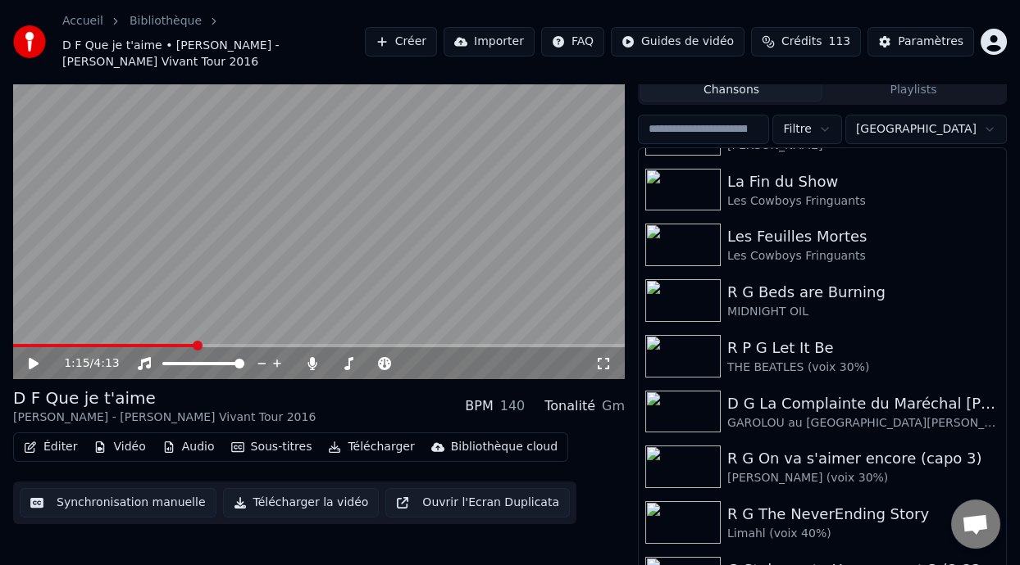
click at [33, 361] on icon at bounding box center [34, 363] width 10 height 11
click at [34, 361] on icon at bounding box center [45, 363] width 38 height 13
click at [834, 301] on div "R G Beds are Burning" at bounding box center [855, 292] width 256 height 23
click at [822, 412] on div "D G La Complainte du Maréchal [PERSON_NAME] ON DANSE" at bounding box center [855, 404] width 256 height 23
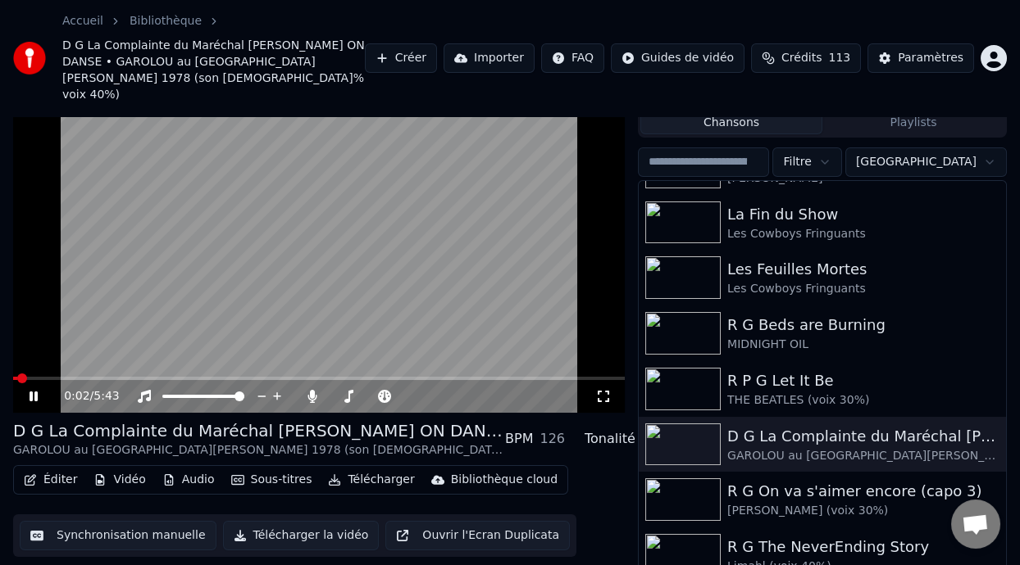
click at [34, 390] on icon at bounding box center [45, 396] width 38 height 13
click at [829, 314] on div "R G Beds are Burning" at bounding box center [855, 325] width 256 height 23
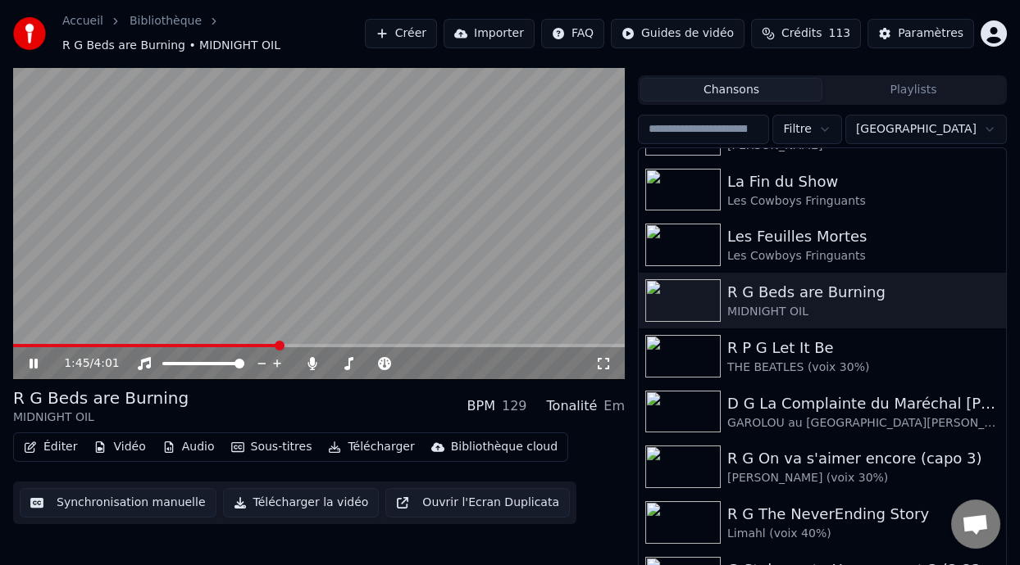
click at [279, 341] on span at bounding box center [280, 346] width 10 height 10
click at [31, 360] on icon at bounding box center [34, 364] width 8 height 10
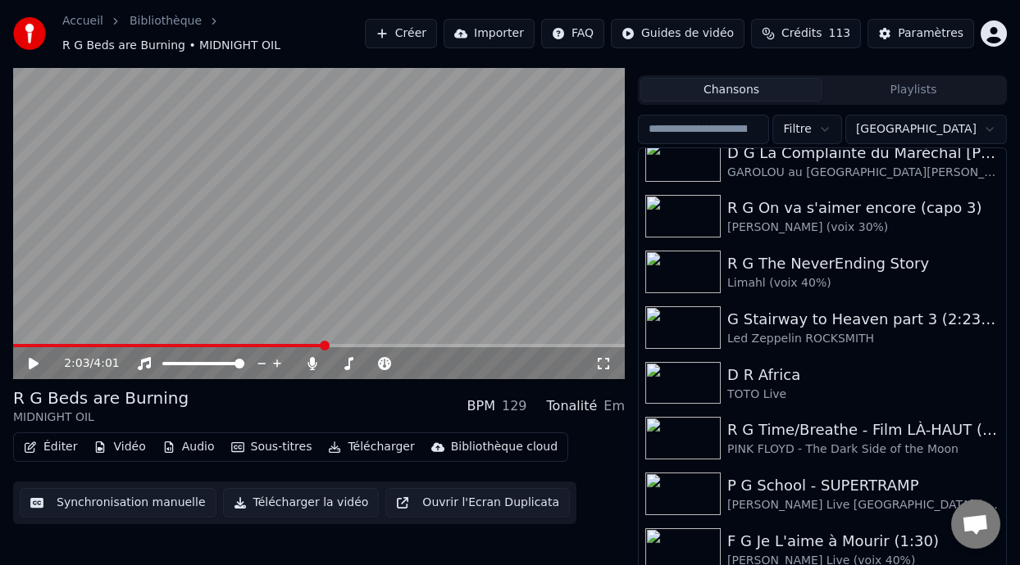
scroll to position [703, 0]
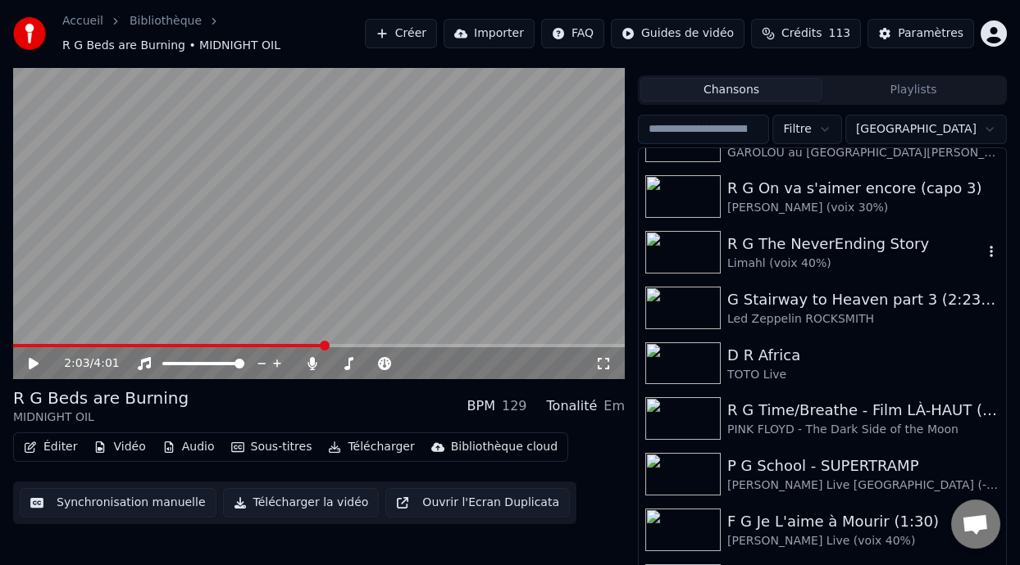
click at [797, 245] on div "R G The NeverEnding Story" at bounding box center [855, 244] width 256 height 23
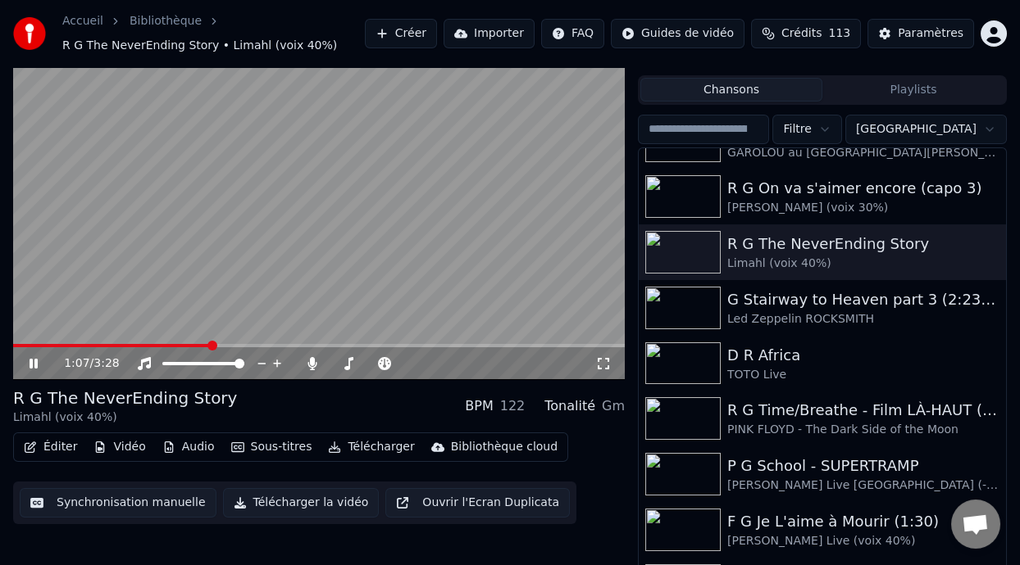
click at [31, 360] on icon at bounding box center [34, 364] width 8 height 10
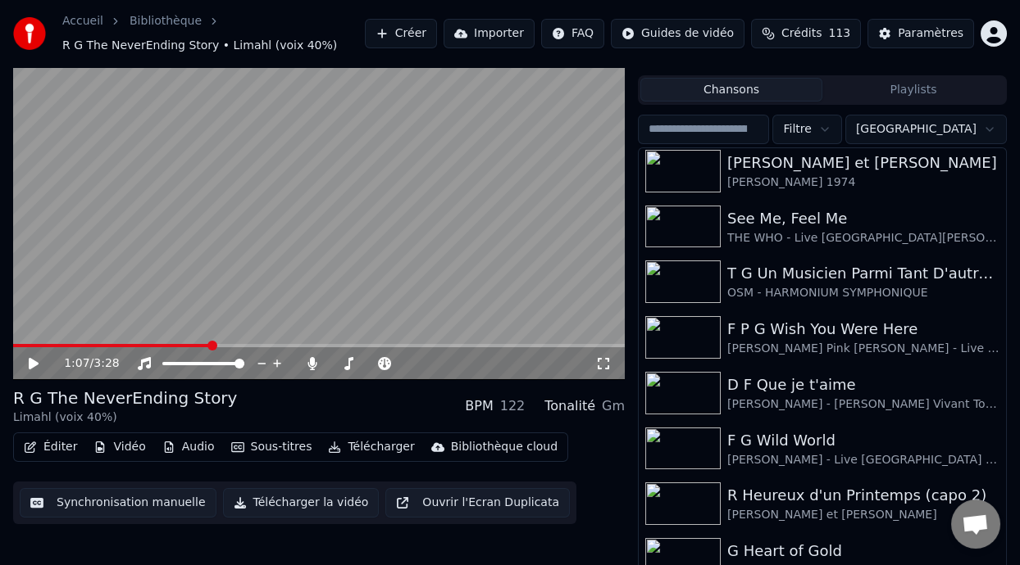
scroll to position [1215, 0]
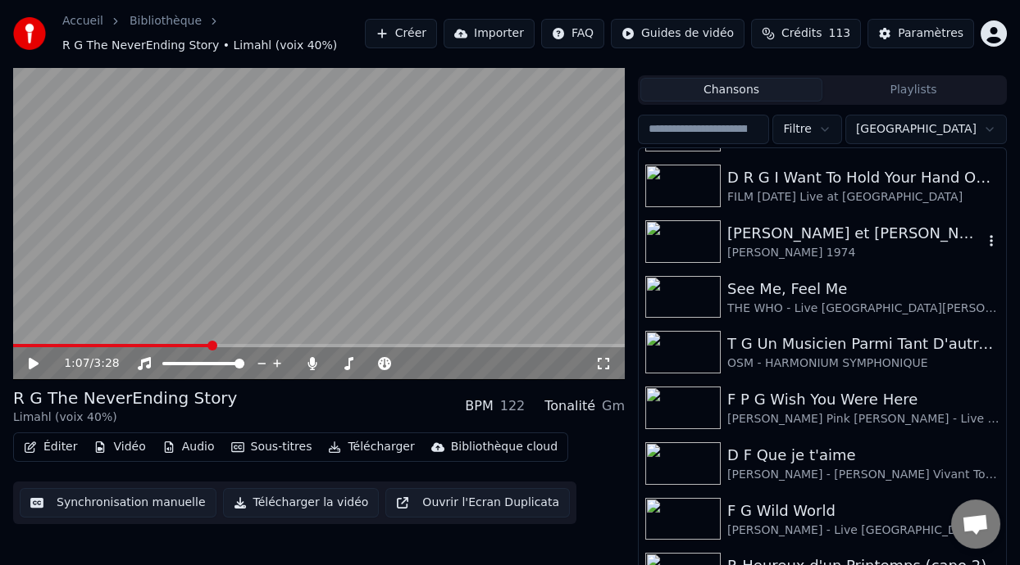
click at [826, 240] on div "[PERSON_NAME] et [PERSON_NAME]" at bounding box center [855, 233] width 256 height 23
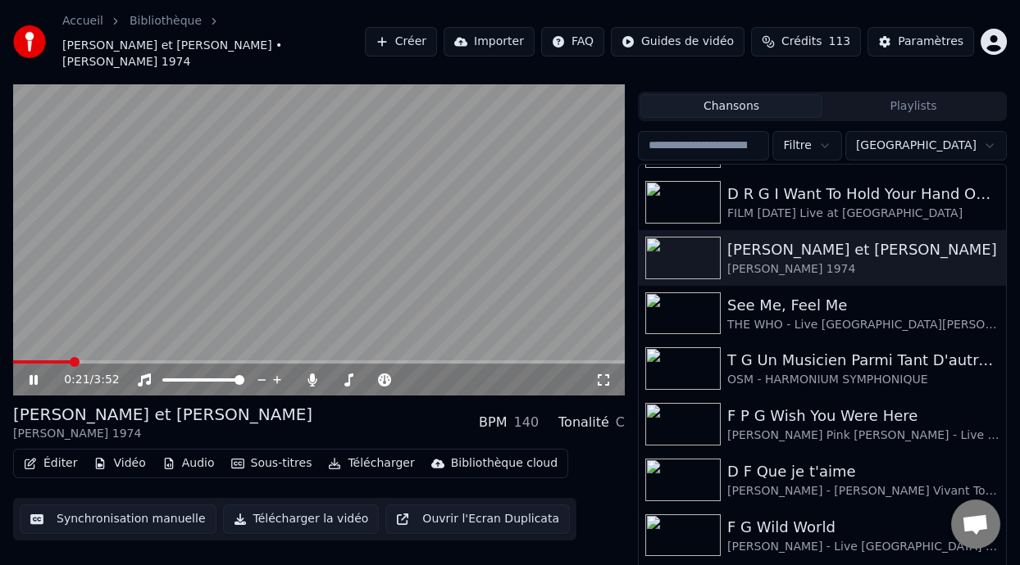
click at [30, 375] on icon at bounding box center [34, 380] width 8 height 10
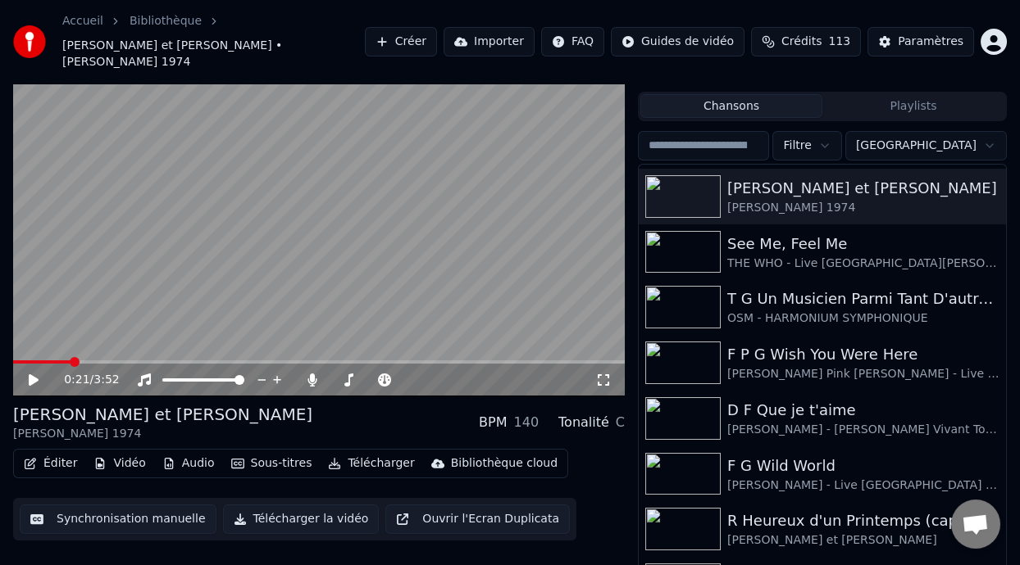
scroll to position [1246, 0]
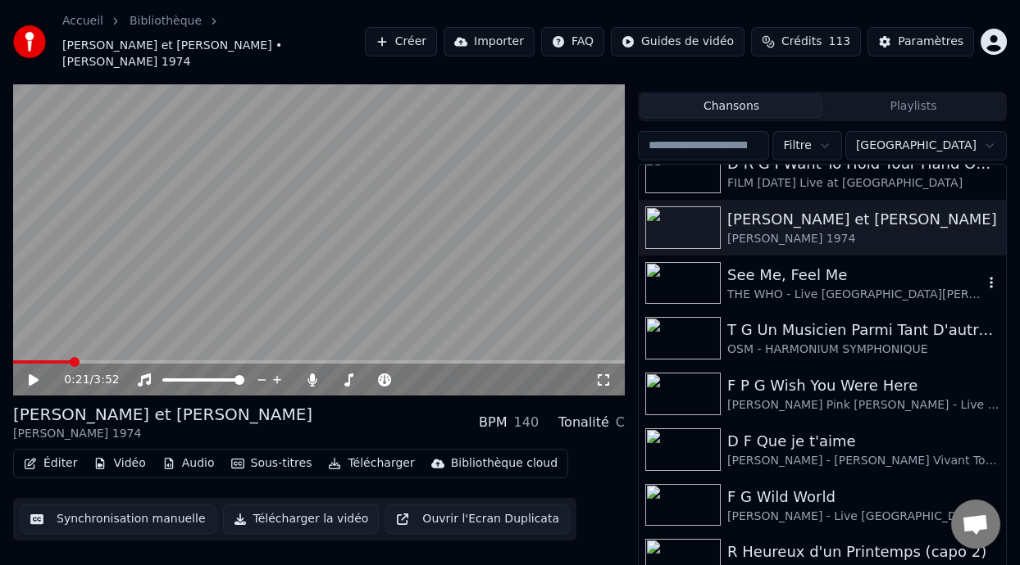
click at [819, 264] on div "See Me, Feel Me" at bounding box center [855, 275] width 256 height 23
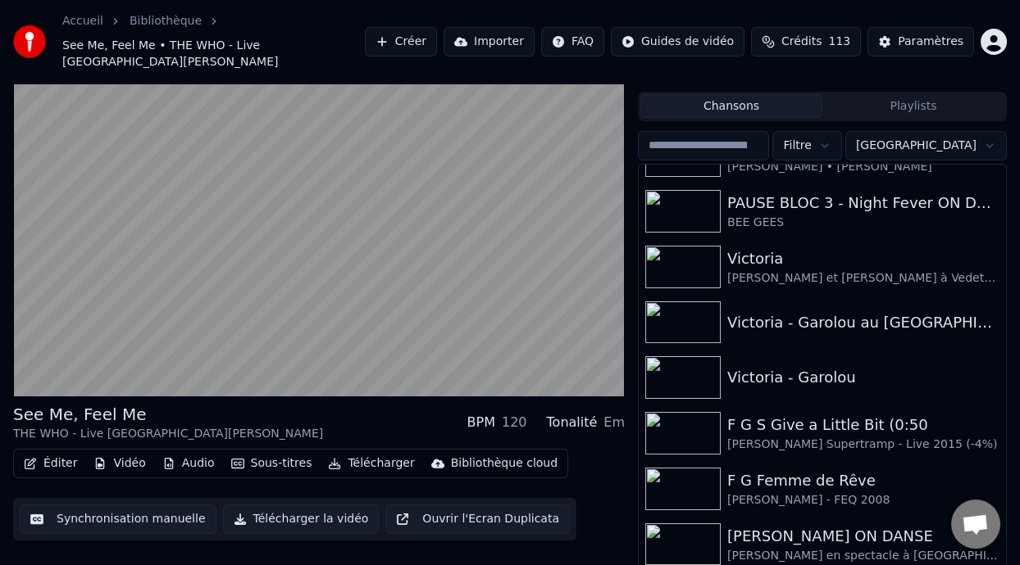
scroll to position [2463, 0]
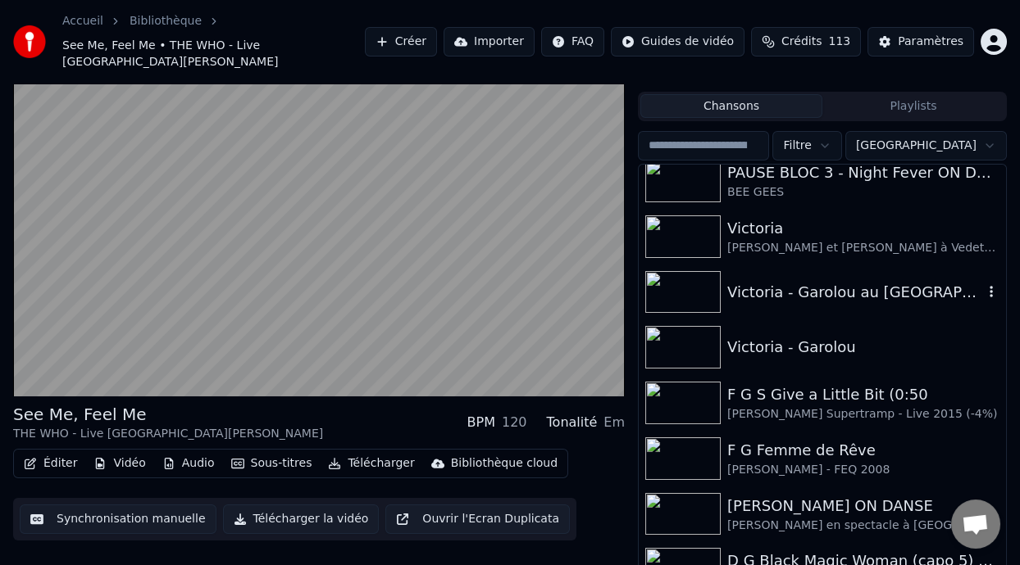
click at [830, 281] on div "Victoria - Garolou au [GEOGRAPHIC_DATA][PERSON_NAME] 1978" at bounding box center [855, 292] width 256 height 23
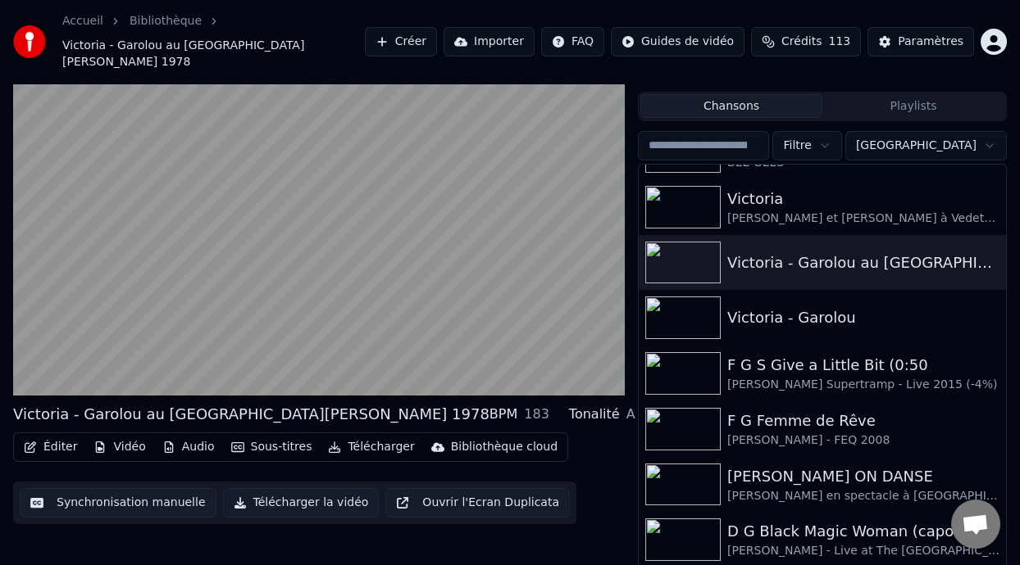
scroll to position [2503, 0]
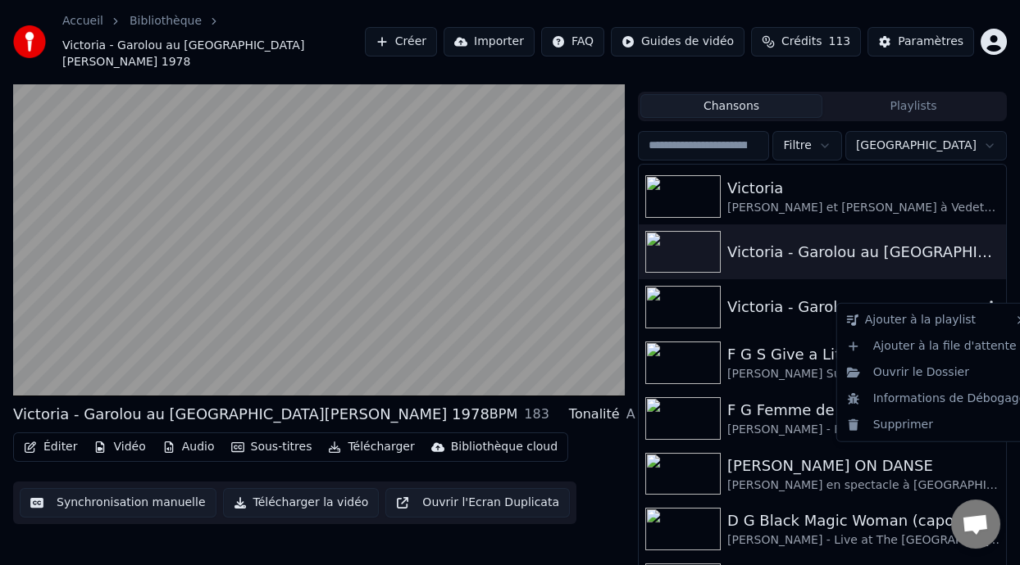
click at [989, 302] on icon "button" at bounding box center [990, 307] width 3 height 11
click at [922, 425] on div "Supprimer" at bounding box center [936, 425] width 193 height 26
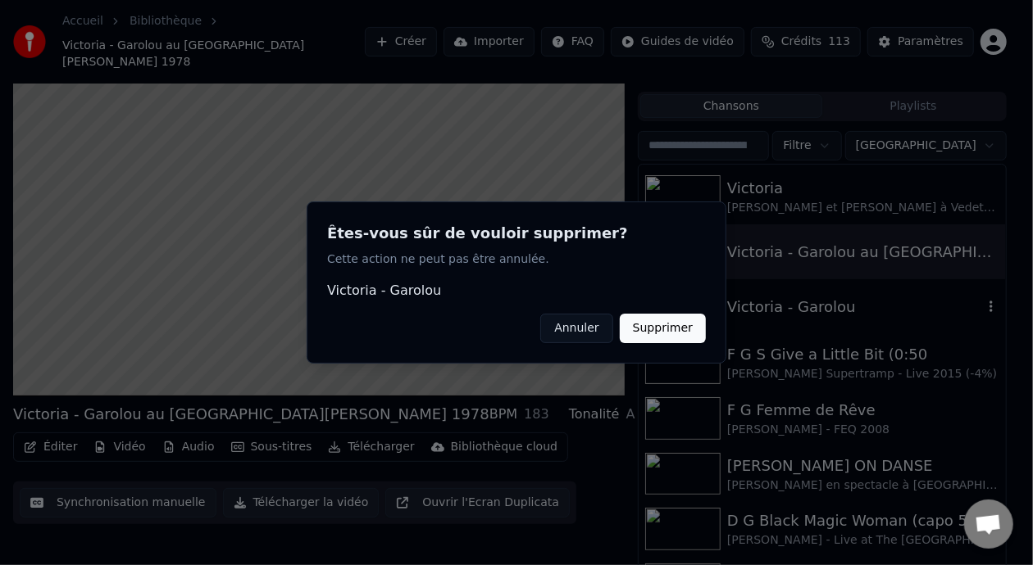
click at [676, 325] on button "Supprimer" at bounding box center [663, 329] width 86 height 30
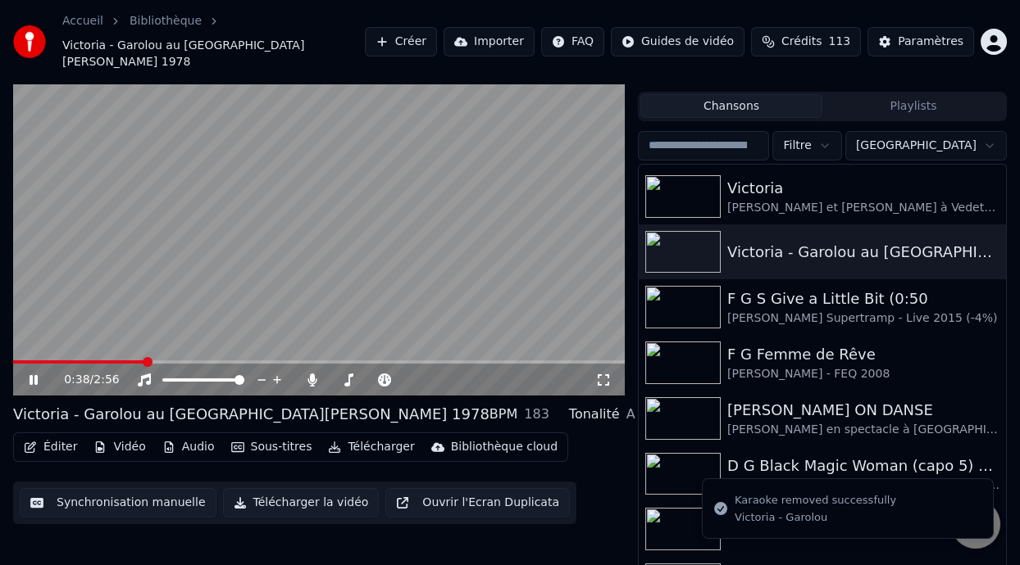
click at [31, 375] on icon at bounding box center [34, 380] width 8 height 10
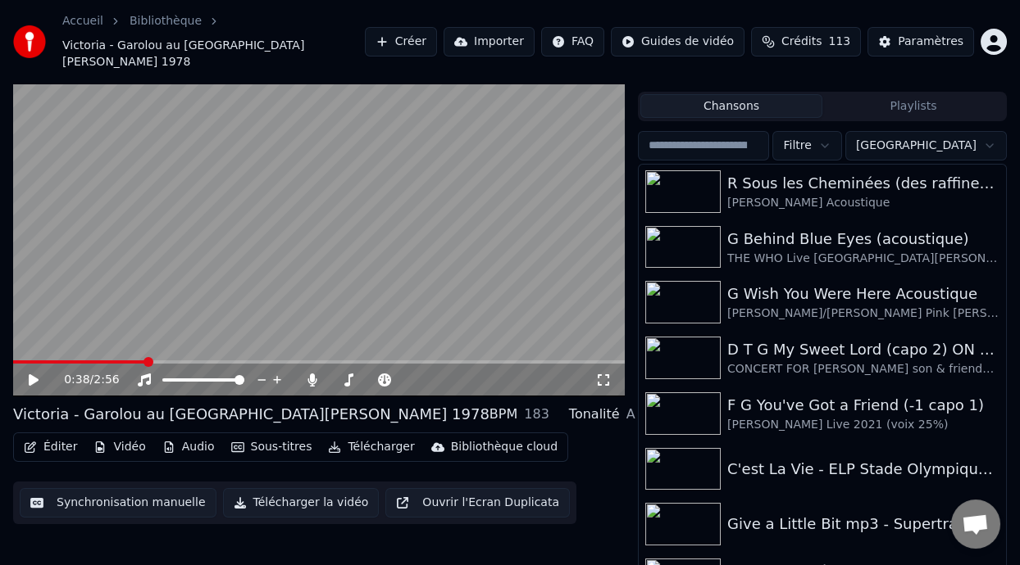
scroll to position [3131, 0]
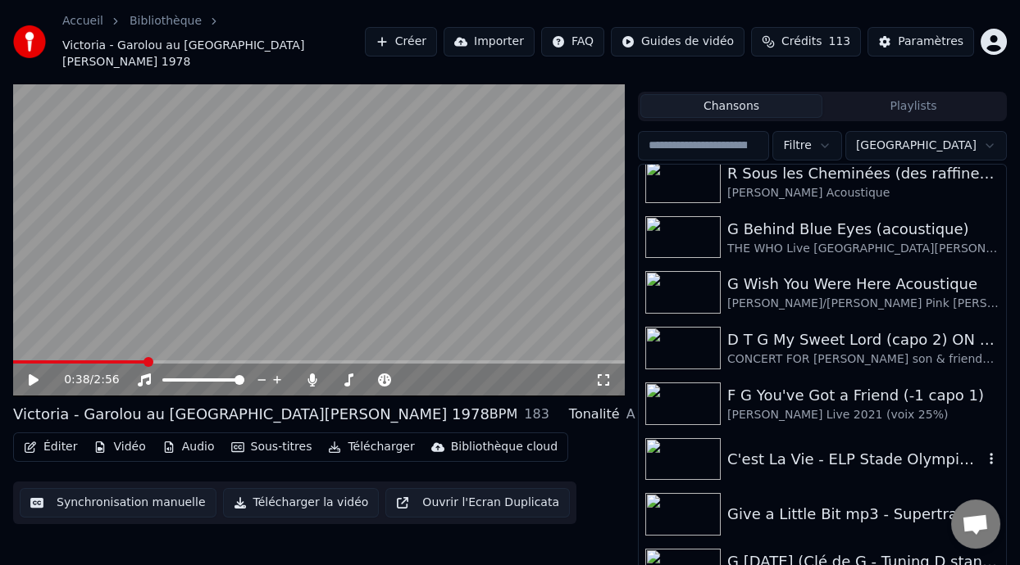
click at [869, 448] on div "C'est La Vie - ELP Stade Olympique 1977.." at bounding box center [855, 459] width 256 height 23
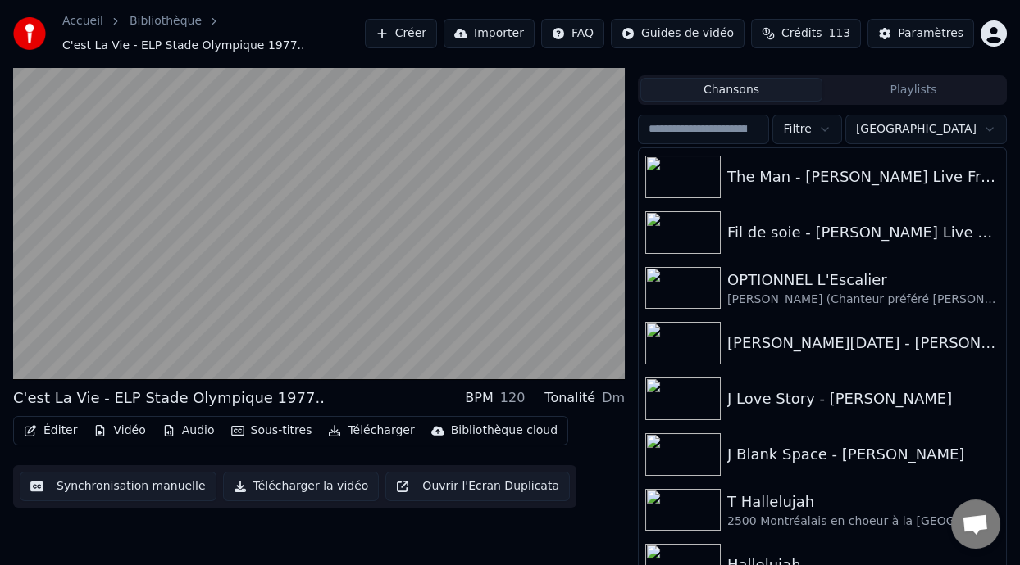
scroll to position [3908, 0]
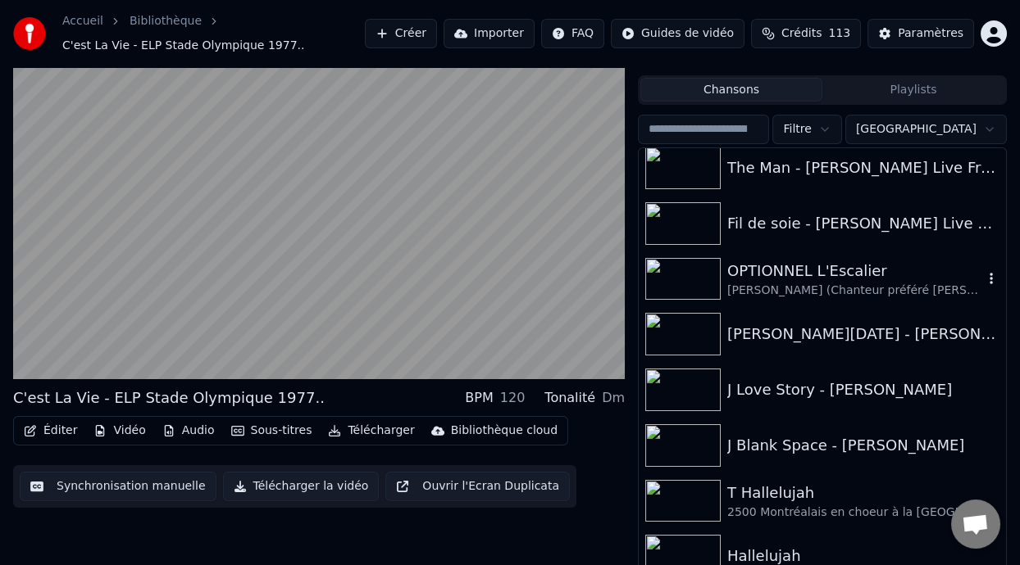
click at [830, 275] on div "OPTIONNEL L'Escalier" at bounding box center [855, 271] width 256 height 23
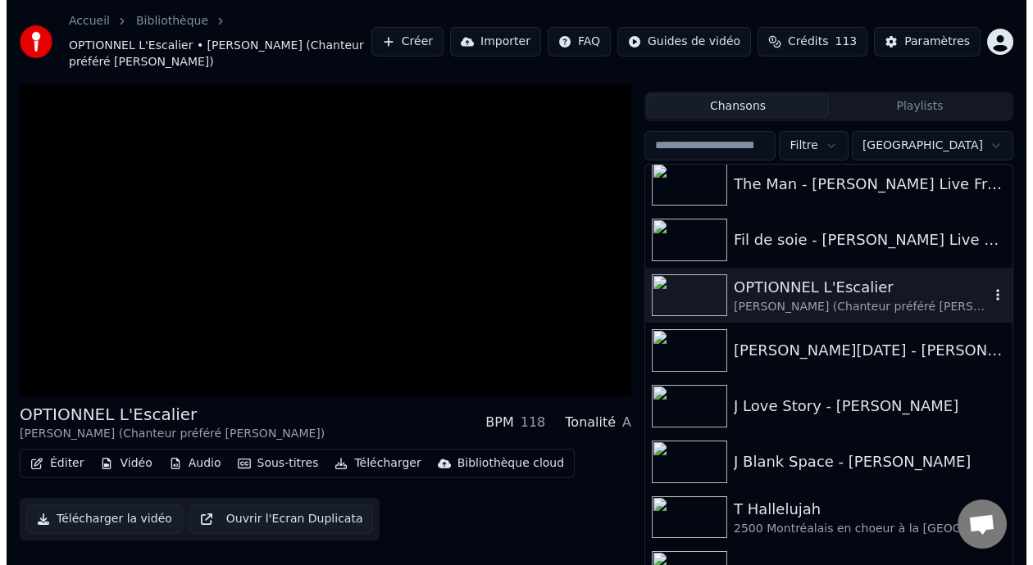
scroll to position [48, 0]
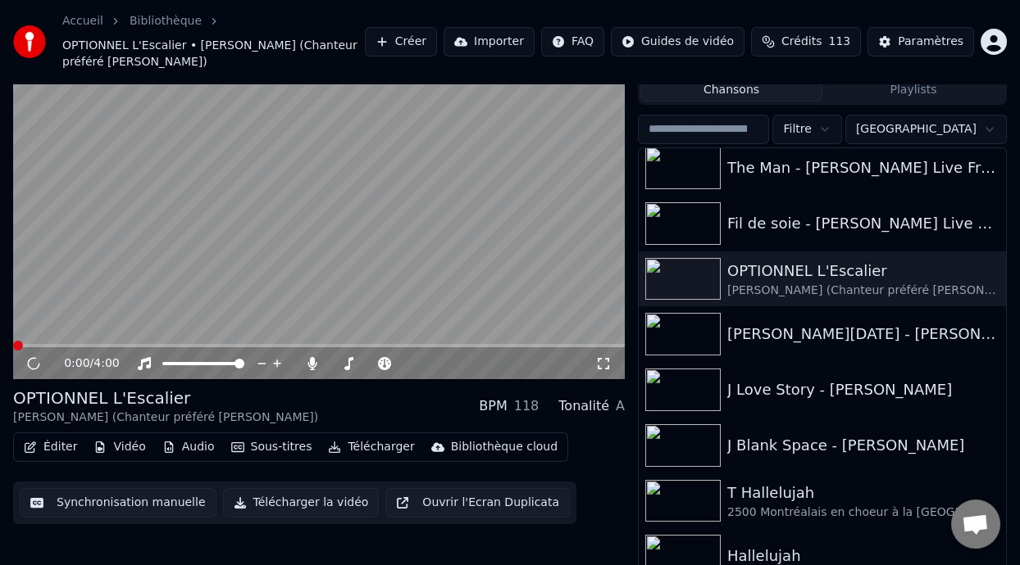
click at [56, 446] on button "Éditer" at bounding box center [50, 447] width 66 height 23
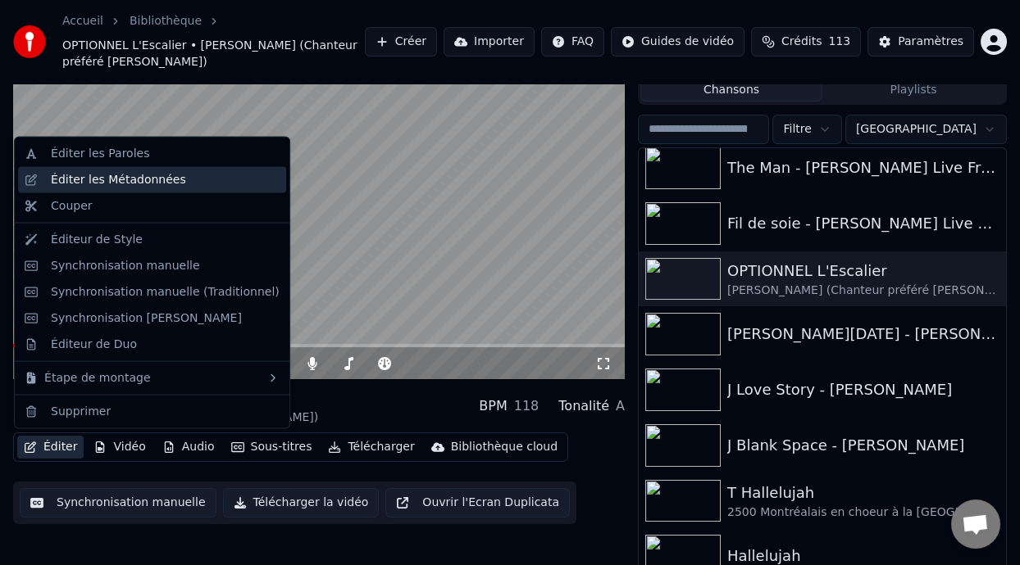
click at [163, 179] on div "Éditer les Métadonnées" at bounding box center [118, 180] width 135 height 16
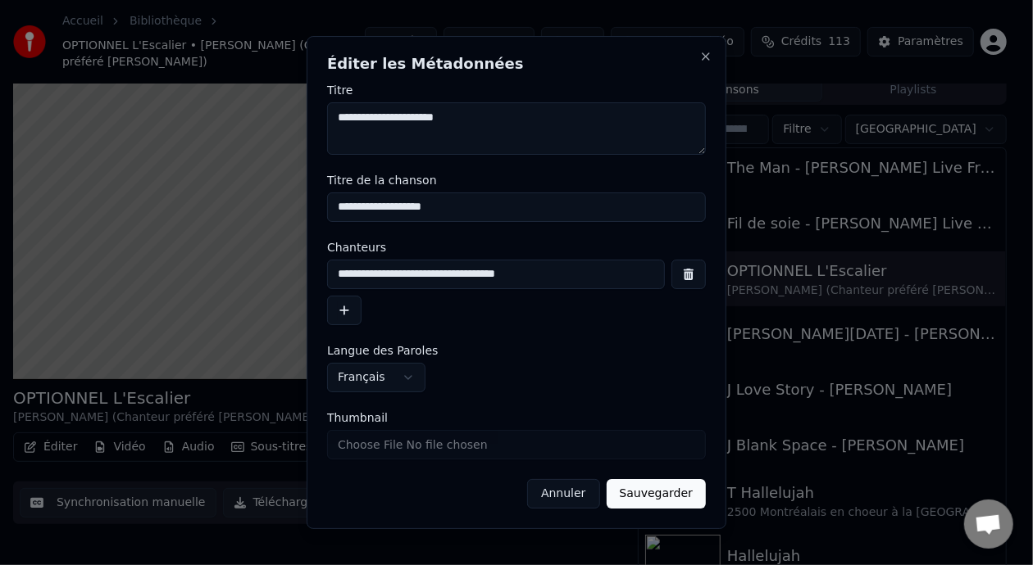
click at [403, 209] on input "**********" at bounding box center [516, 208] width 379 height 30
type input "**********"
click at [670, 488] on button "Sauvegarder" at bounding box center [655, 494] width 99 height 30
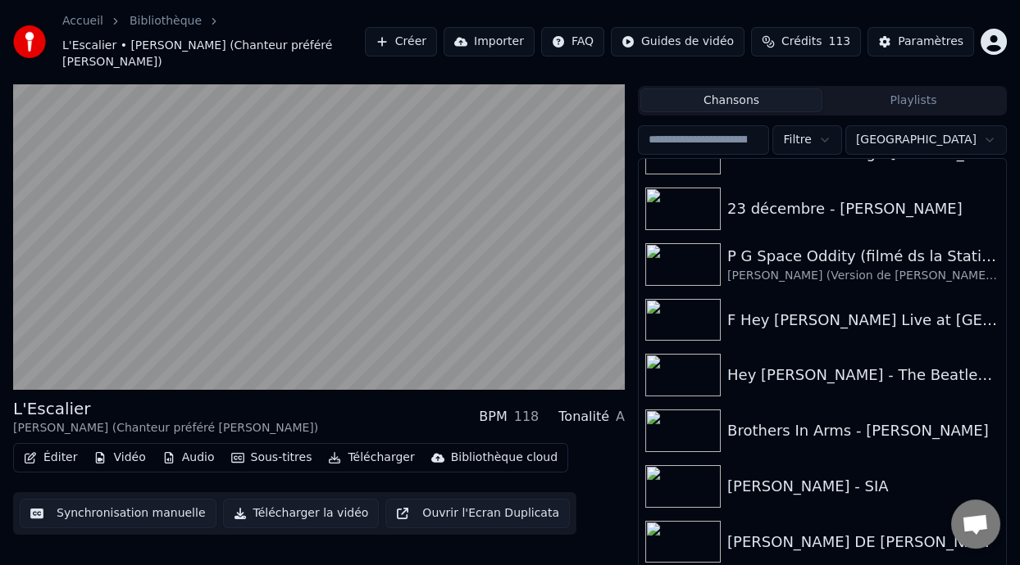
scroll to position [4597, 0]
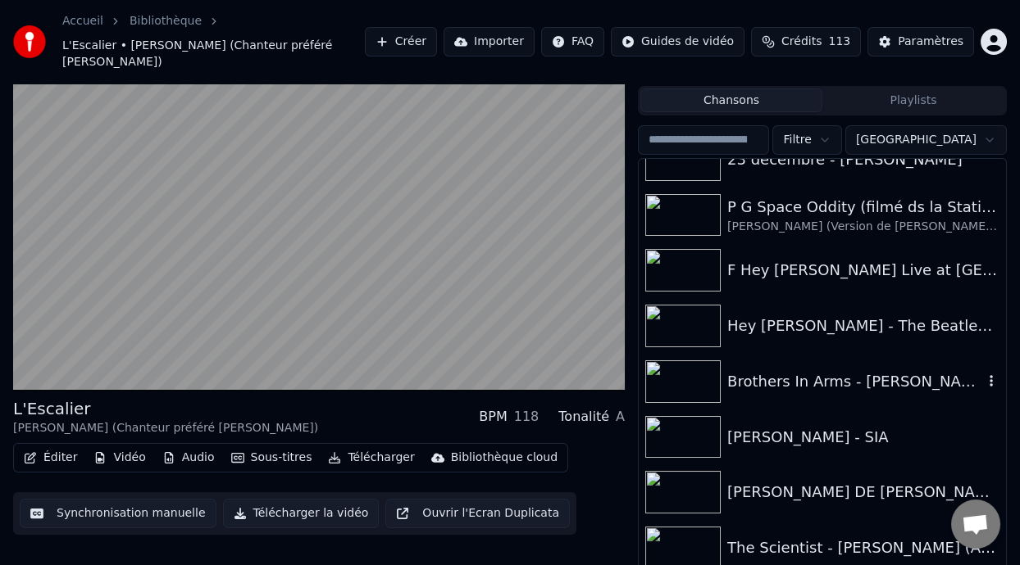
click at [843, 370] on div "Brothers In Arms - [PERSON_NAME]" at bounding box center [855, 381] width 256 height 23
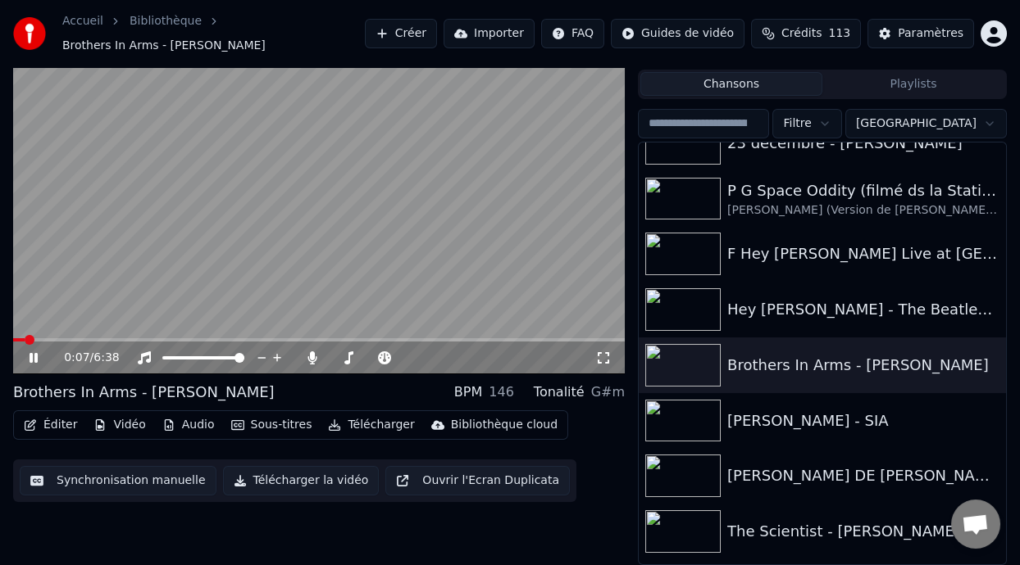
click at [276, 425] on button "Sous-titres" at bounding box center [272, 425] width 94 height 23
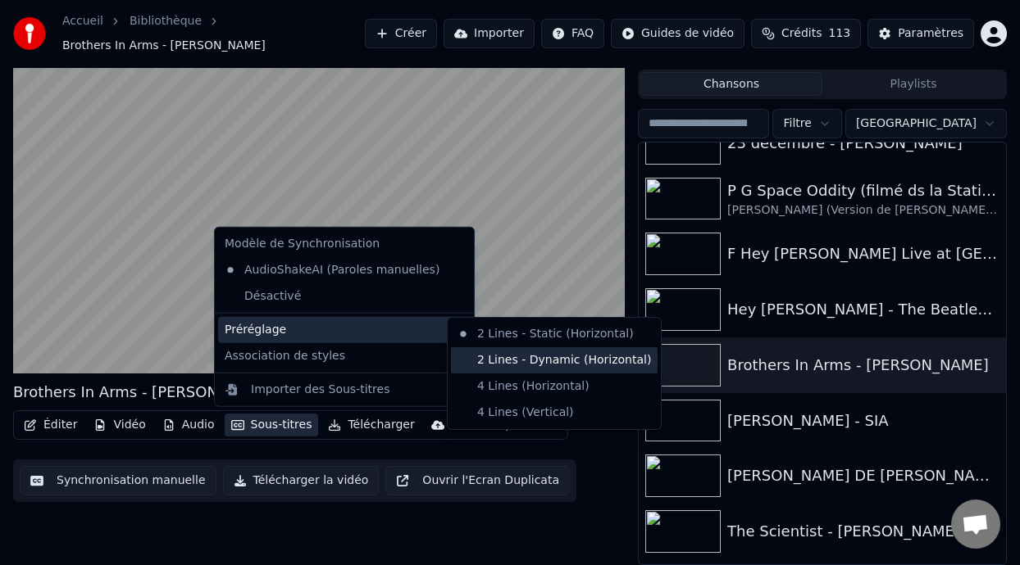
click at [516, 353] on div "2 Lines - Dynamic (Horizontal)" at bounding box center [554, 360] width 207 height 26
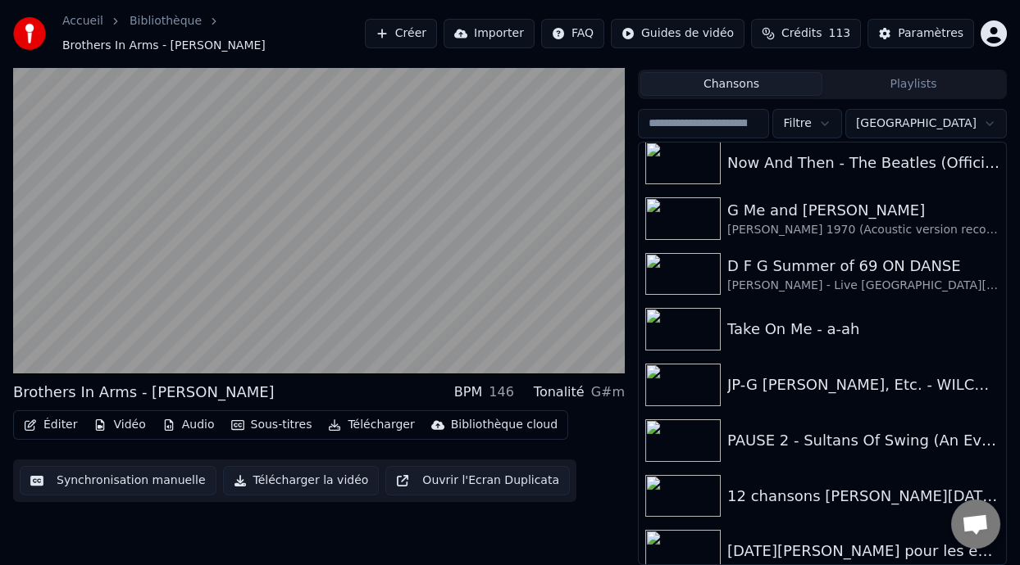
scroll to position [5544, 0]
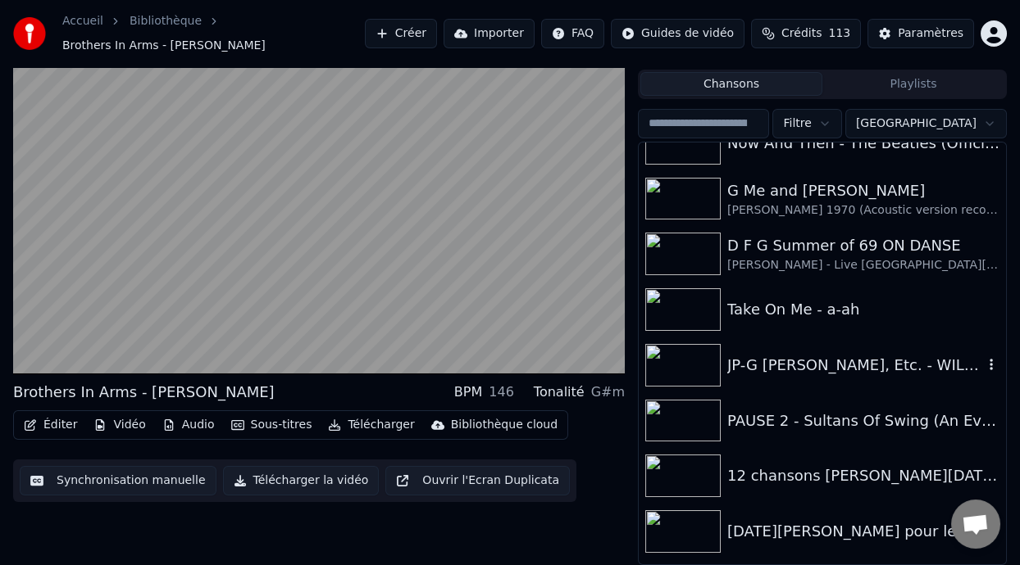
click at [833, 375] on div "JP-G [PERSON_NAME], Etc. - WILCO 2023" at bounding box center [855, 365] width 256 height 23
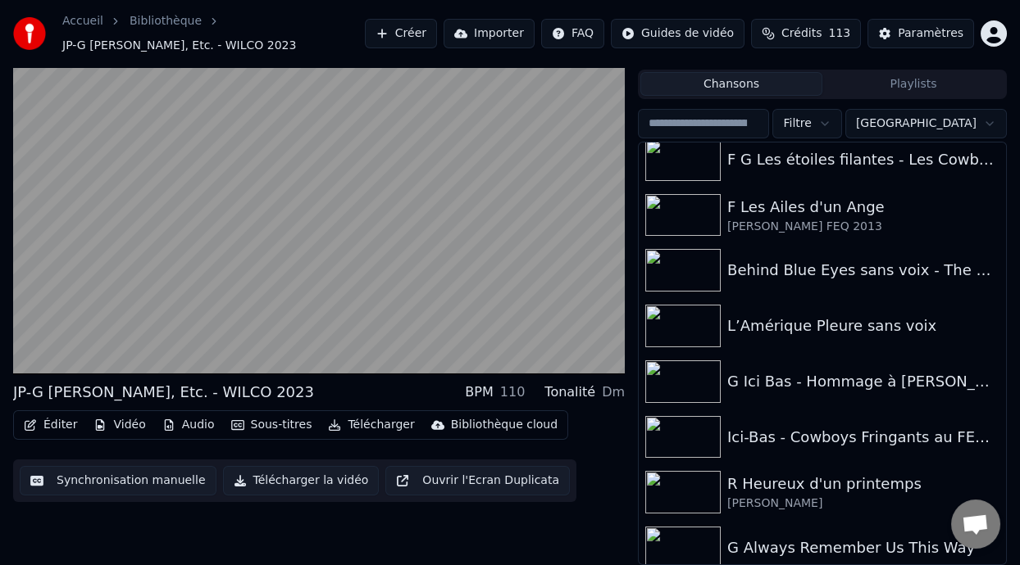
scroll to position [6930, 0]
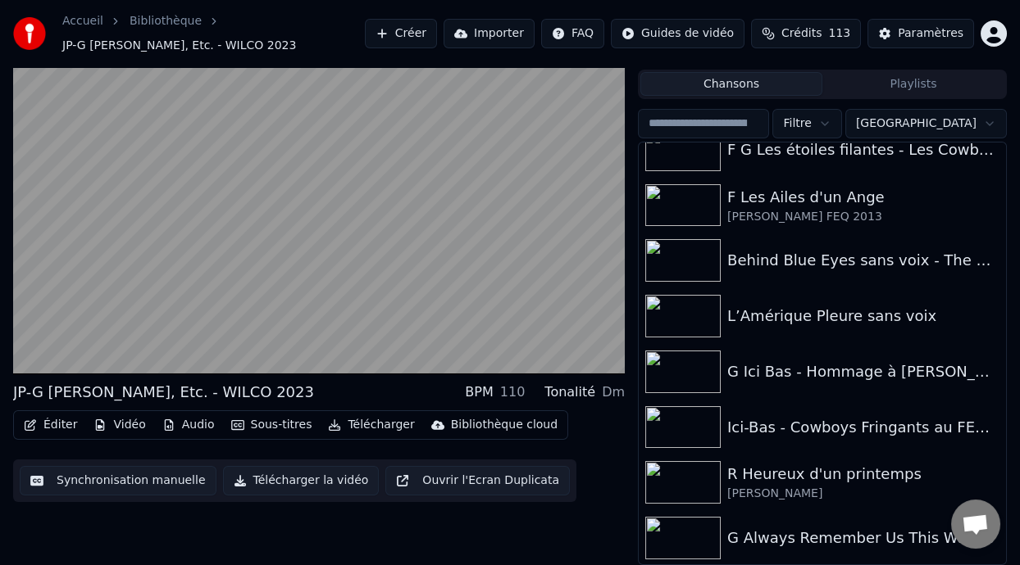
click at [832, 540] on div "G Always Remember Us This Way" at bounding box center [855, 538] width 256 height 23
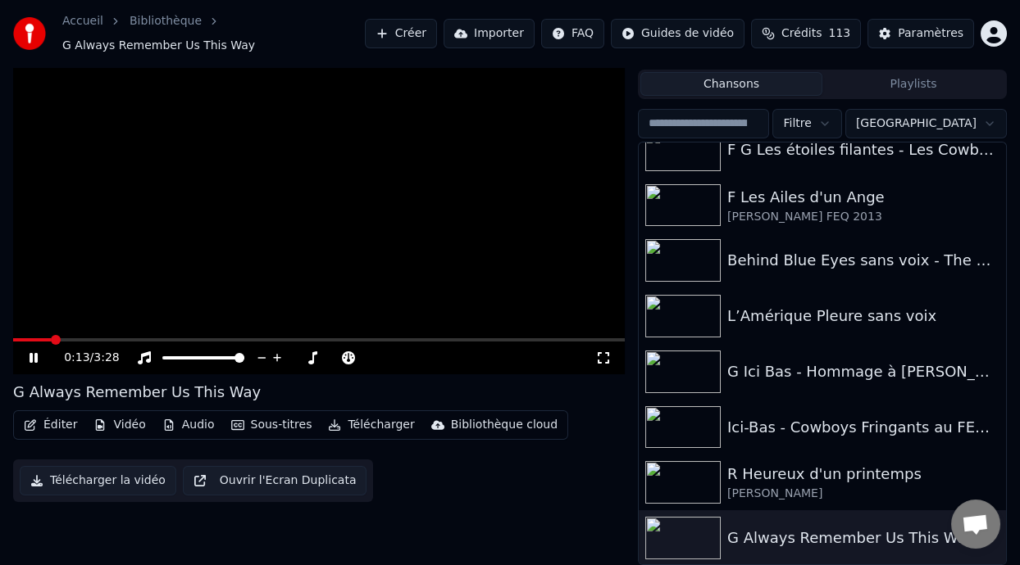
click at [31, 354] on icon at bounding box center [34, 358] width 8 height 10
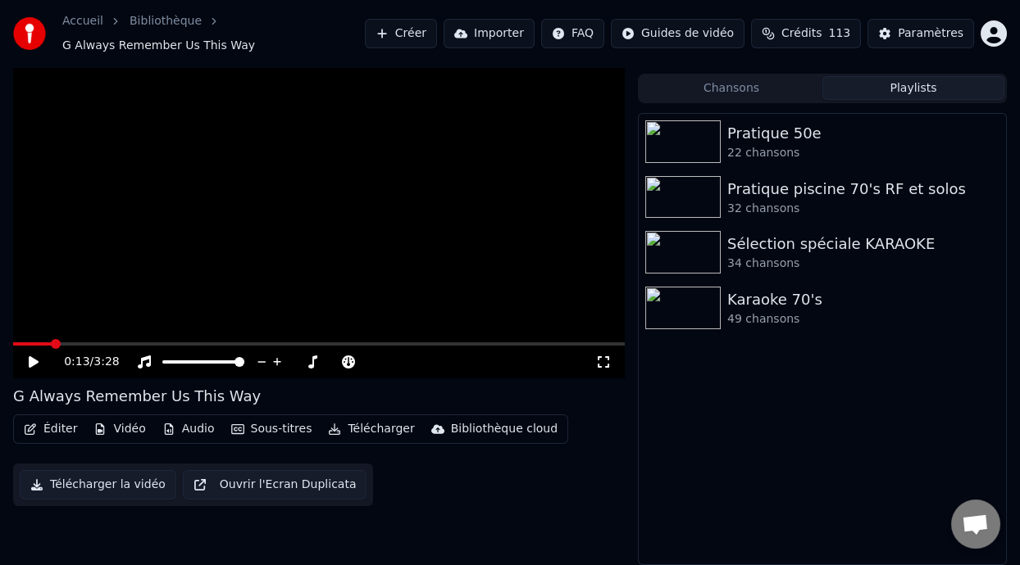
click at [910, 80] on button "Playlists" at bounding box center [913, 88] width 182 height 24
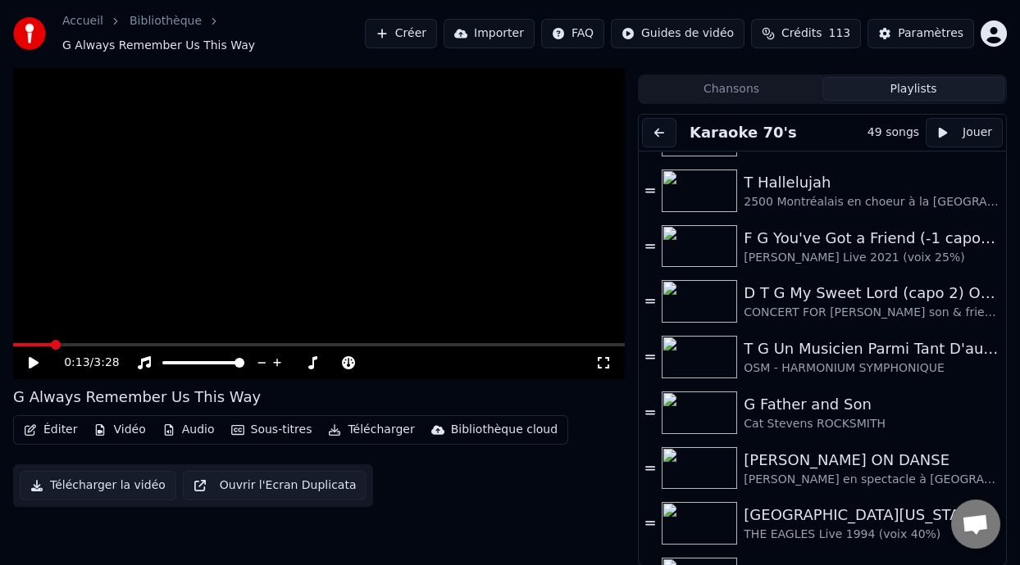
scroll to position [198, 0]
